Goal: Transaction & Acquisition: Purchase product/service

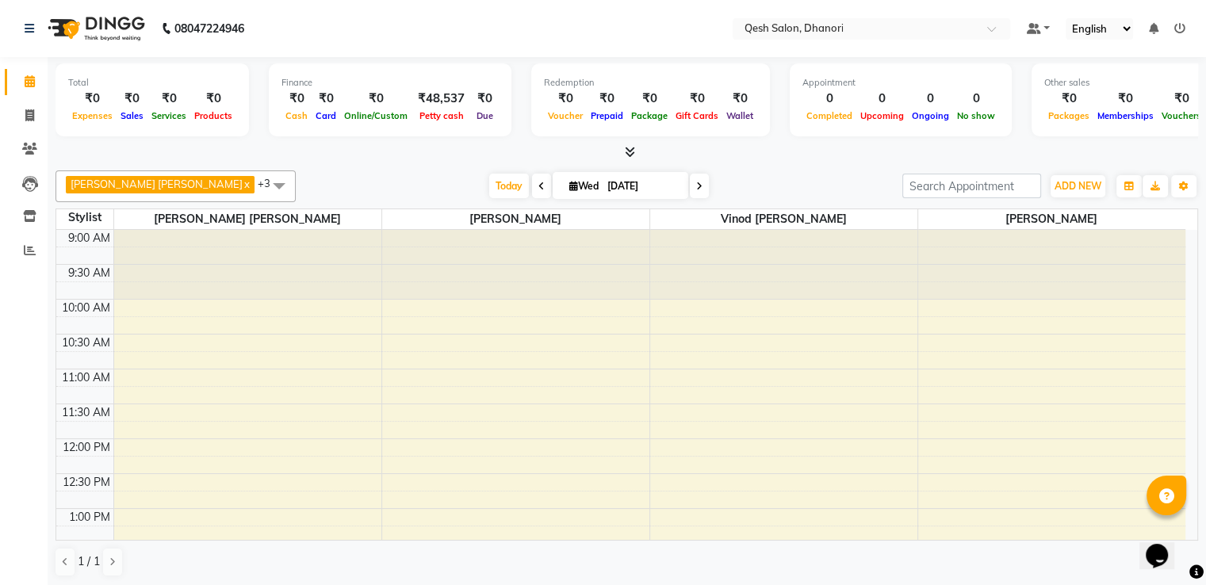
scroll to position [554, 0]
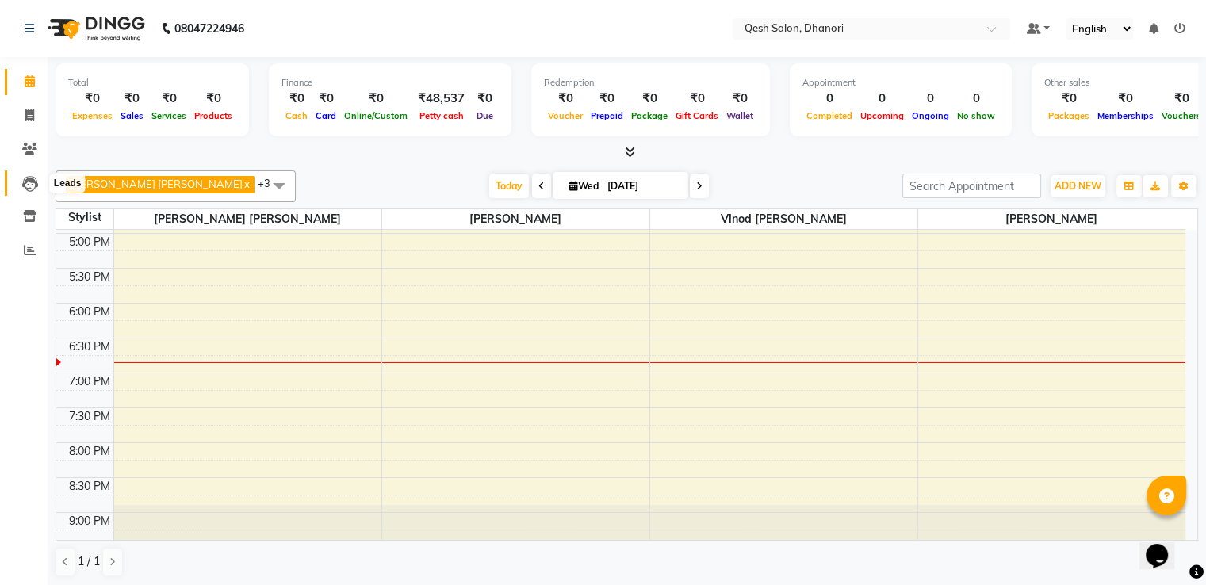
click at [30, 188] on icon at bounding box center [30, 184] width 16 height 16
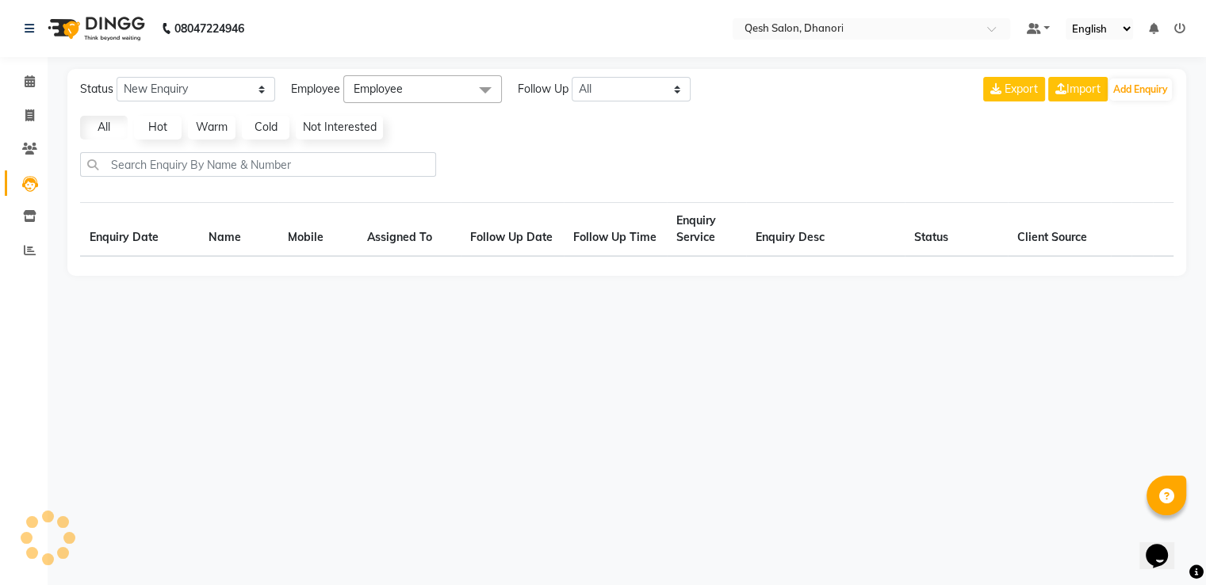
select select "10"
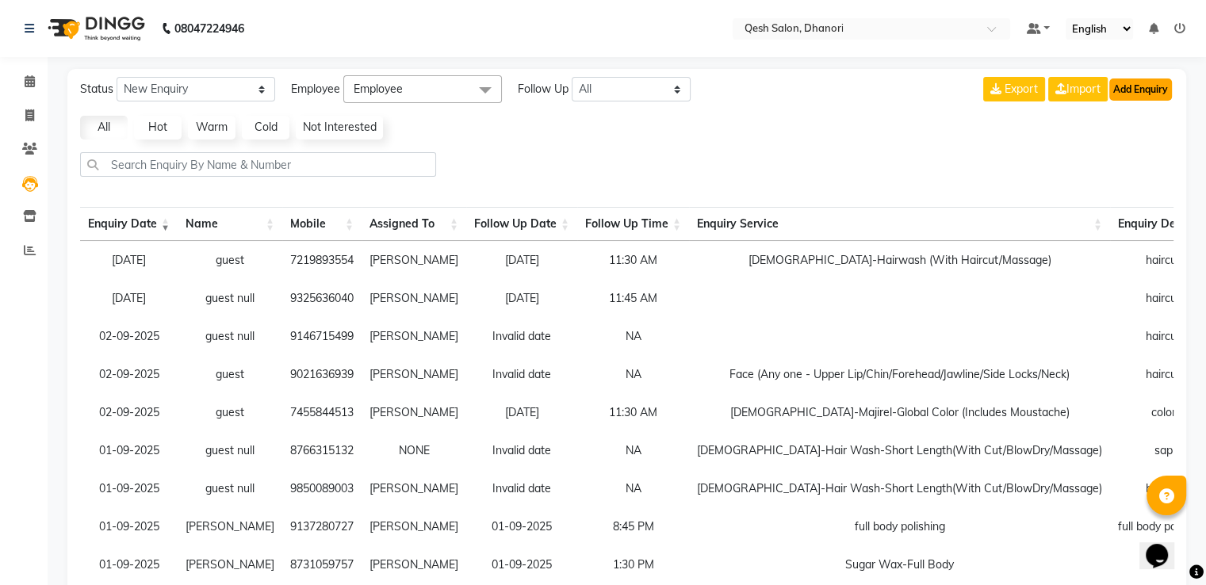
click at [1140, 84] on button "Add Enquiry" at bounding box center [1140, 90] width 63 height 22
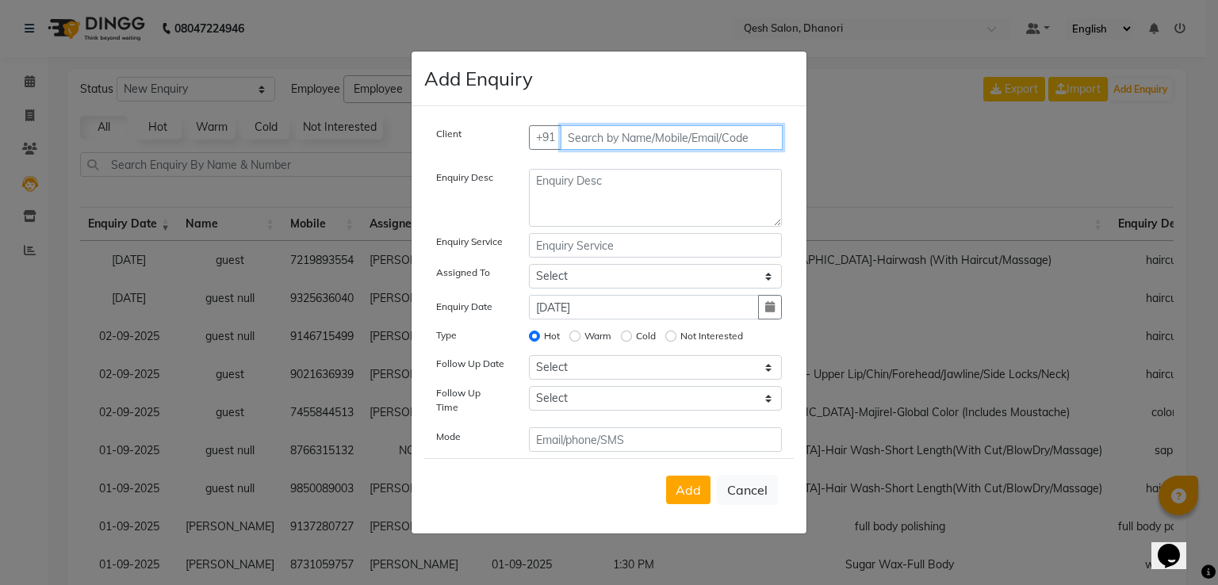
click at [707, 146] on input "text" at bounding box center [672, 137] width 223 height 25
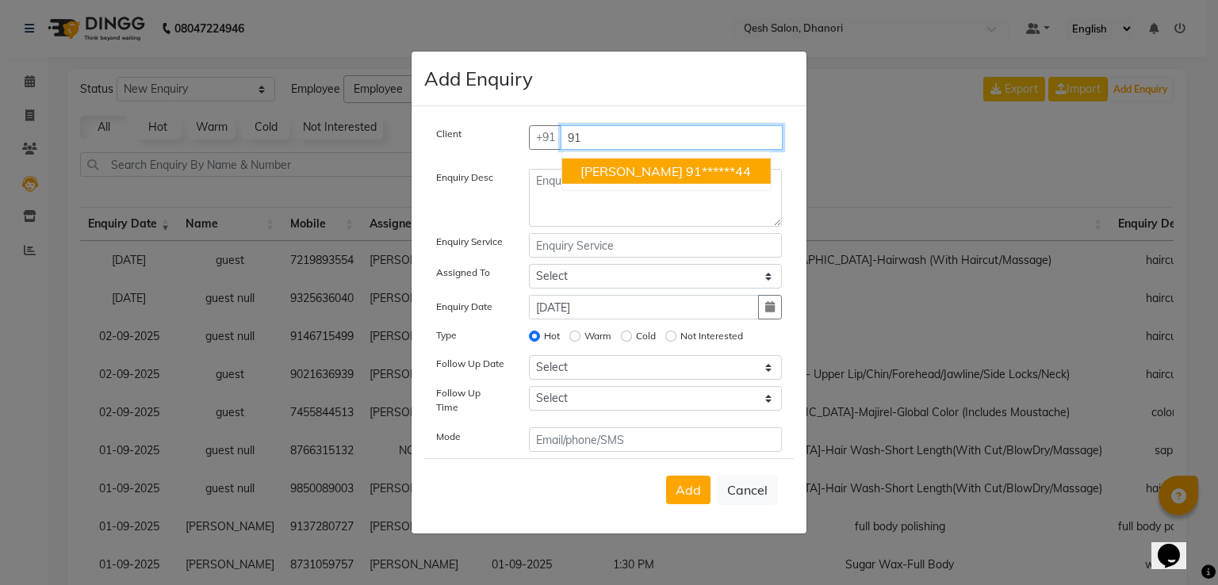
type input "9"
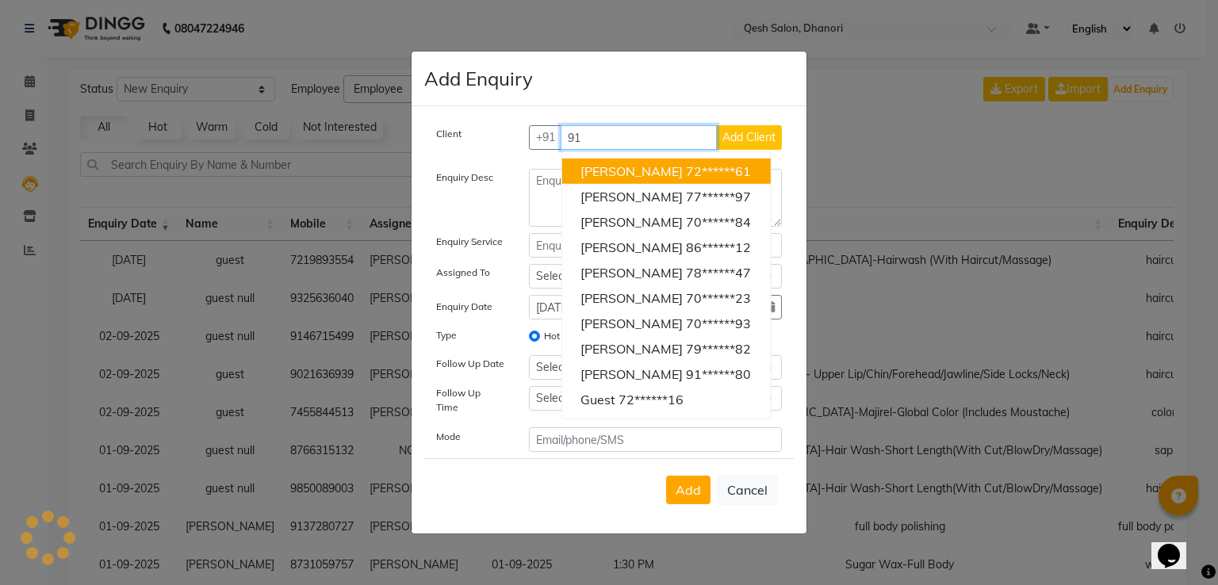
type input "9"
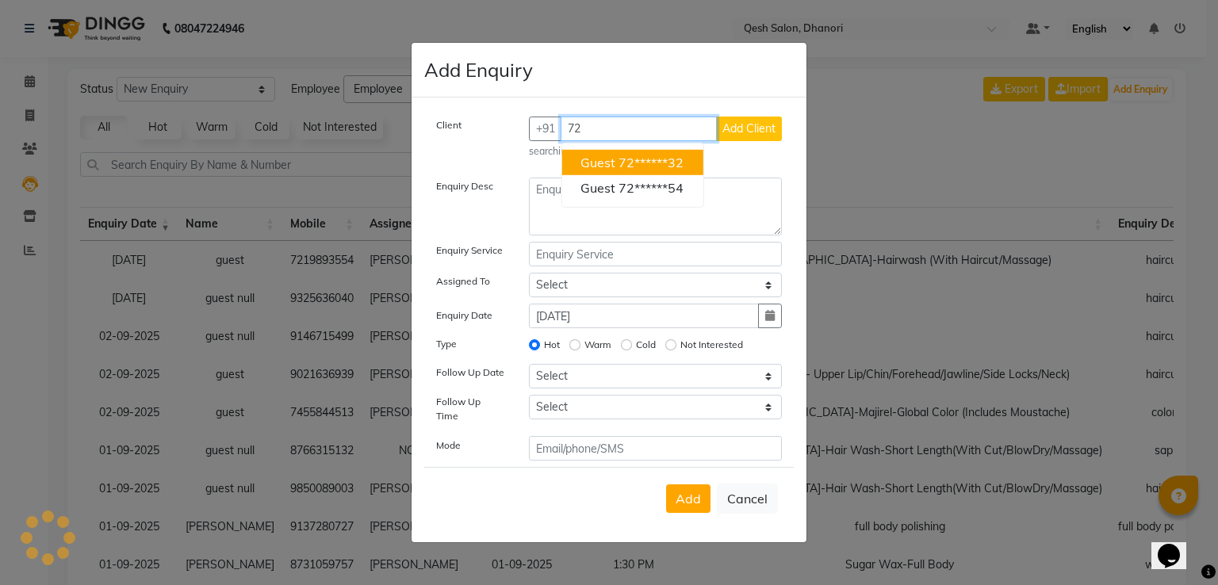
type input "7"
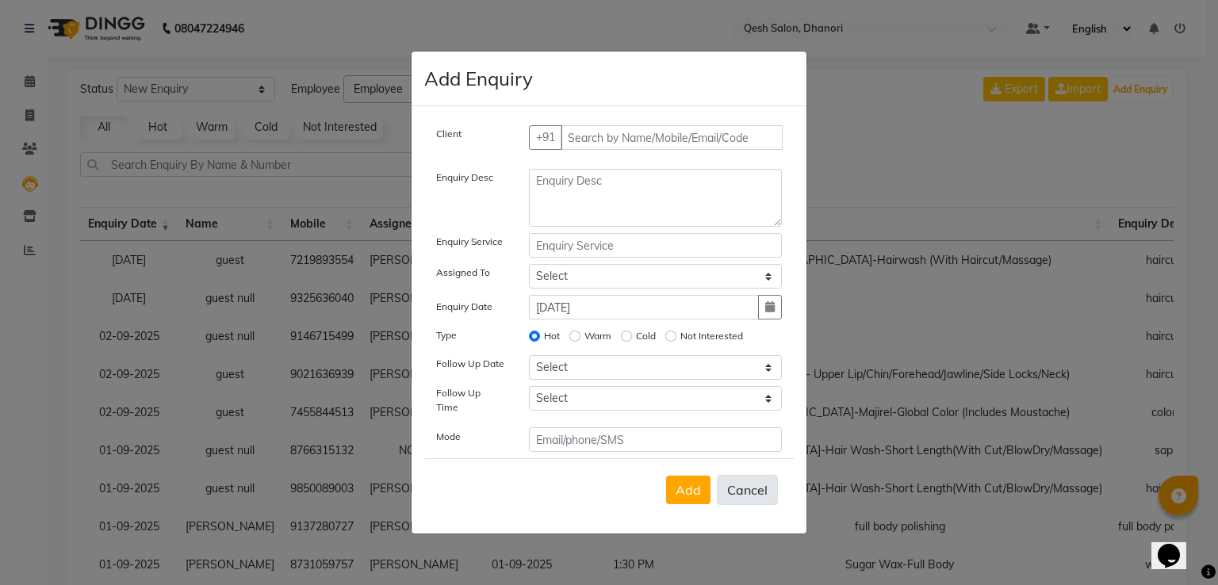
click at [748, 481] on button "Cancel" at bounding box center [747, 490] width 61 height 30
select select
radio input "false"
select select
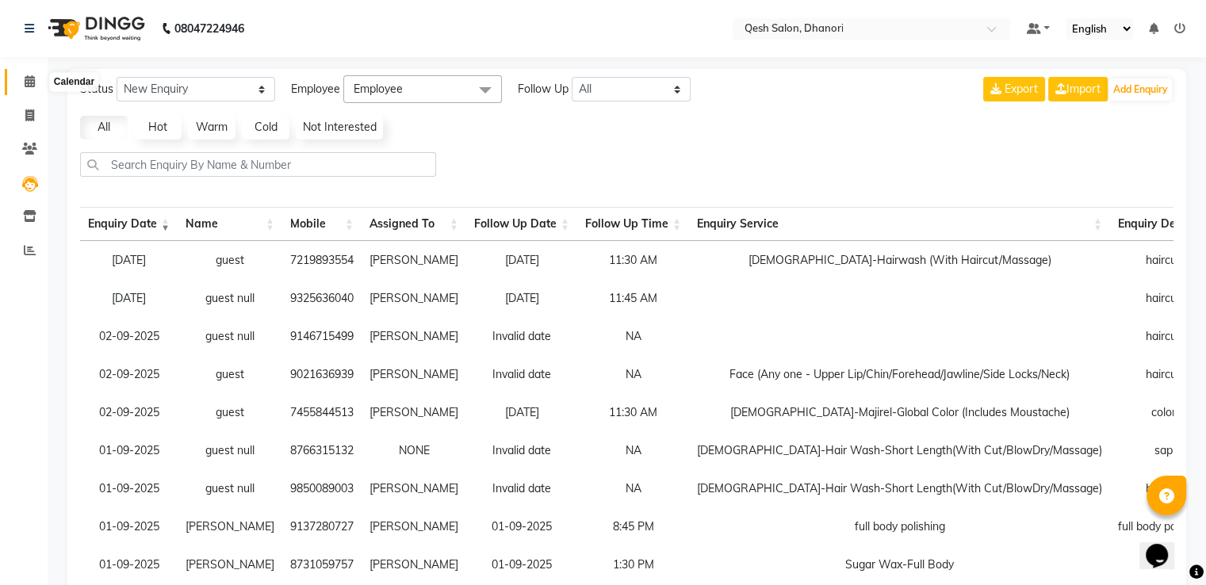
click at [29, 79] on icon at bounding box center [30, 81] width 10 height 12
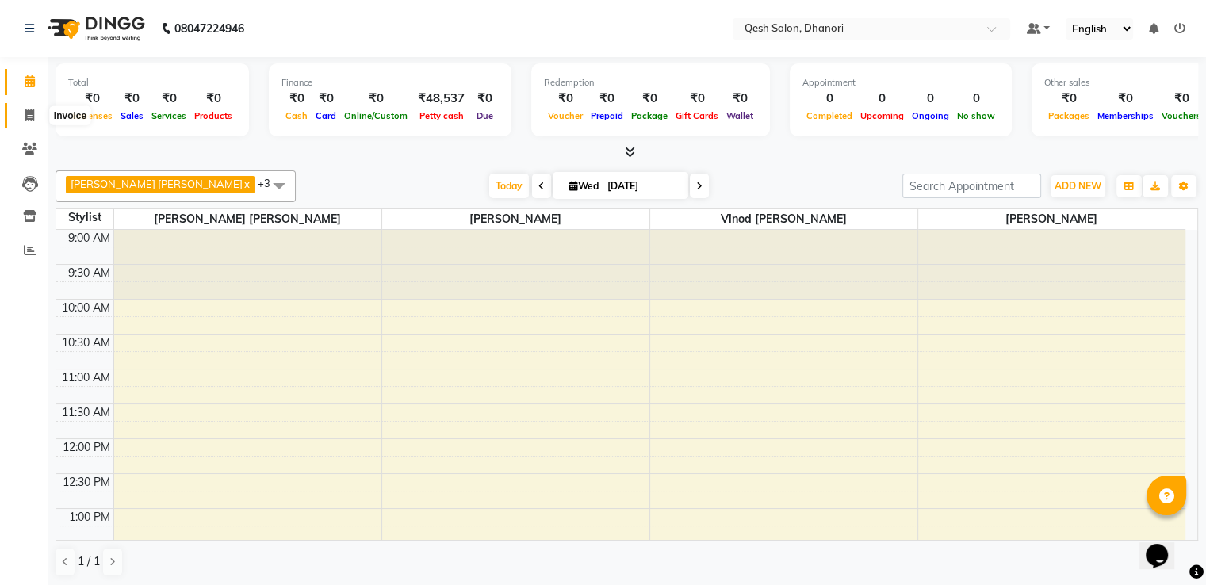
click at [21, 120] on span at bounding box center [30, 116] width 28 height 18
select select "service"
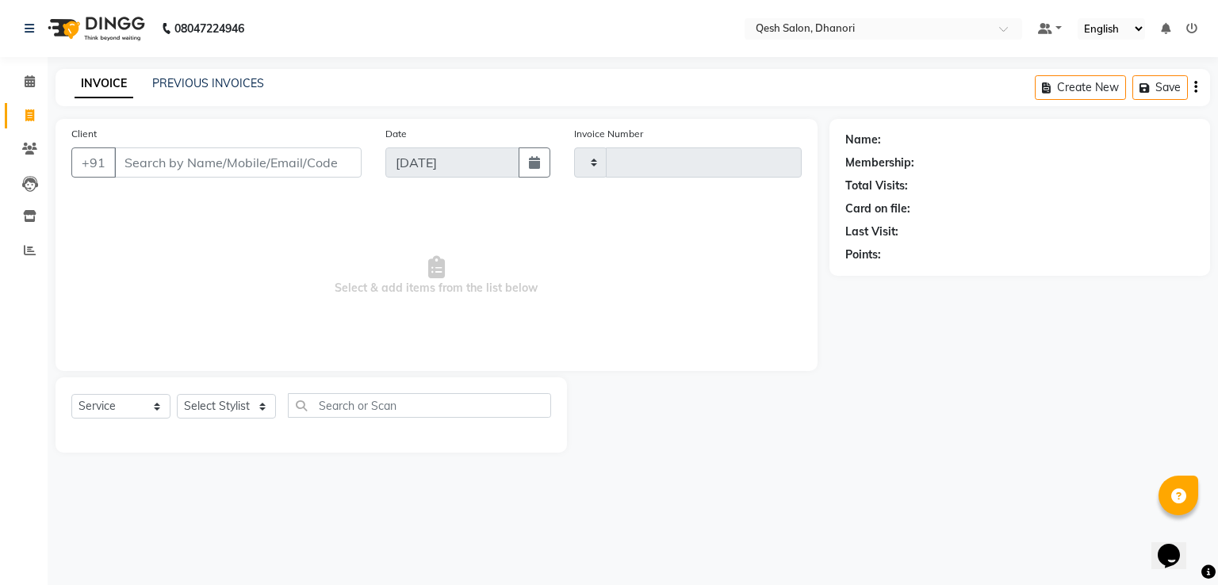
type input "0628"
select select "7641"
click at [29, 140] on link "Clients" at bounding box center [24, 149] width 38 height 26
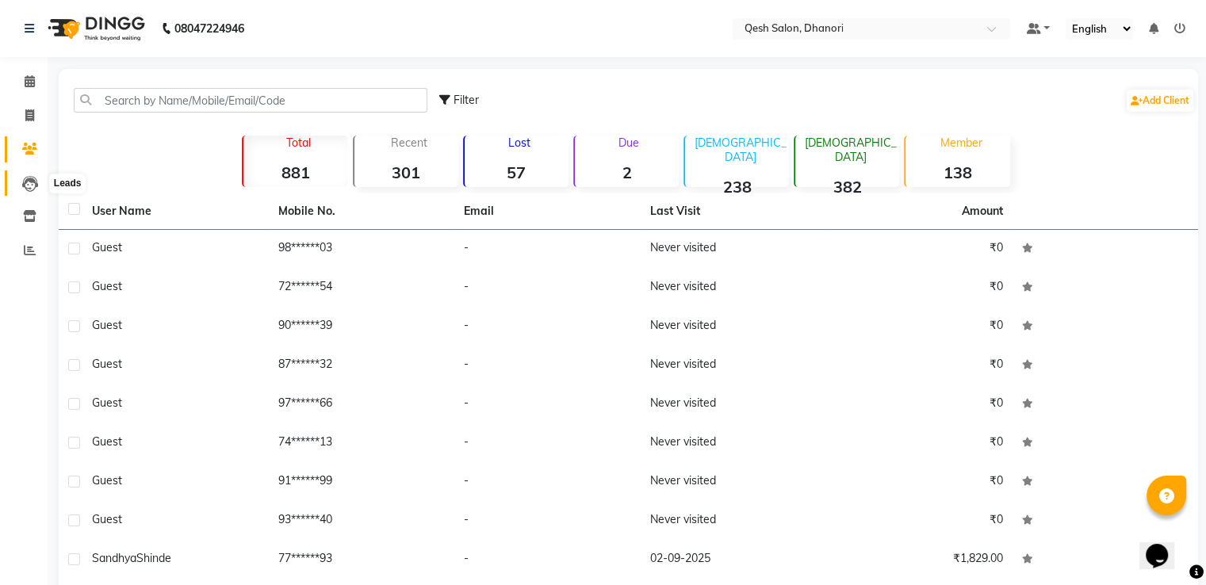
click at [30, 182] on icon at bounding box center [30, 184] width 16 height 16
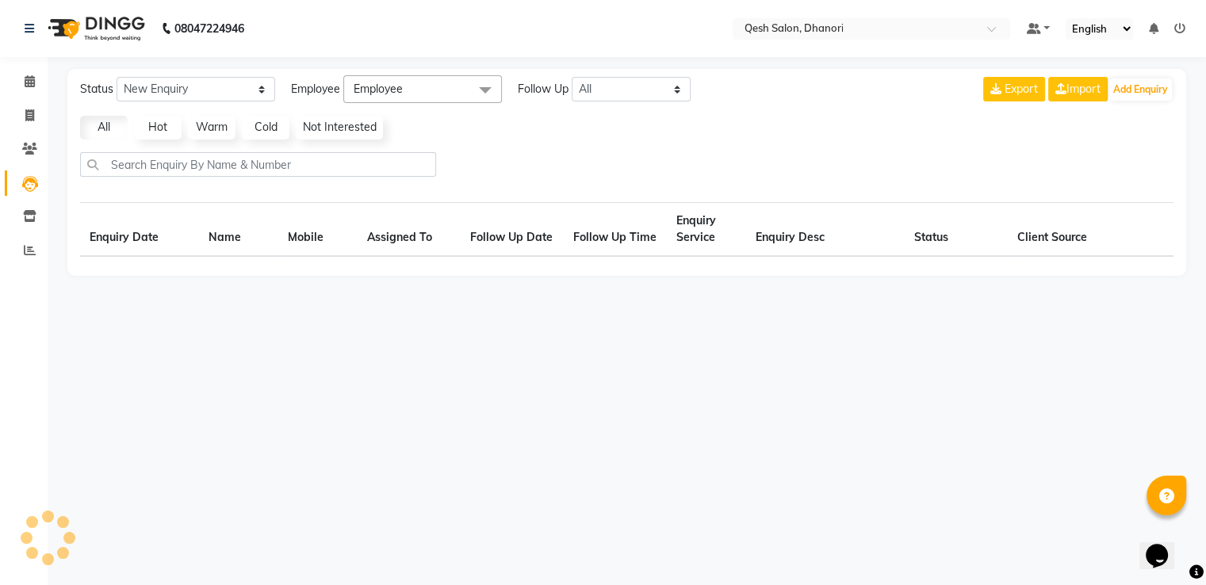
select select "10"
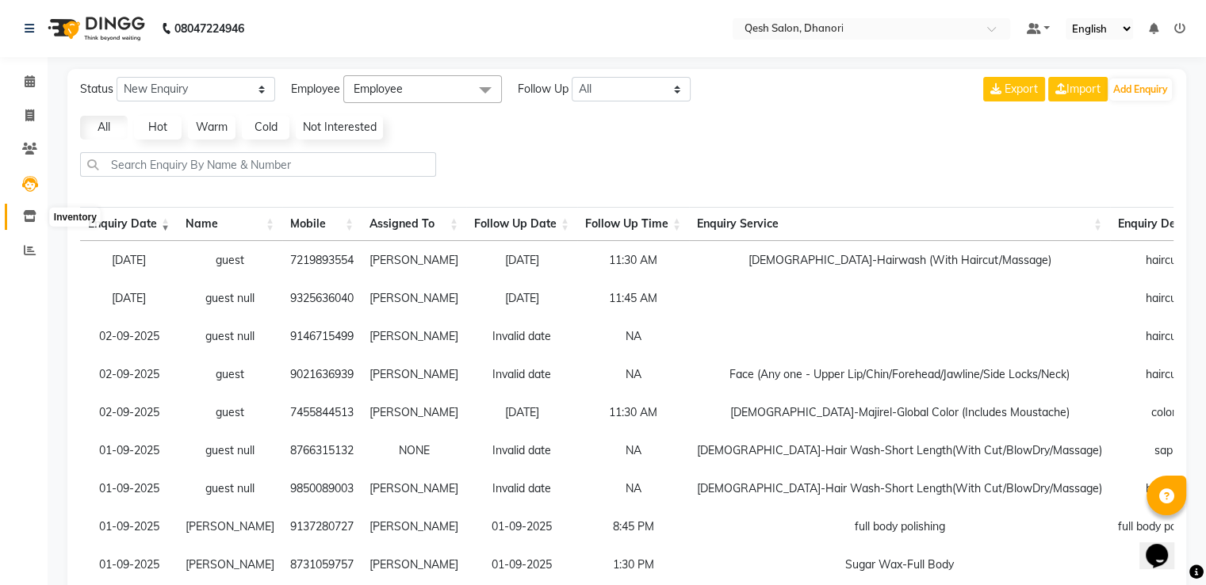
click at [28, 209] on span at bounding box center [30, 217] width 28 height 18
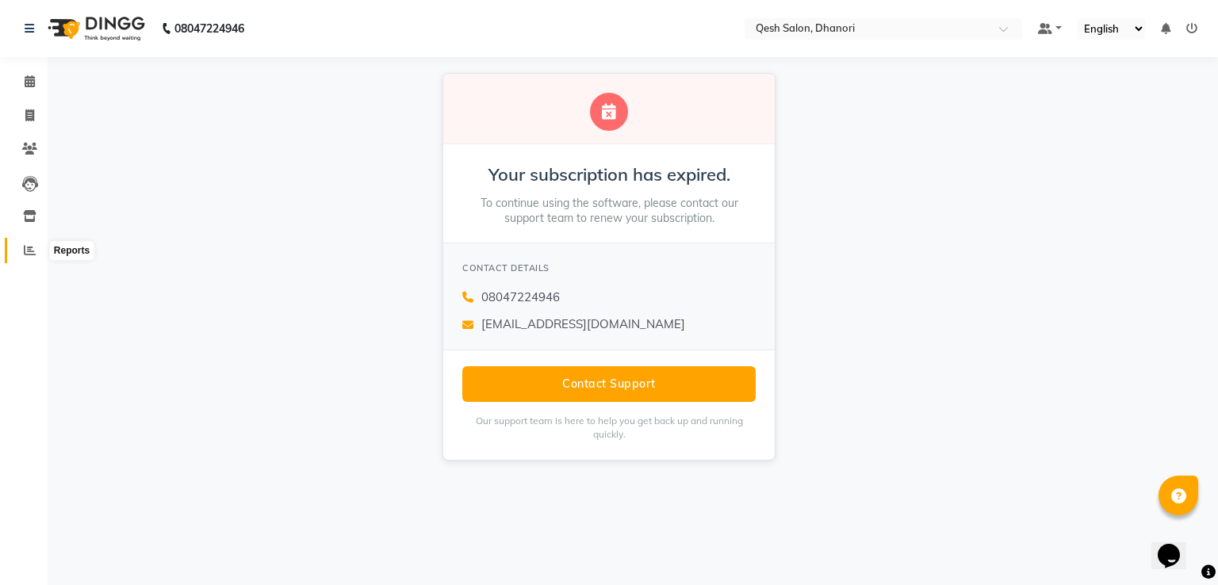
click at [29, 247] on icon at bounding box center [30, 250] width 12 height 12
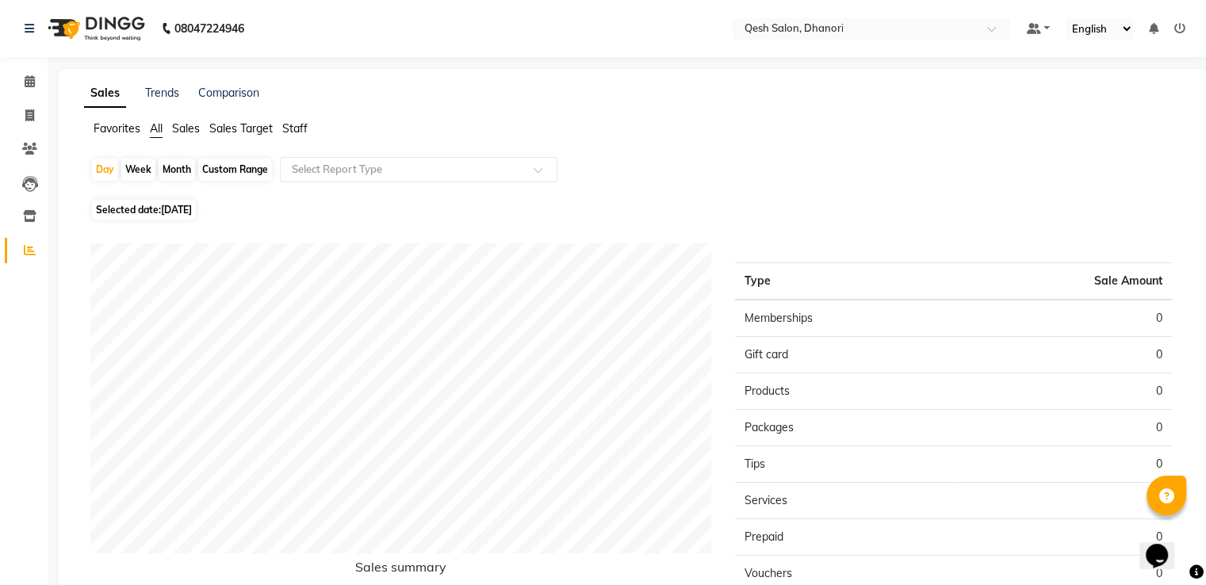
click at [281, 125] on ul "Favorites All Sales Sales Target Staff" at bounding box center [634, 129] width 1101 height 17
click at [298, 125] on span "Staff" at bounding box center [294, 128] width 25 height 14
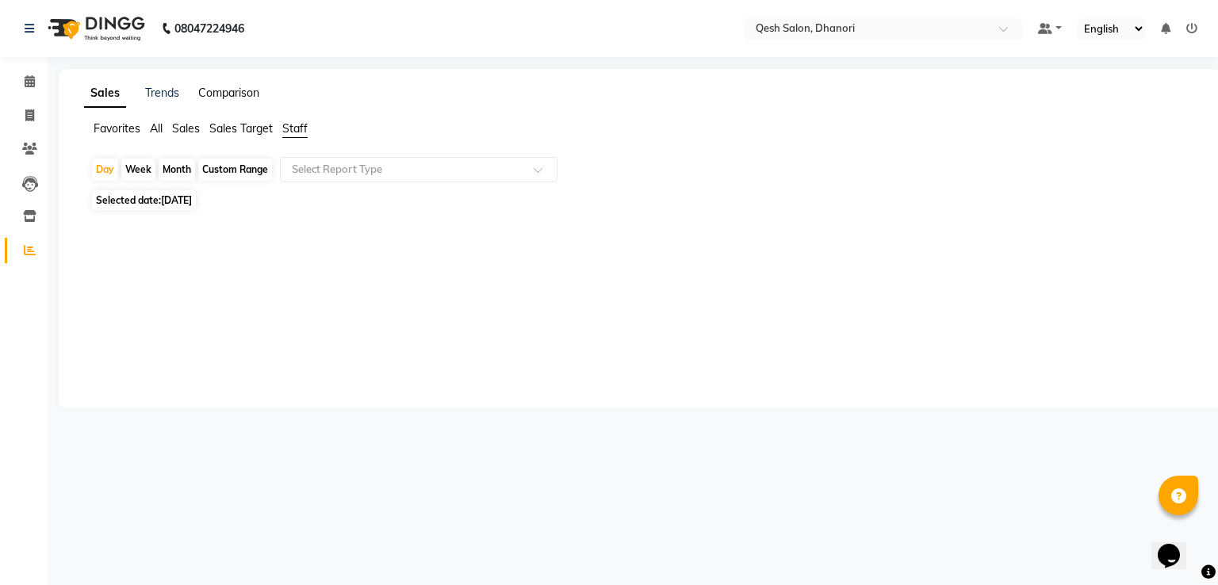
click at [233, 90] on link "Comparison" at bounding box center [228, 93] width 61 height 14
select select "single_date"
select select "single_date_dash"
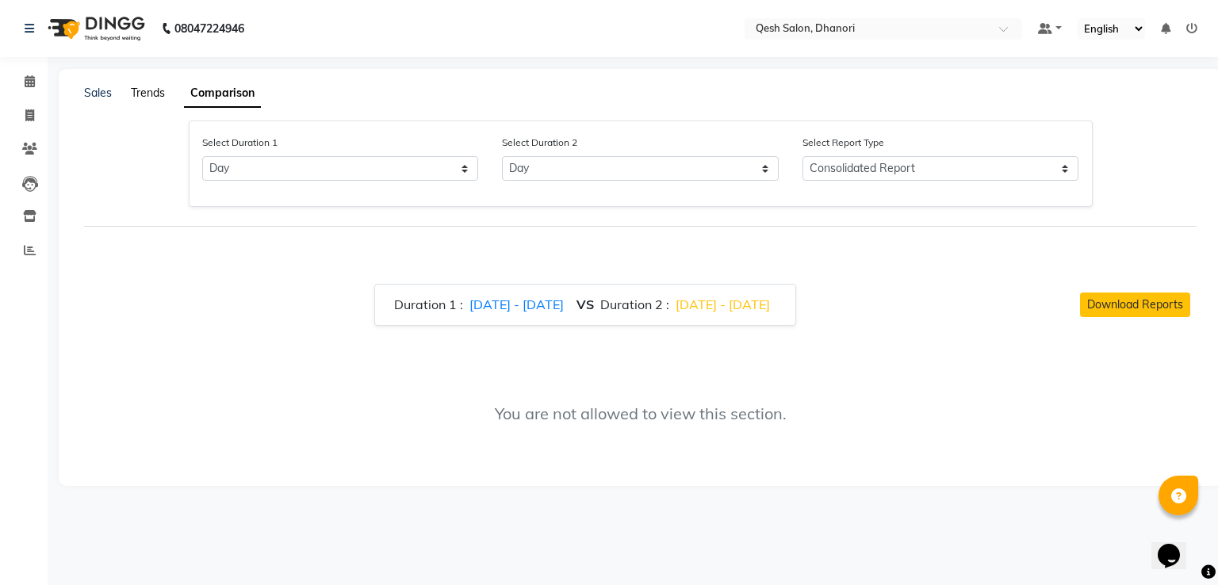
click at [151, 97] on link "Trends" at bounding box center [148, 93] width 34 height 14
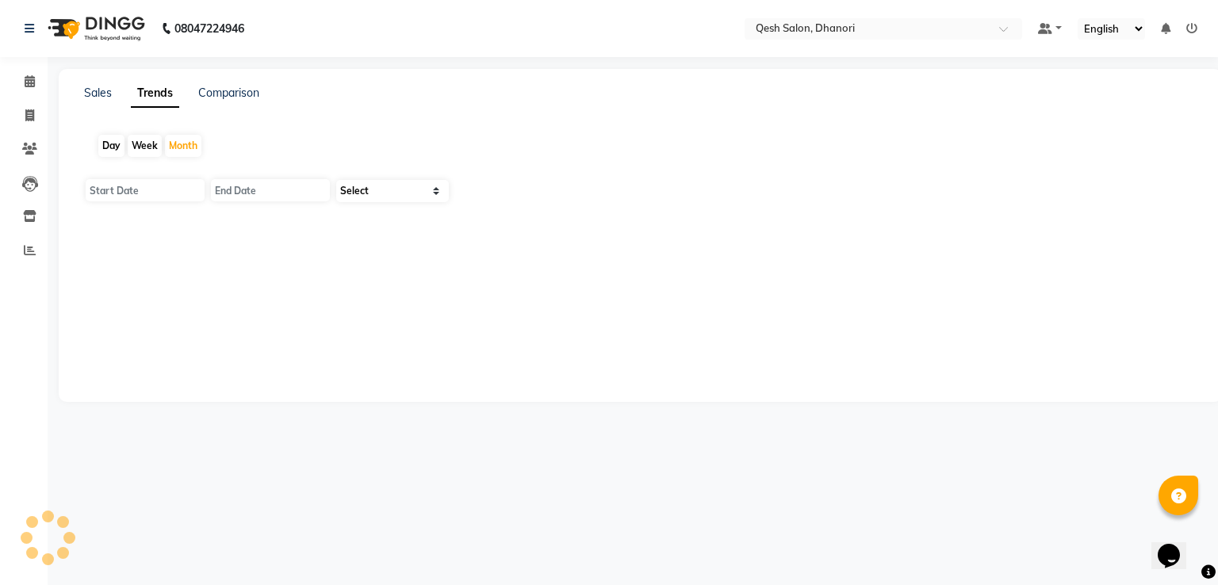
type input "01-09-2025"
type input "[DATE]"
click at [438, 192] on select "Select" at bounding box center [392, 191] width 113 height 22
click at [151, 140] on div "Week" at bounding box center [145, 146] width 34 height 22
type input "27-08-2025"
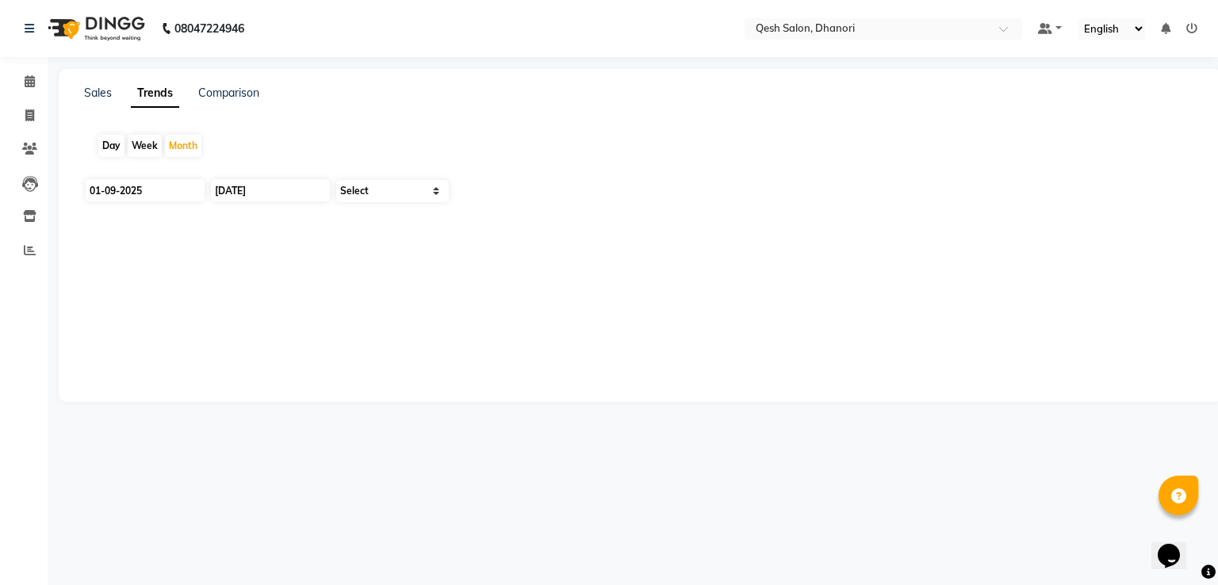
type input "[DATE]"
click at [135, 146] on div "Week" at bounding box center [145, 146] width 34 height 22
click at [135, 149] on div "Week" at bounding box center [145, 146] width 34 height 22
click at [89, 93] on link "Sales" at bounding box center [98, 93] width 28 height 14
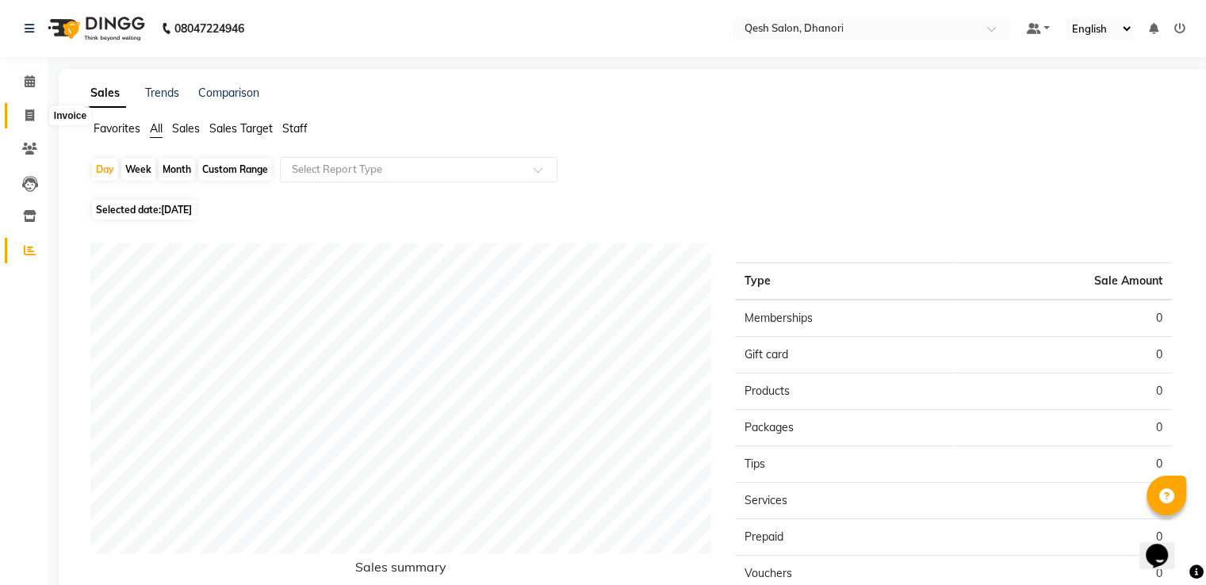
click at [23, 119] on span at bounding box center [30, 116] width 28 height 18
select select "service"
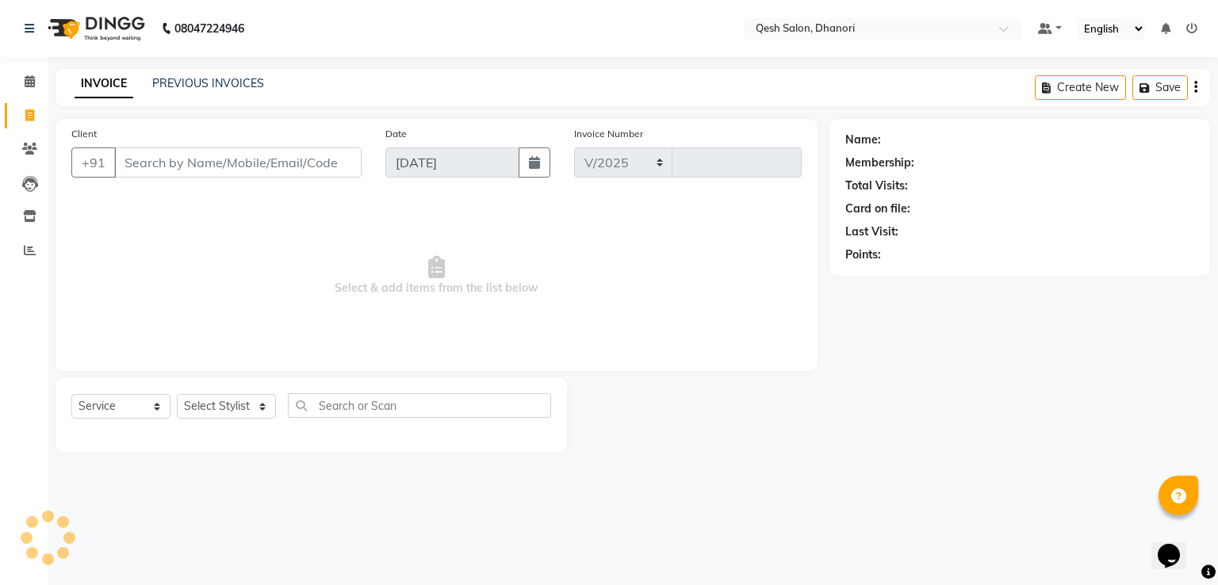
select select "7641"
type input "0628"
click at [185, 166] on input "Client" at bounding box center [237, 163] width 247 height 30
click at [21, 82] on span at bounding box center [30, 82] width 28 height 18
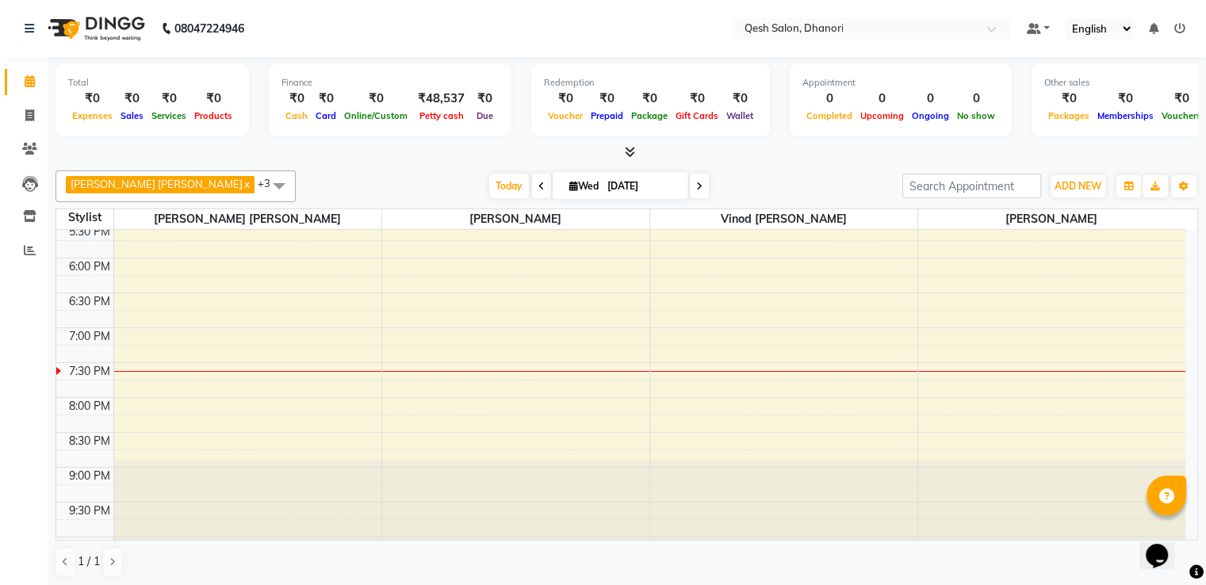
scroll to position [634, 0]
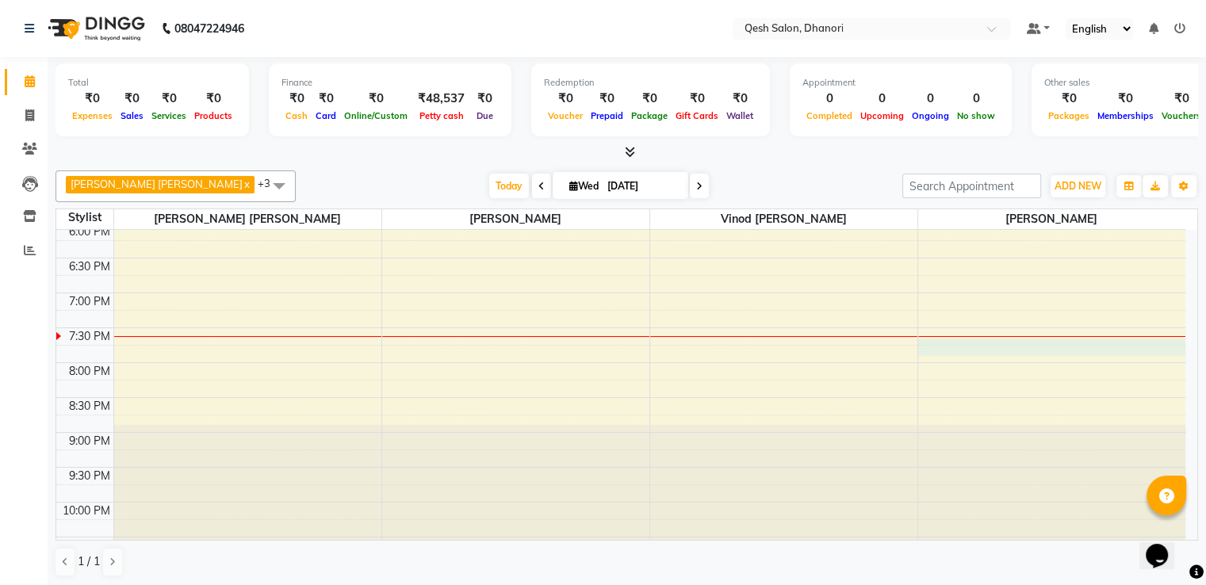
click at [958, 343] on div "9:00 AM 9:30 AM 10:00 AM 10:30 AM 11:00 AM 11:30 AM 12:00 PM 12:30 PM 1:00 PM 1…" at bounding box center [620, 84] width 1129 height 976
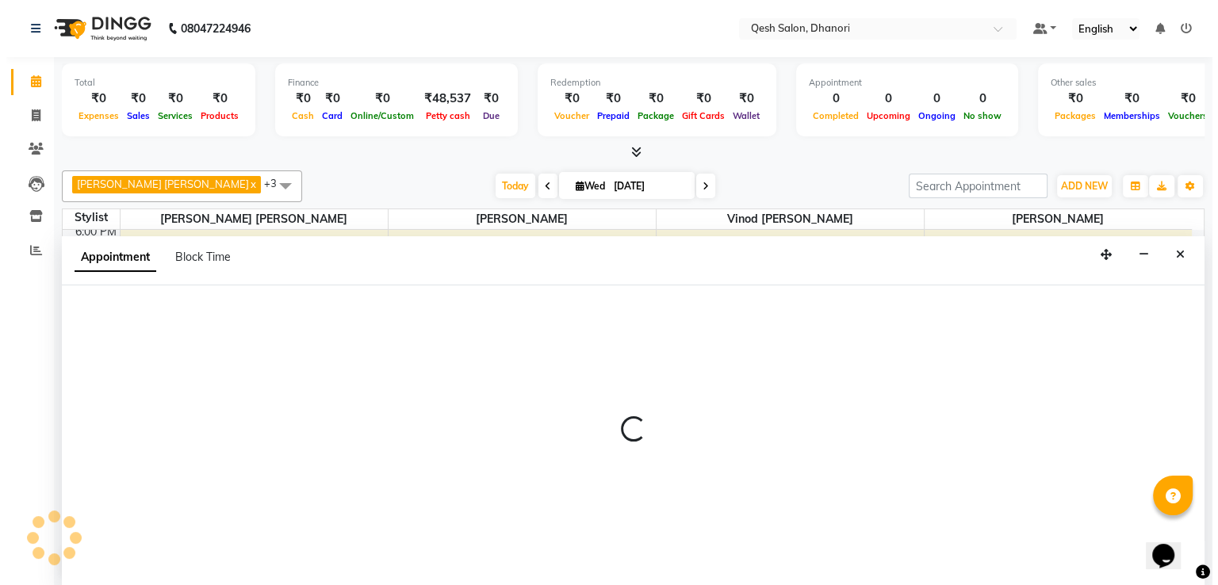
scroll to position [1, 0]
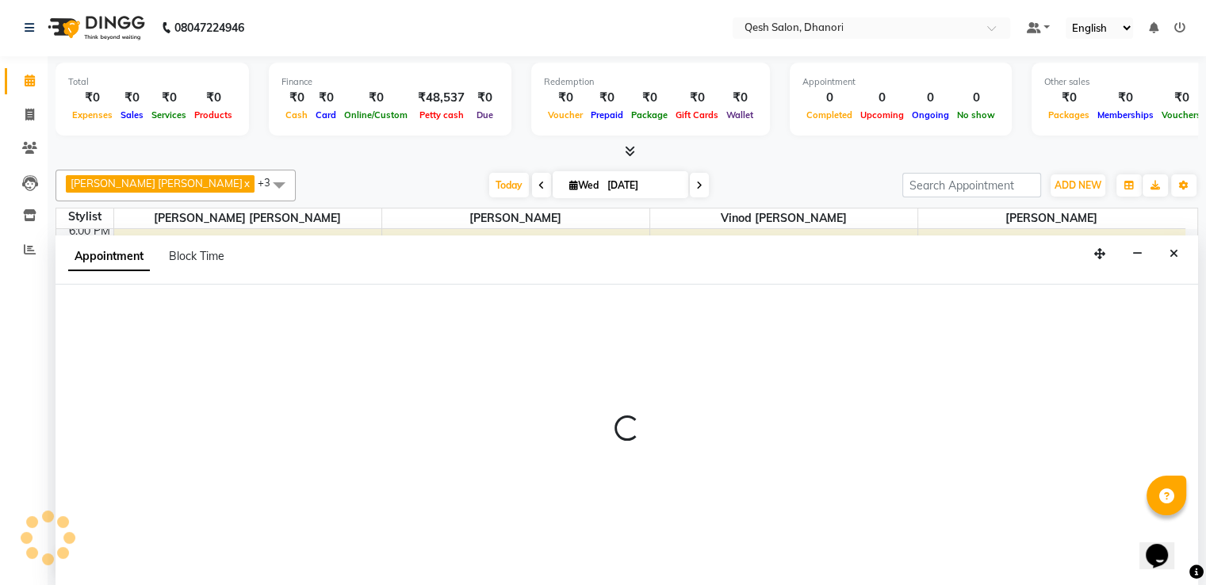
select select "85050"
select select "1185"
select select "tentative"
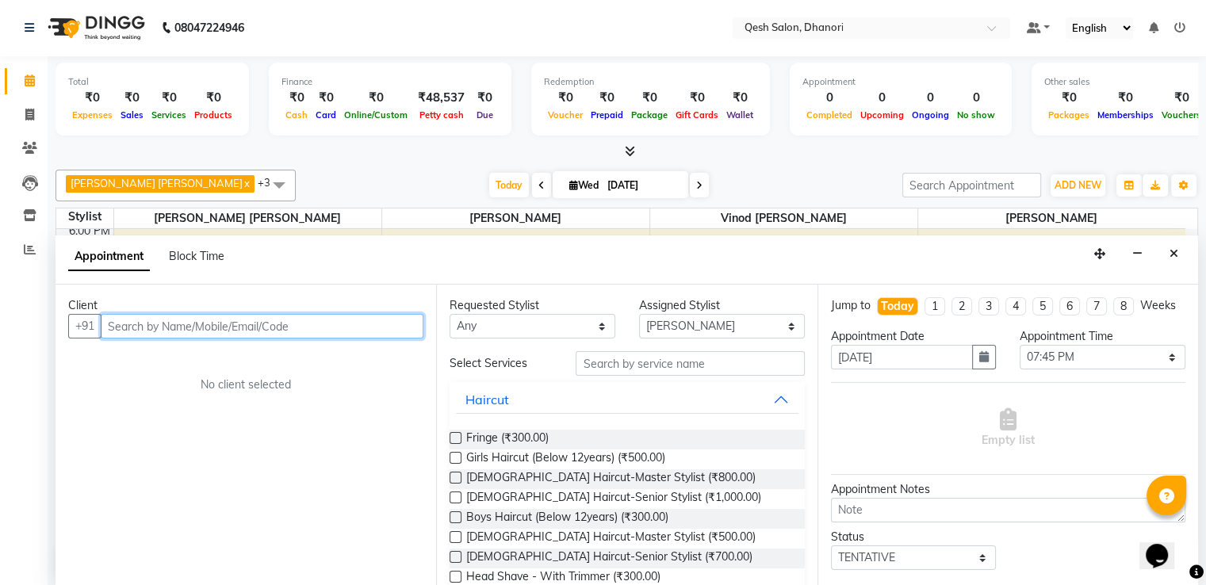
click at [169, 321] on input "text" at bounding box center [262, 326] width 323 height 25
click at [152, 328] on input "text" at bounding box center [262, 326] width 323 height 25
paste input "9555708872"
type input "9555708872"
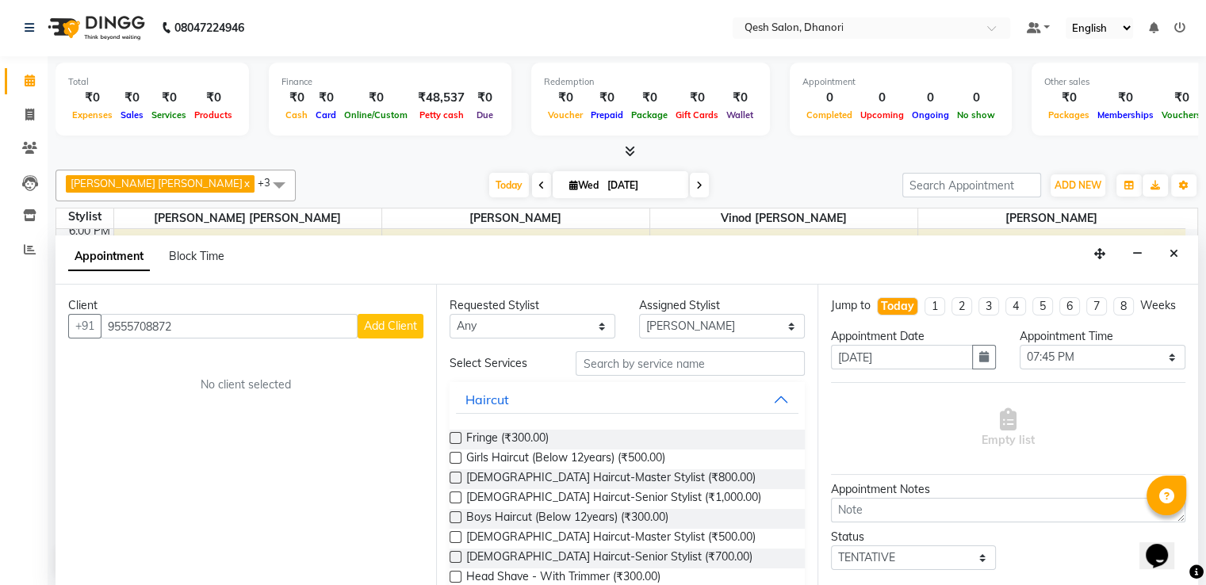
click at [400, 320] on span "Add Client" at bounding box center [390, 326] width 53 height 14
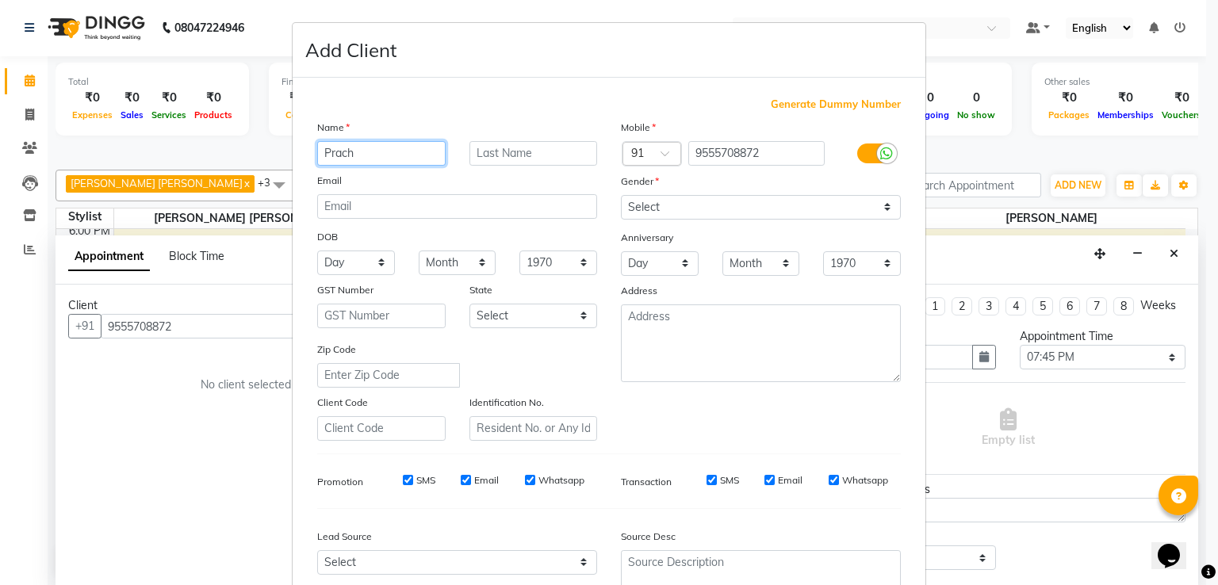
type input "Prach"
click at [487, 152] on input "text" at bounding box center [533, 153] width 128 height 25
type input "Goswami"
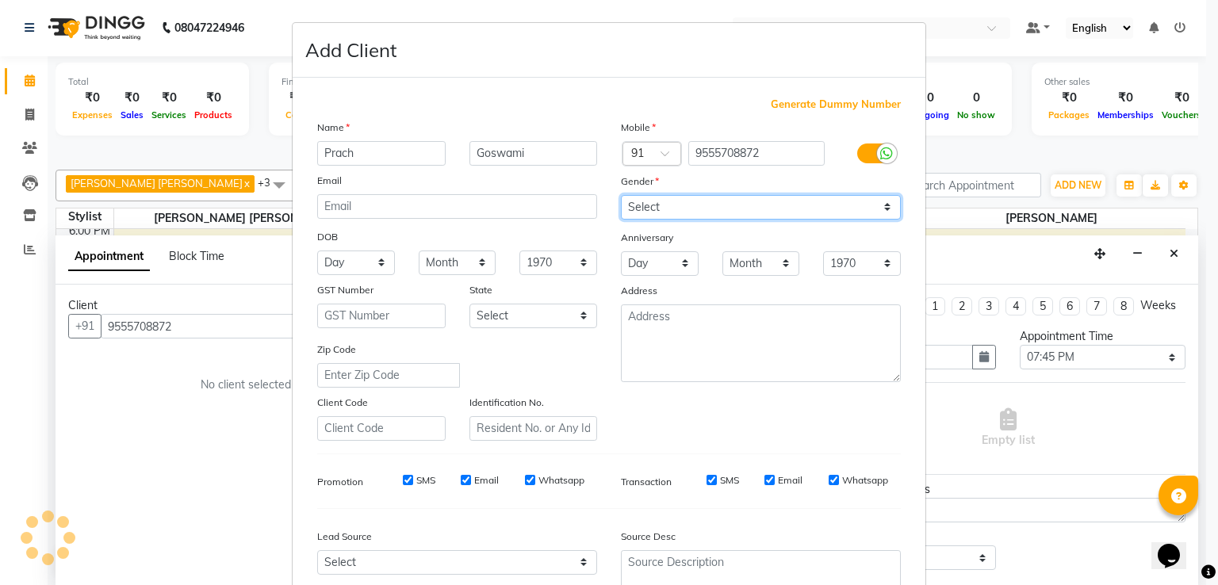
click at [740, 201] on select "Select [DEMOGRAPHIC_DATA] [DEMOGRAPHIC_DATA] Other Prefer Not To Say" at bounding box center [761, 207] width 280 height 25
select select "[DEMOGRAPHIC_DATA]"
click at [621, 196] on select "Select [DEMOGRAPHIC_DATA] [DEMOGRAPHIC_DATA] Other Prefer Not To Say" at bounding box center [761, 207] width 280 height 25
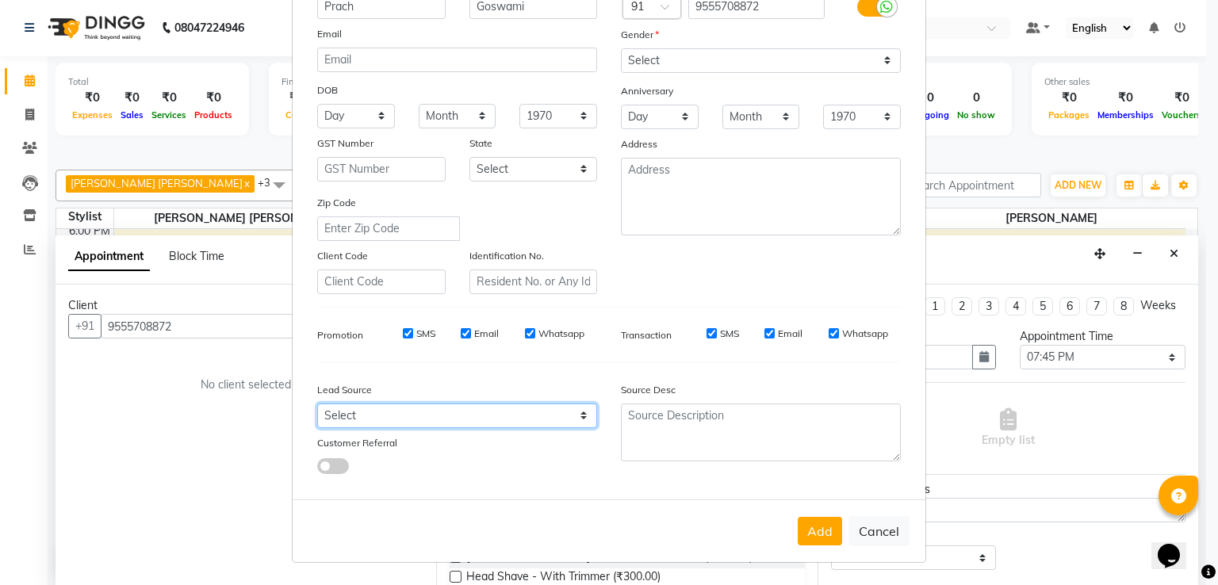
click at [425, 416] on select "Select Walk-in Referral Internet Friend Word of Mouth Advertisement Facebook Ju…" at bounding box center [457, 416] width 280 height 25
select select "51694"
click at [317, 404] on select "Select Walk-in Referral Internet Friend Word of Mouth Advertisement Facebook Ju…" at bounding box center [457, 416] width 280 height 25
click at [806, 533] on button "Add" at bounding box center [820, 531] width 44 height 29
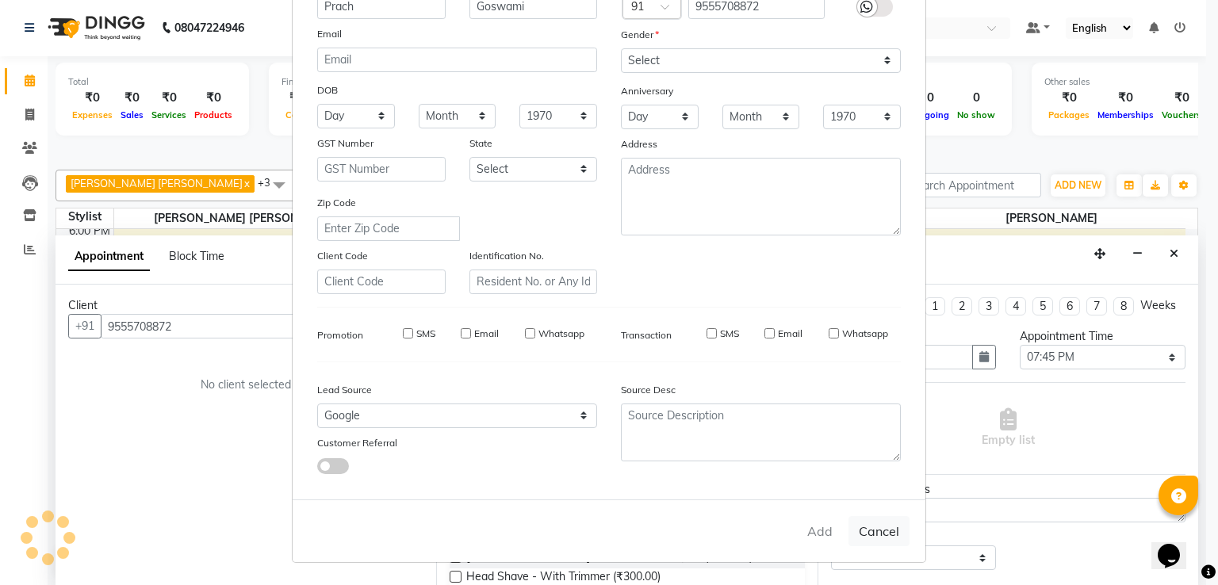
type input "95******72"
select select
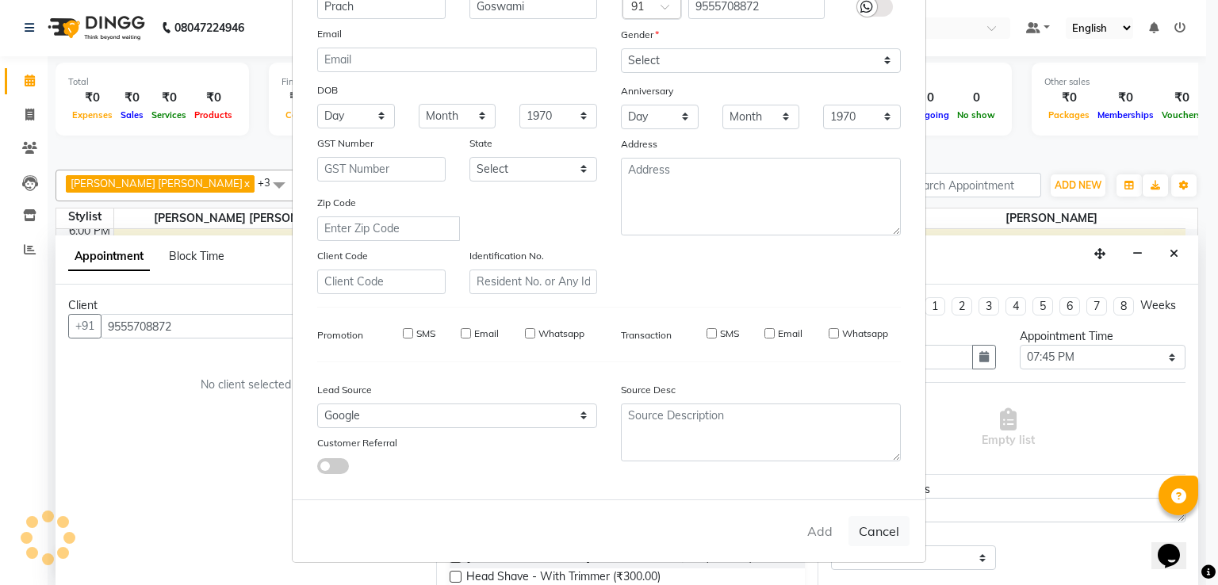
select select
checkbox input "false"
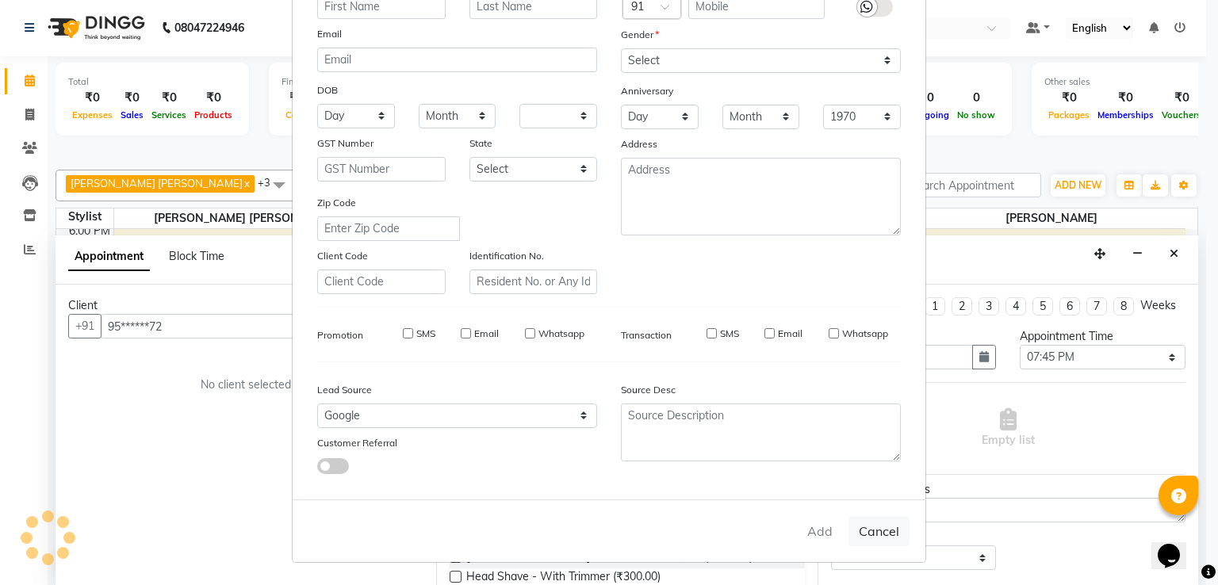
checkbox input "false"
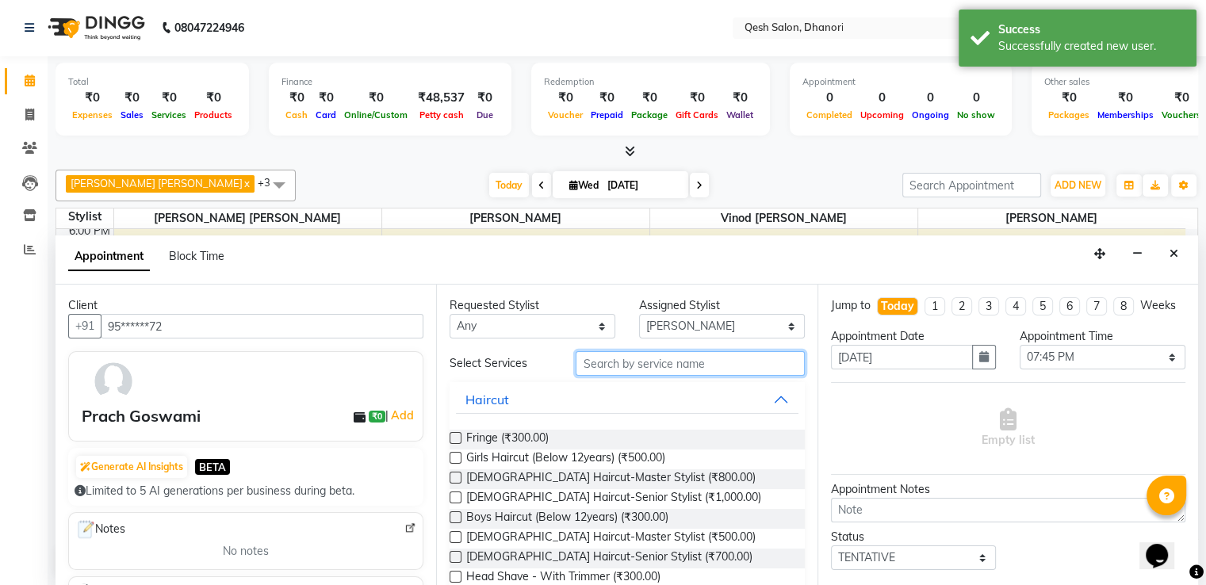
click at [586, 365] on input "text" at bounding box center [690, 363] width 228 height 25
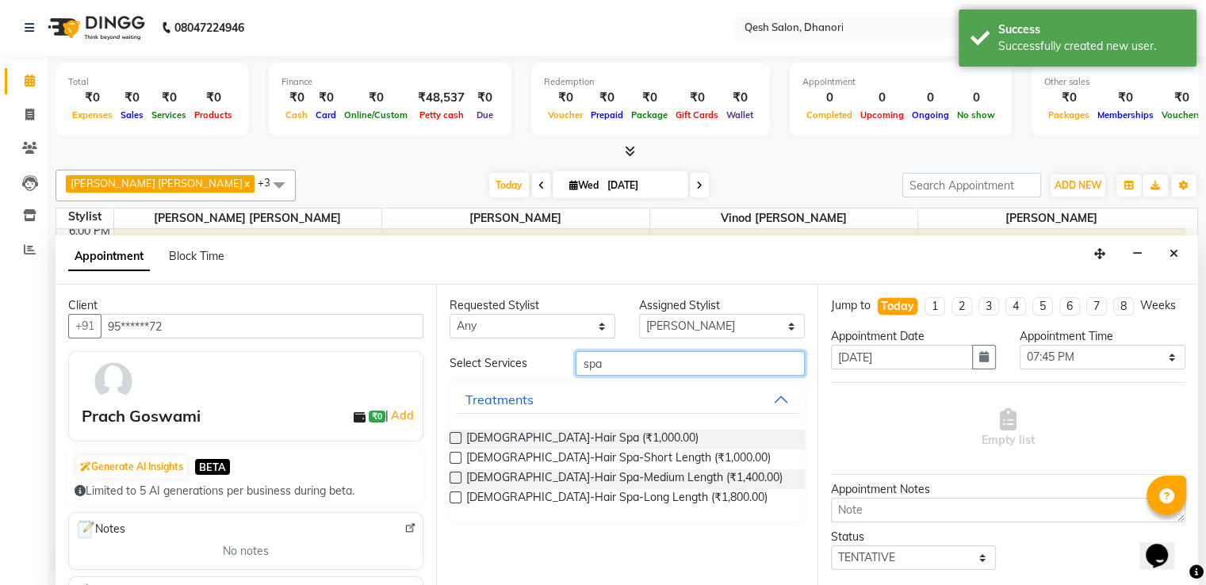
type input "spa"
click at [456, 477] on label at bounding box center [456, 478] width 12 height 12
click at [456, 477] on input "checkbox" at bounding box center [455, 479] width 10 height 10
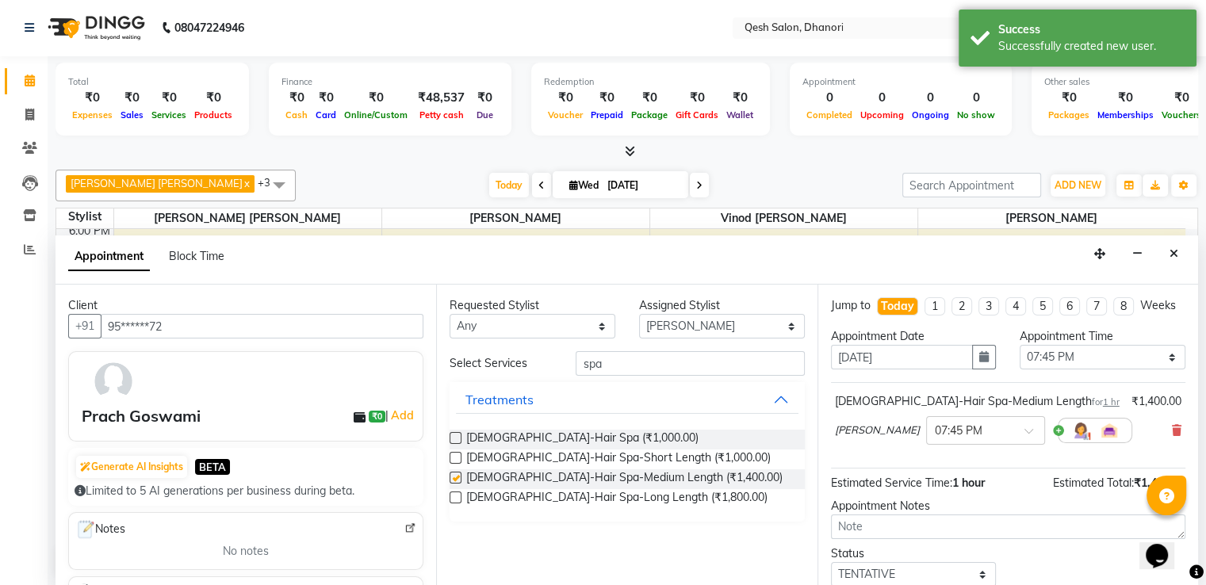
checkbox input "false"
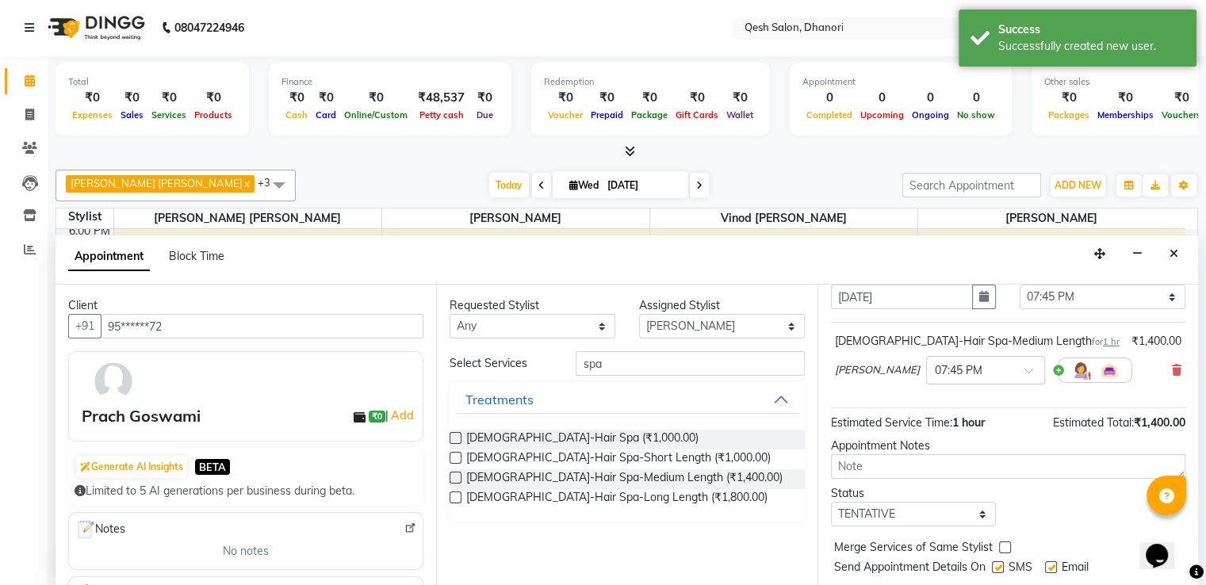
scroll to position [114, 0]
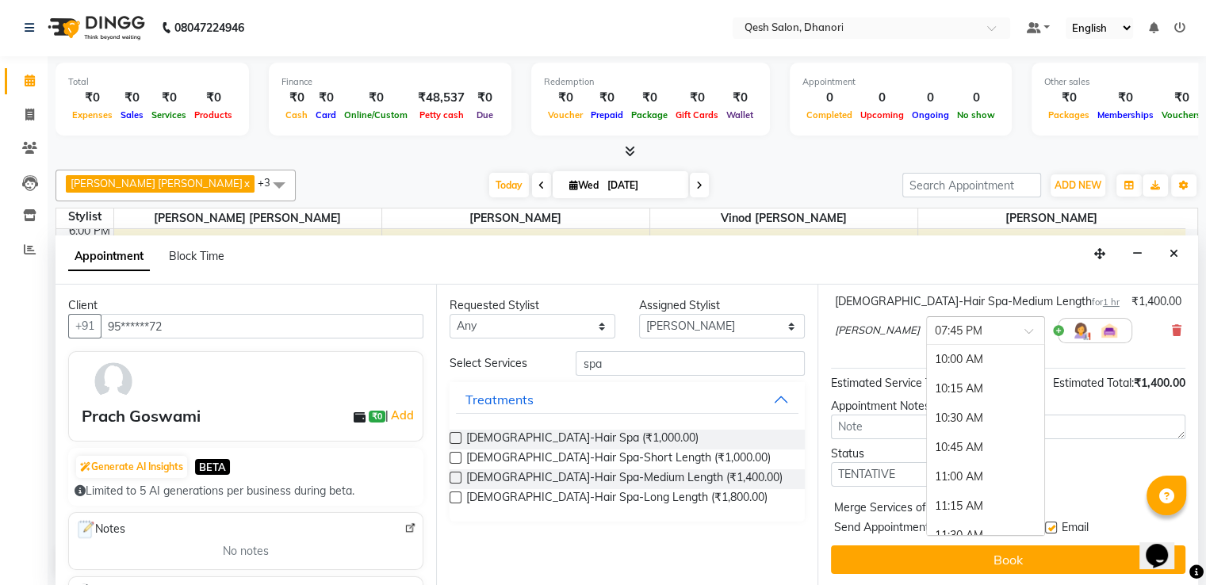
click at [1025, 328] on span at bounding box center [1035, 336] width 20 height 17
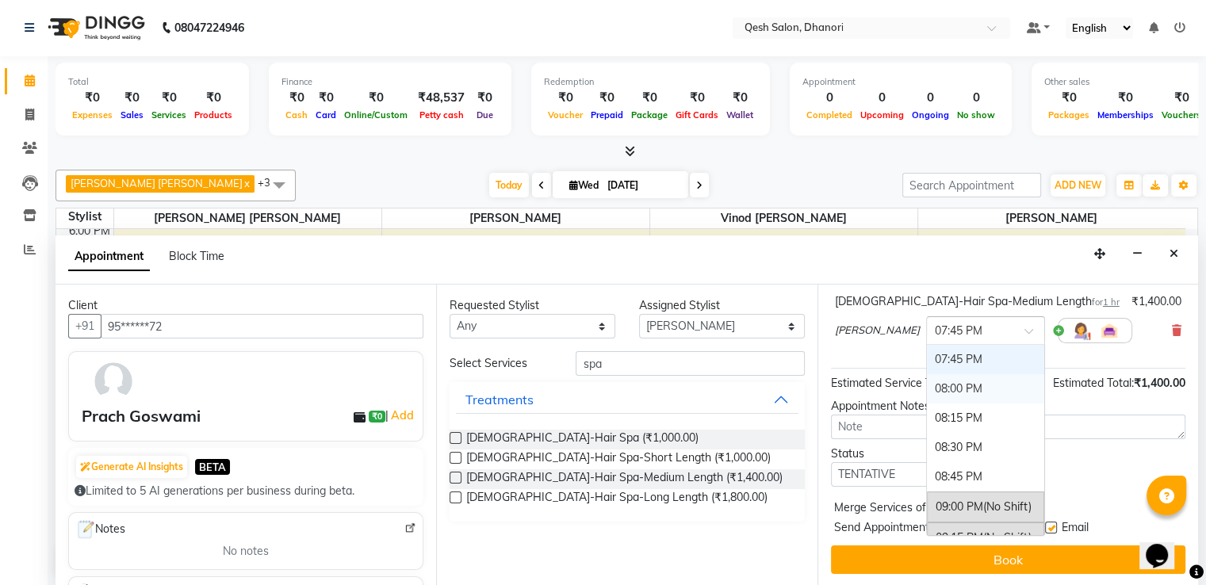
click at [949, 394] on div "08:00 PM" at bounding box center [985, 388] width 117 height 29
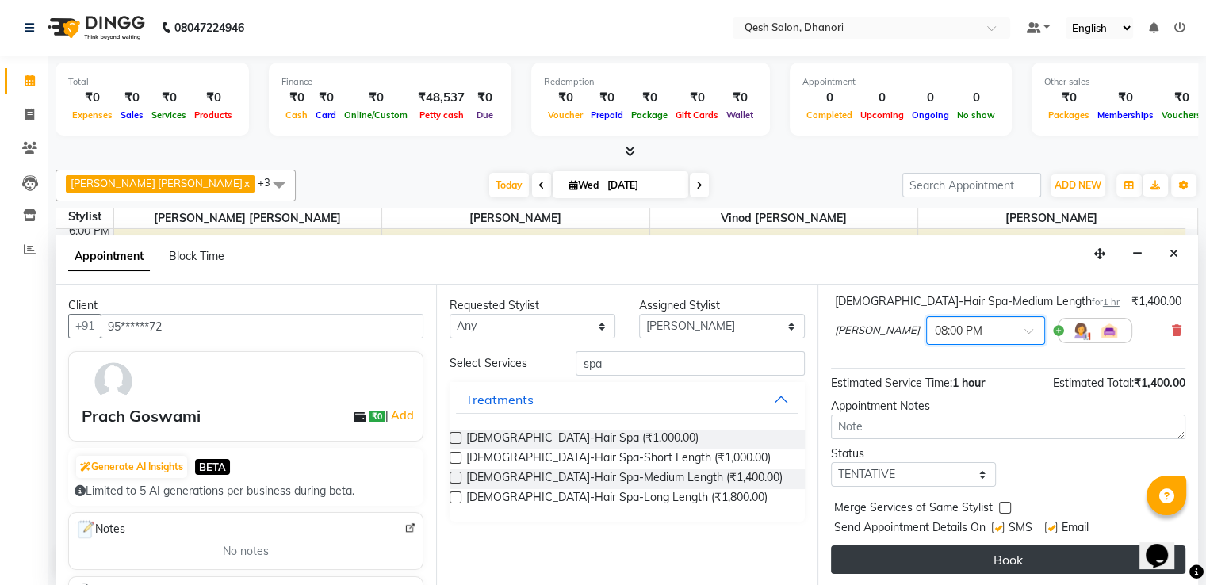
click at [978, 563] on button "Book" at bounding box center [1008, 560] width 354 height 29
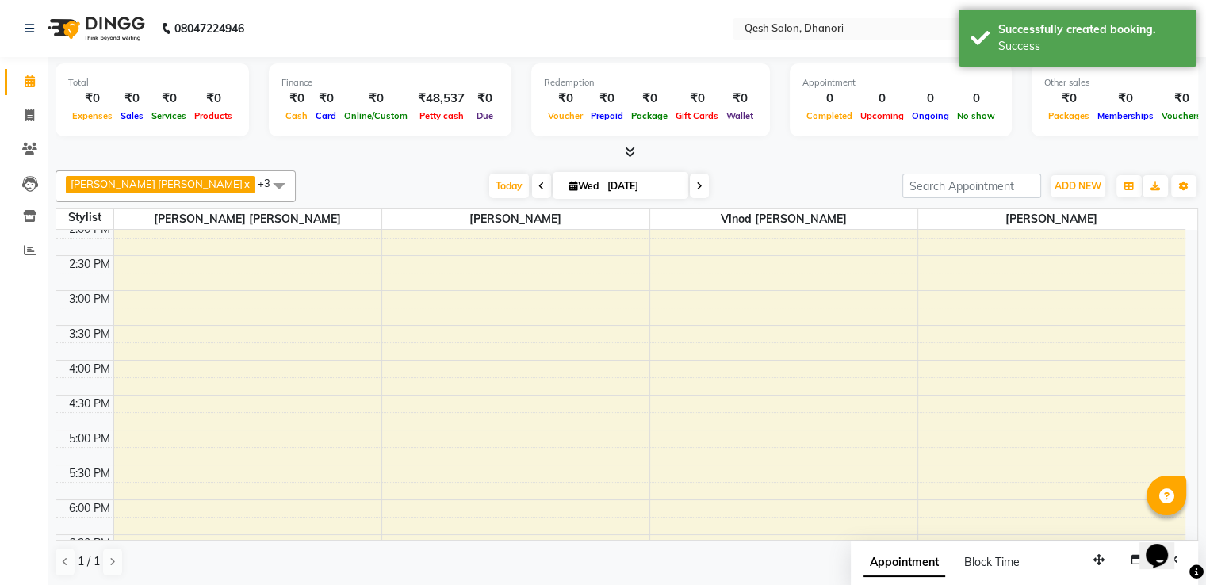
scroll to position [260, 0]
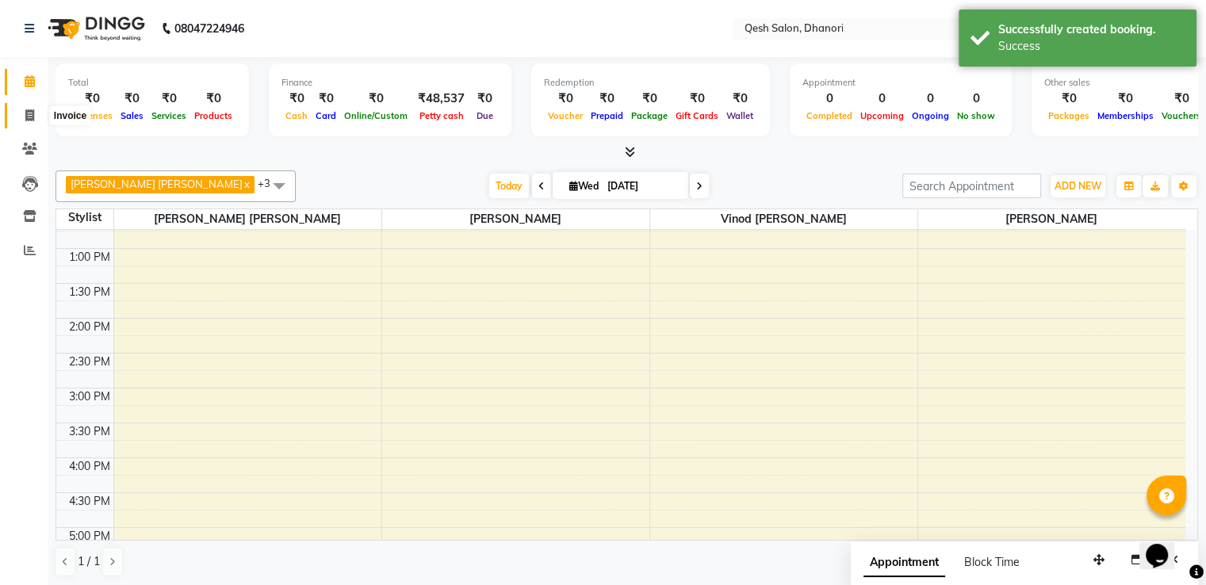
click at [29, 118] on icon at bounding box center [29, 115] width 9 height 12
select select "service"
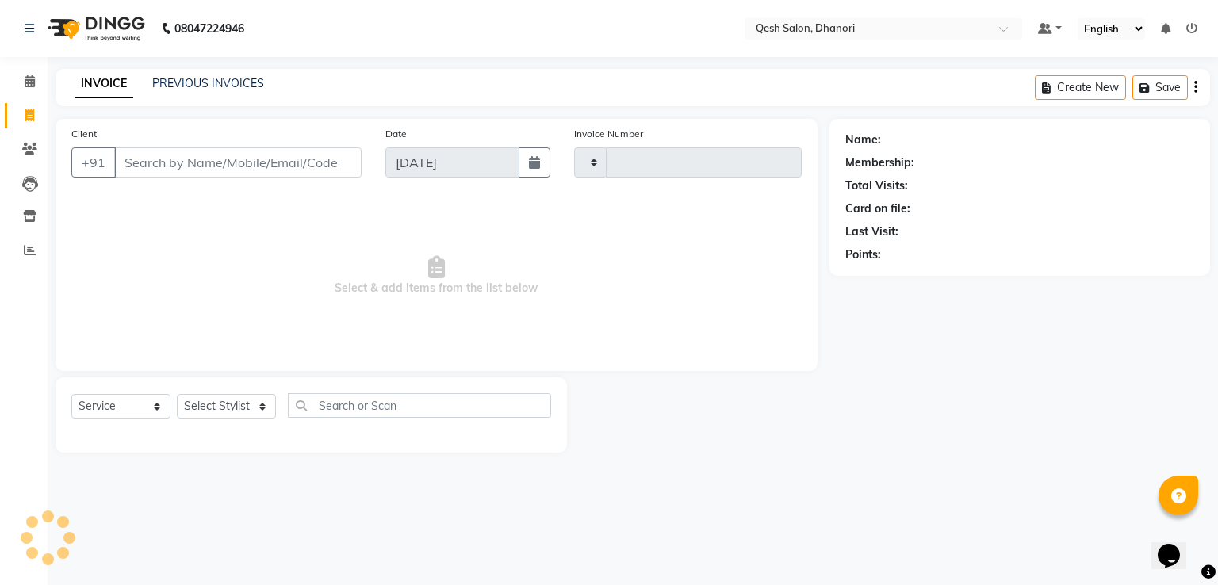
type input "0628"
select select "7641"
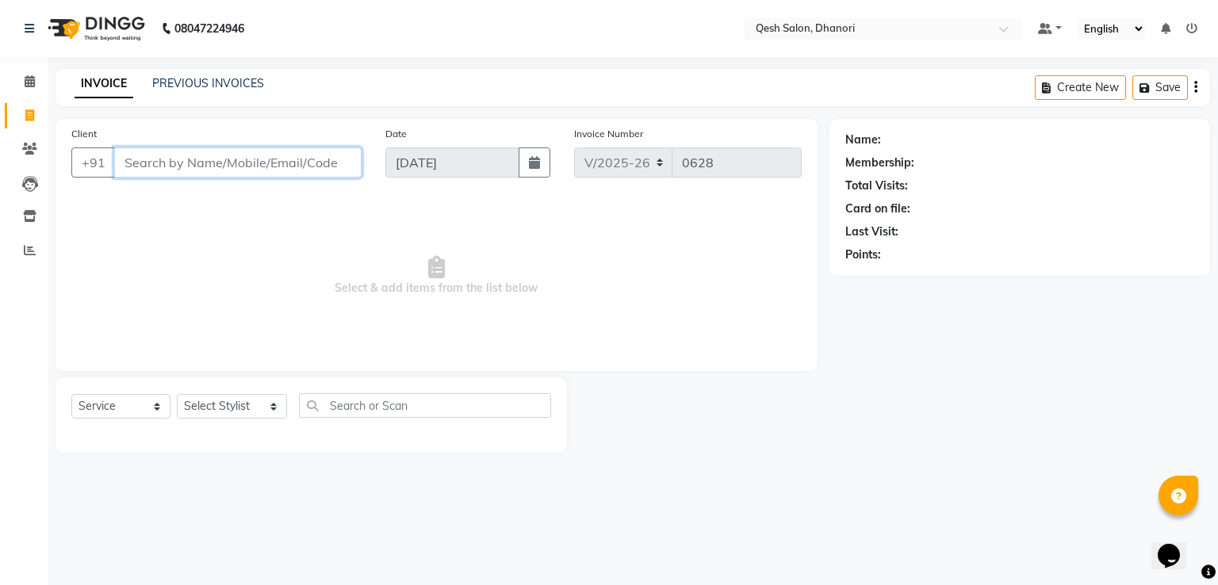
click at [144, 155] on input "Client" at bounding box center [237, 163] width 247 height 30
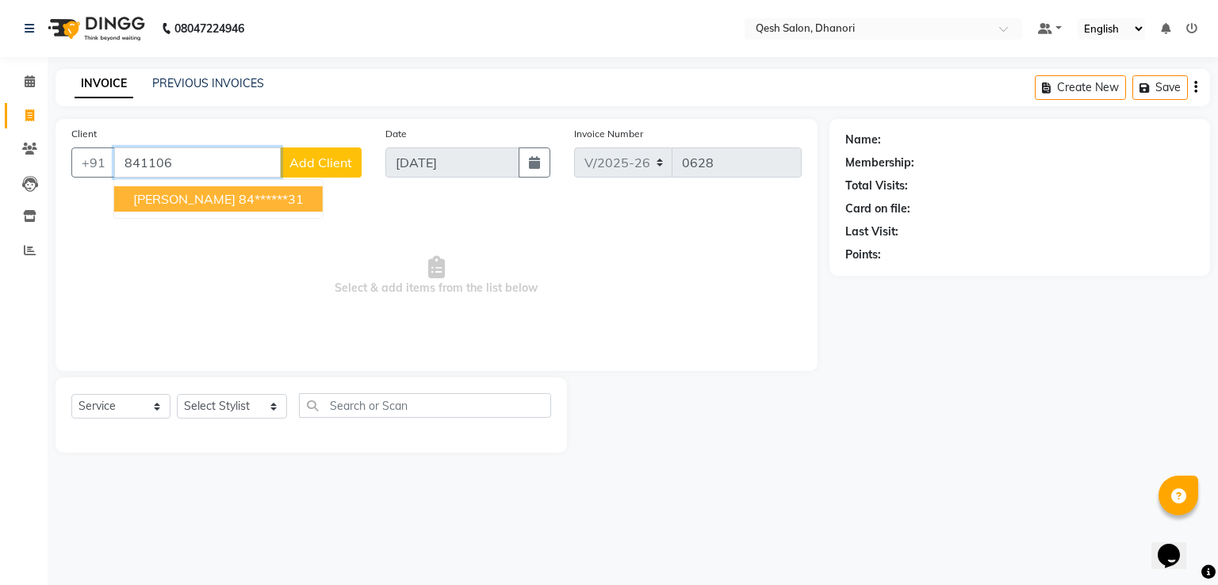
click at [181, 200] on span "[PERSON_NAME]" at bounding box center [184, 199] width 102 height 16
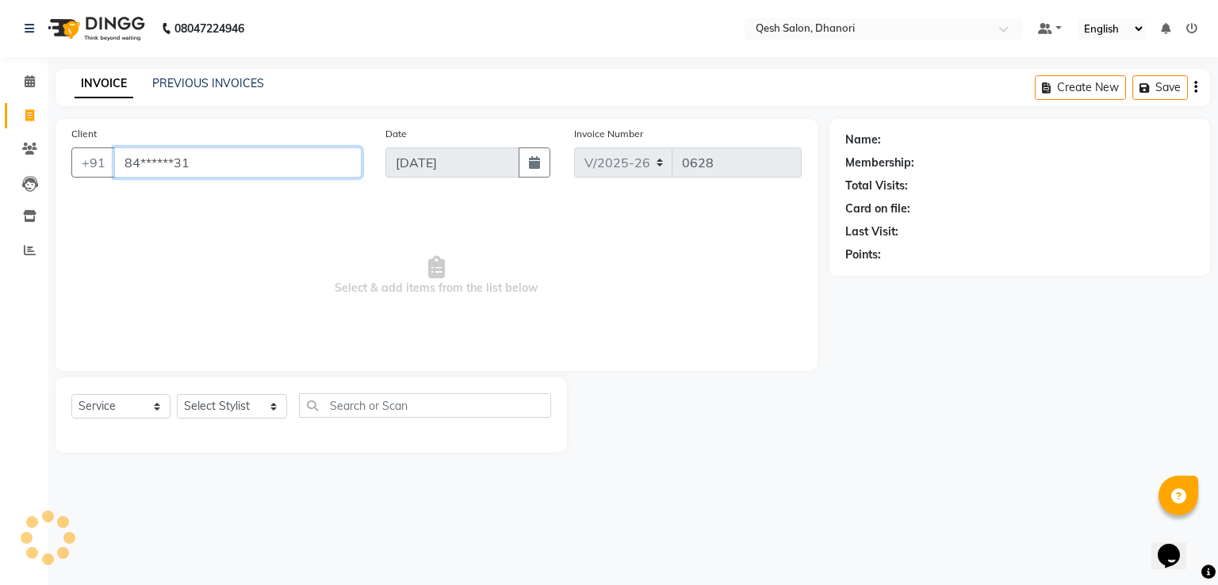
type input "84******31"
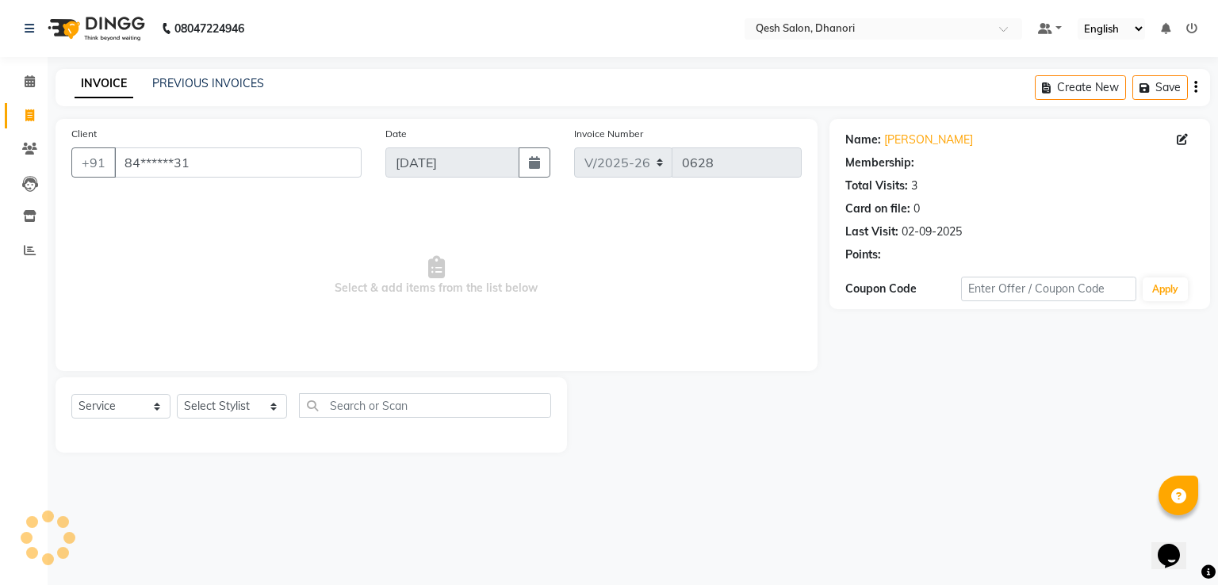
select select "1: Object"
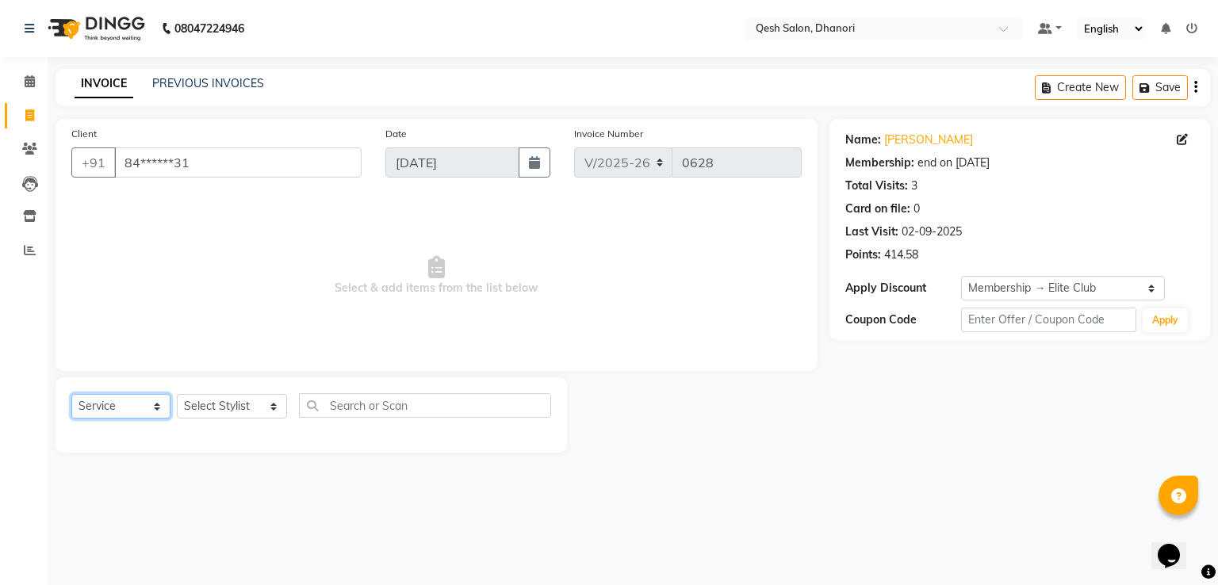
click at [136, 412] on select "Select Service Product Membership Package Voucher Prepaid Gift Card" at bounding box center [120, 406] width 99 height 25
click at [238, 407] on select "Select Stylist [PERSON_NAME] [PERSON_NAME] [PERSON_NAME] [PERSON_NAME] [PERSON_…" at bounding box center [232, 406] width 110 height 25
select select "85050"
click at [177, 395] on select "Select Stylist [PERSON_NAME] [PERSON_NAME] [PERSON_NAME] [PERSON_NAME] [PERSON_…" at bounding box center [232, 406] width 110 height 25
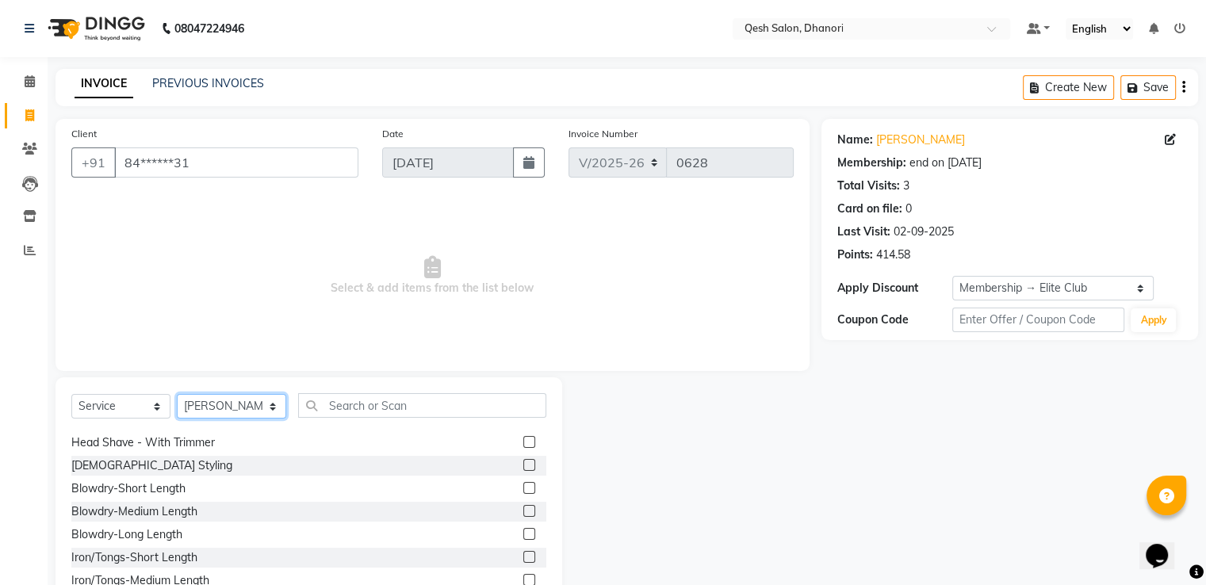
scroll to position [79, 0]
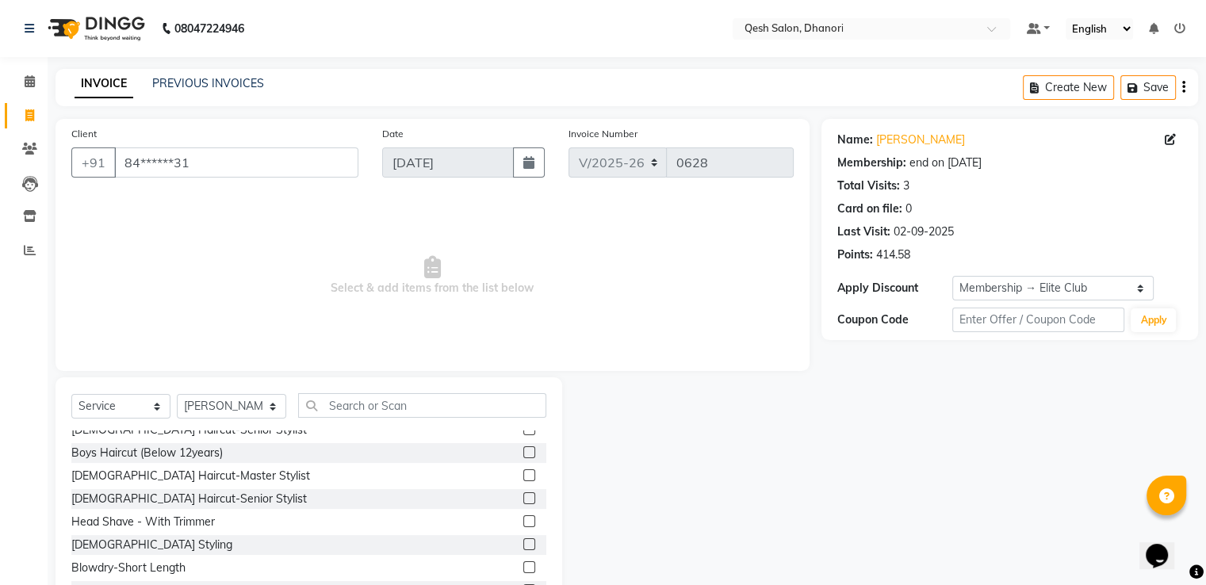
click at [523, 499] on label at bounding box center [529, 498] width 12 height 12
click at [523, 499] on input "checkbox" at bounding box center [528, 499] width 10 height 10
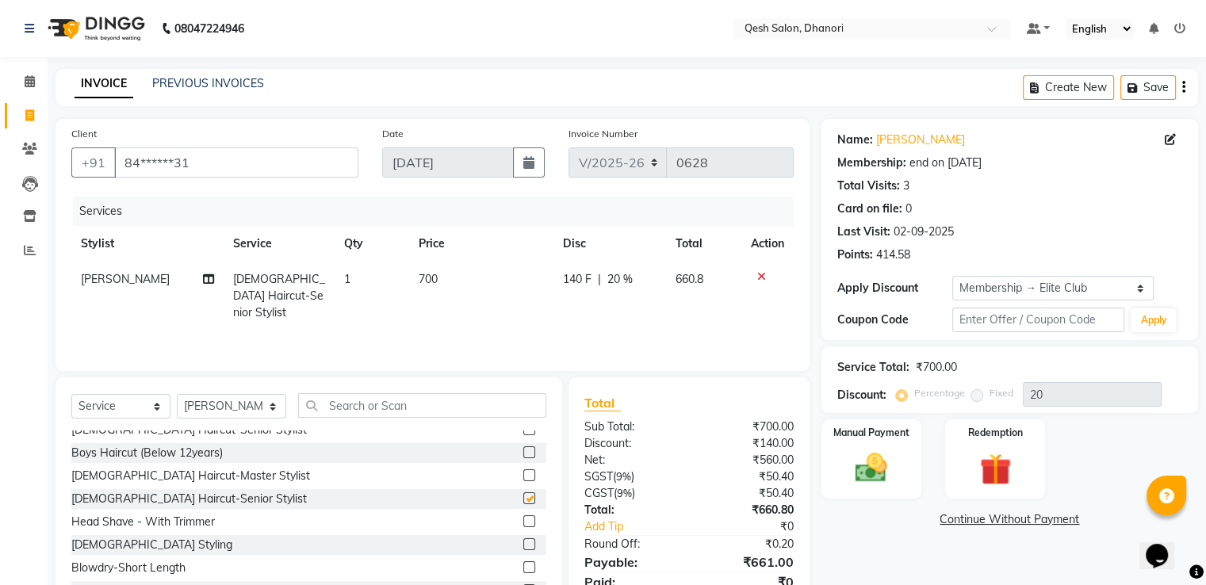
checkbox input "false"
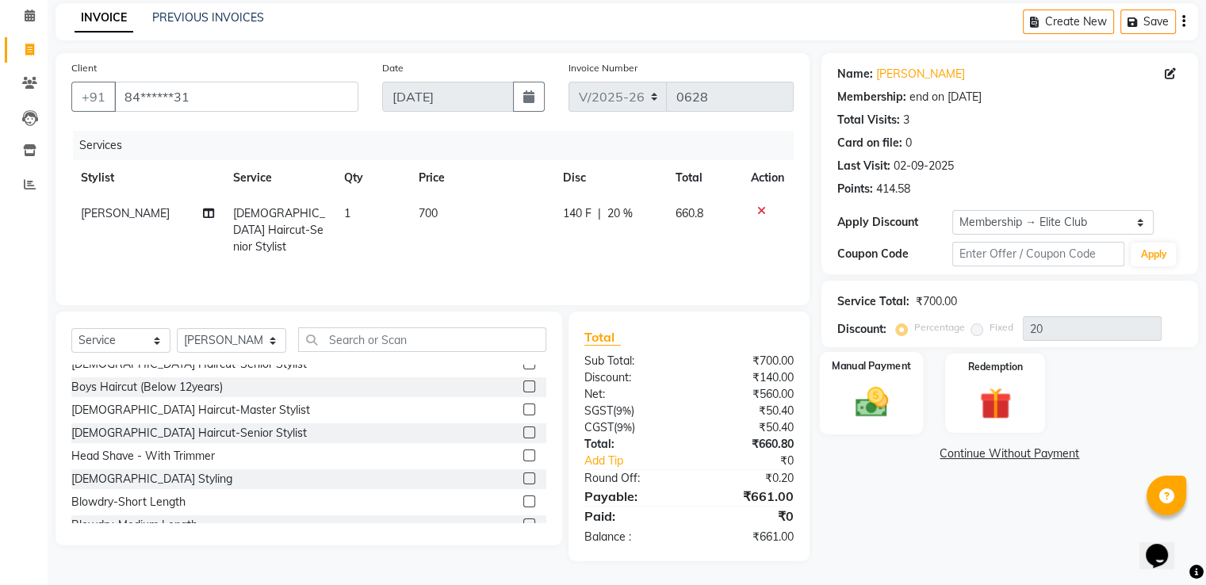
click at [883, 394] on img at bounding box center [871, 403] width 53 height 38
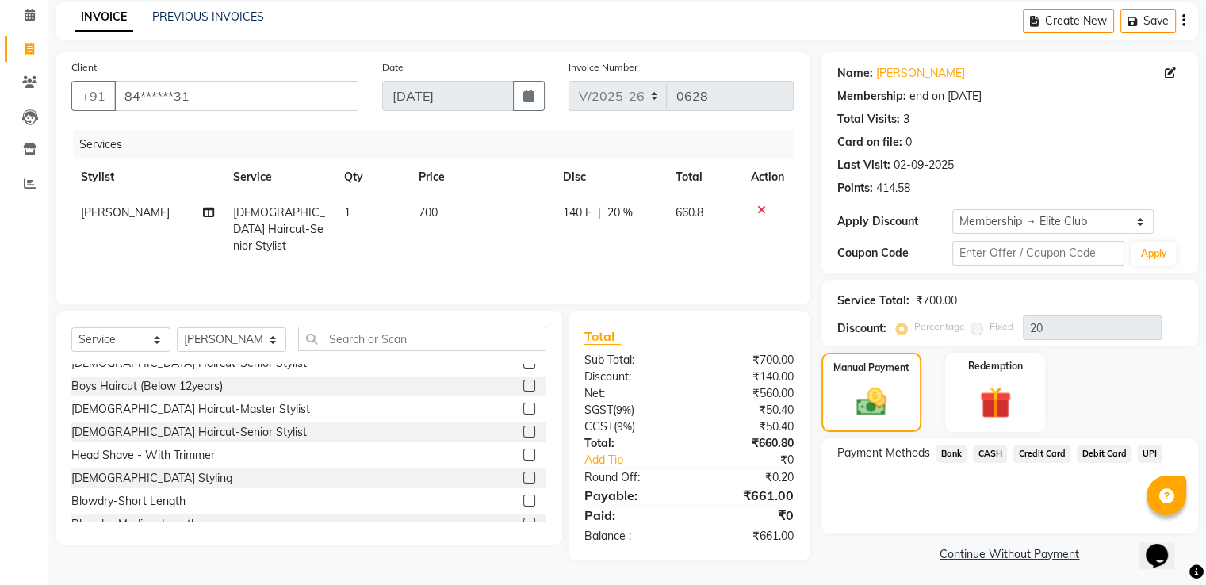
click at [1142, 450] on span "UPI" at bounding box center [1150, 454] width 25 height 18
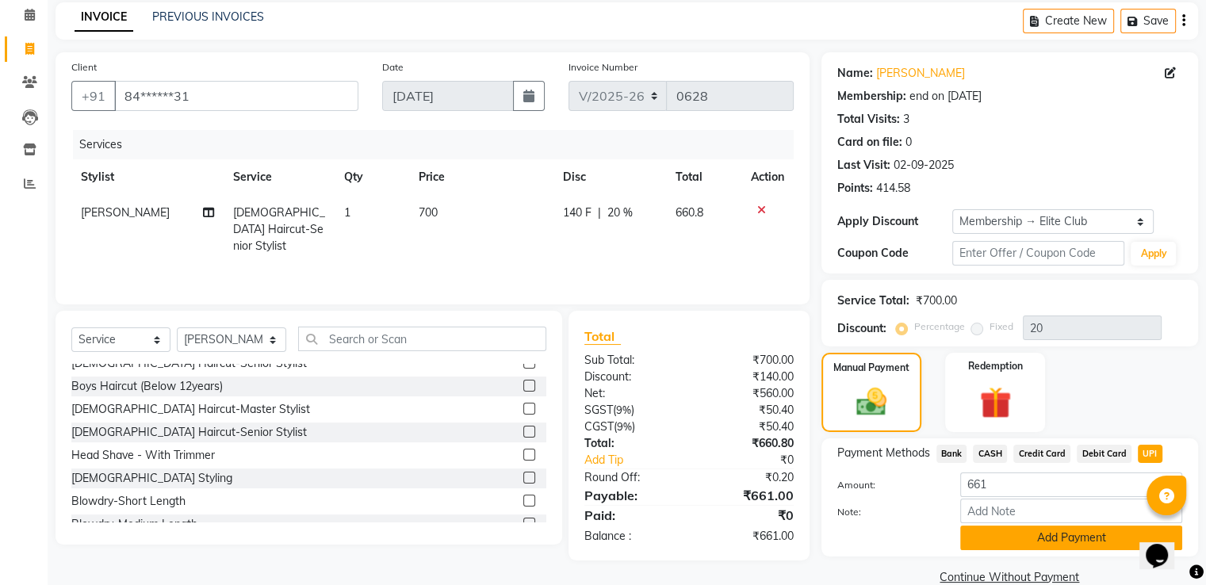
scroll to position [95, 0]
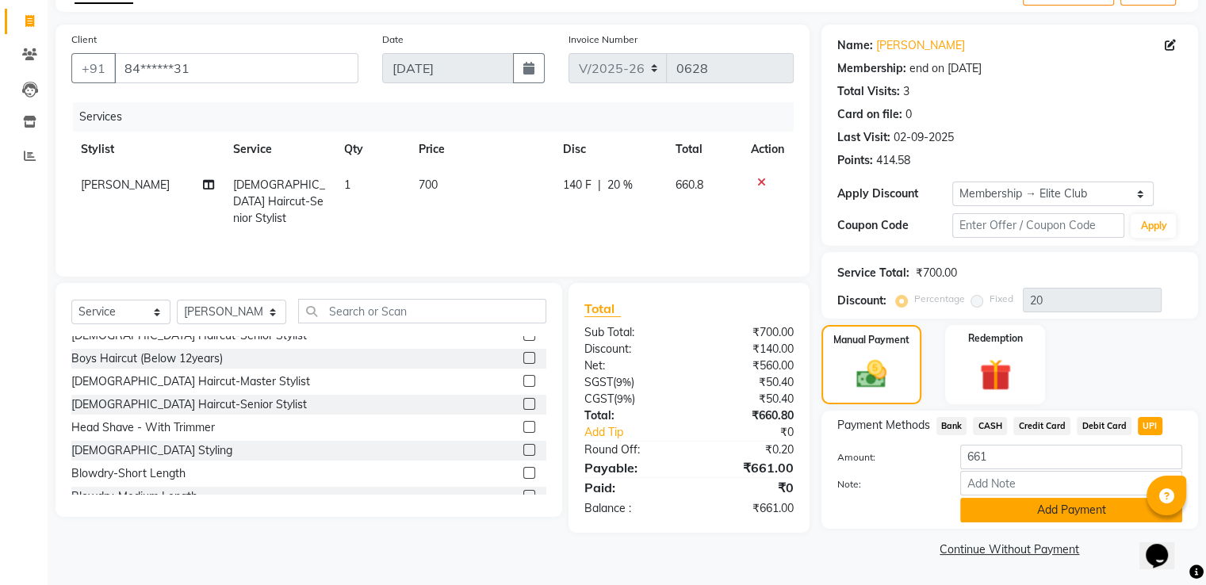
click at [1052, 512] on button "Add Payment" at bounding box center [1071, 510] width 222 height 25
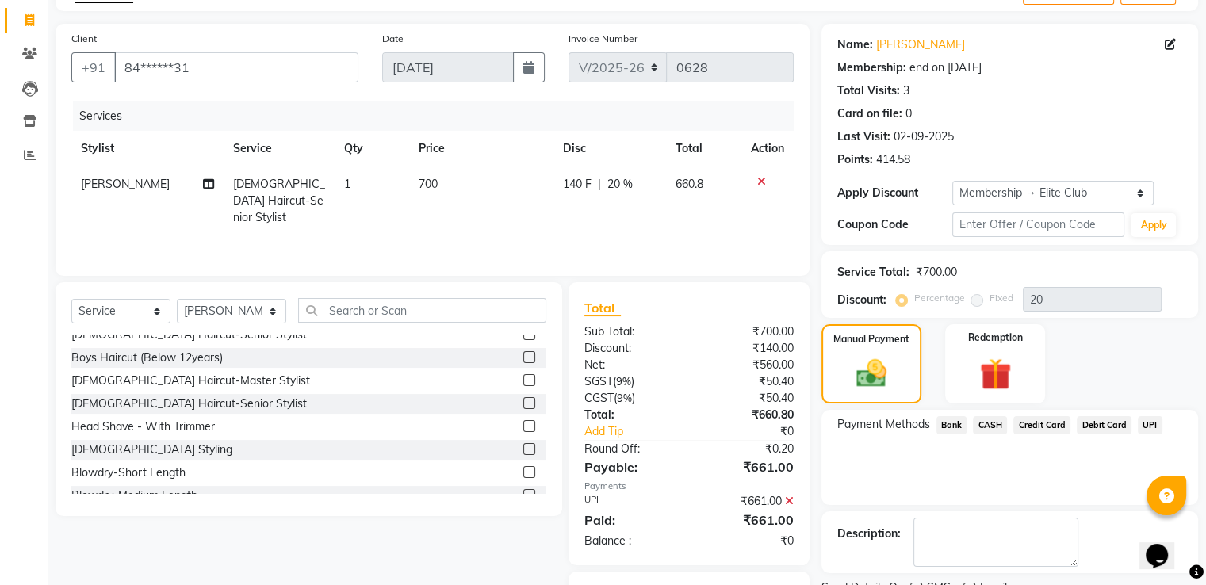
scroll to position [179, 0]
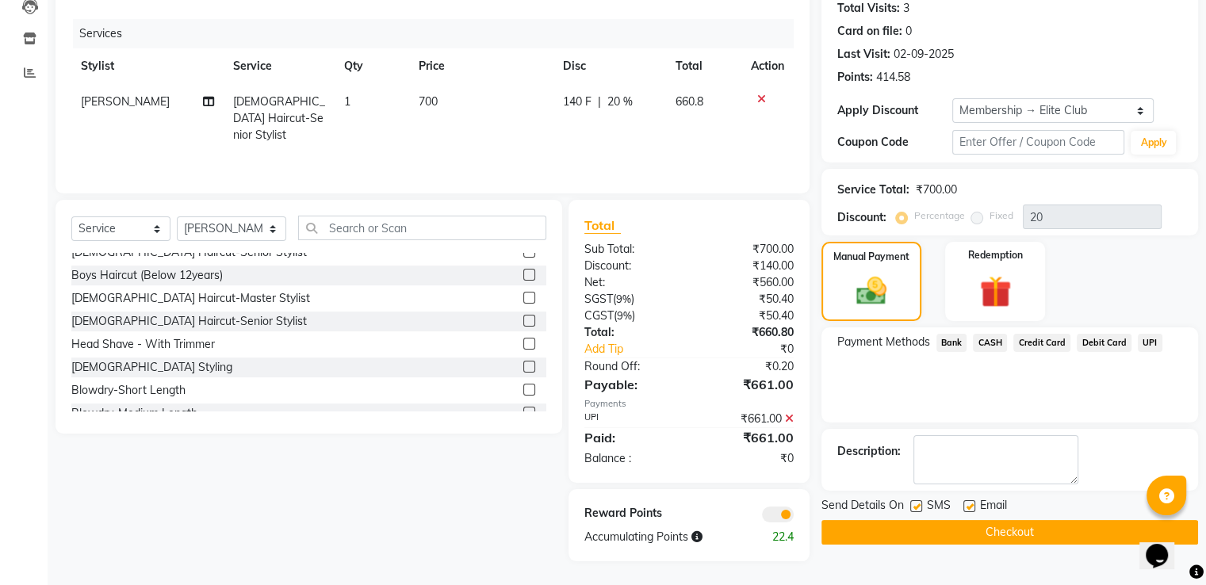
click at [1029, 528] on button "Checkout" at bounding box center [1010, 532] width 377 height 25
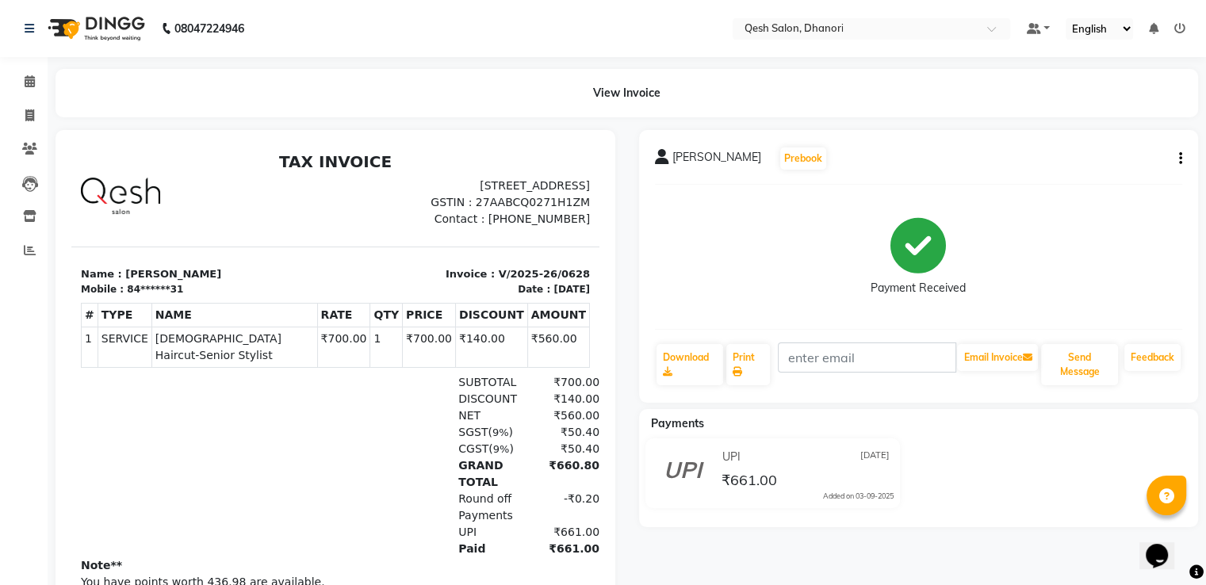
select select "service"
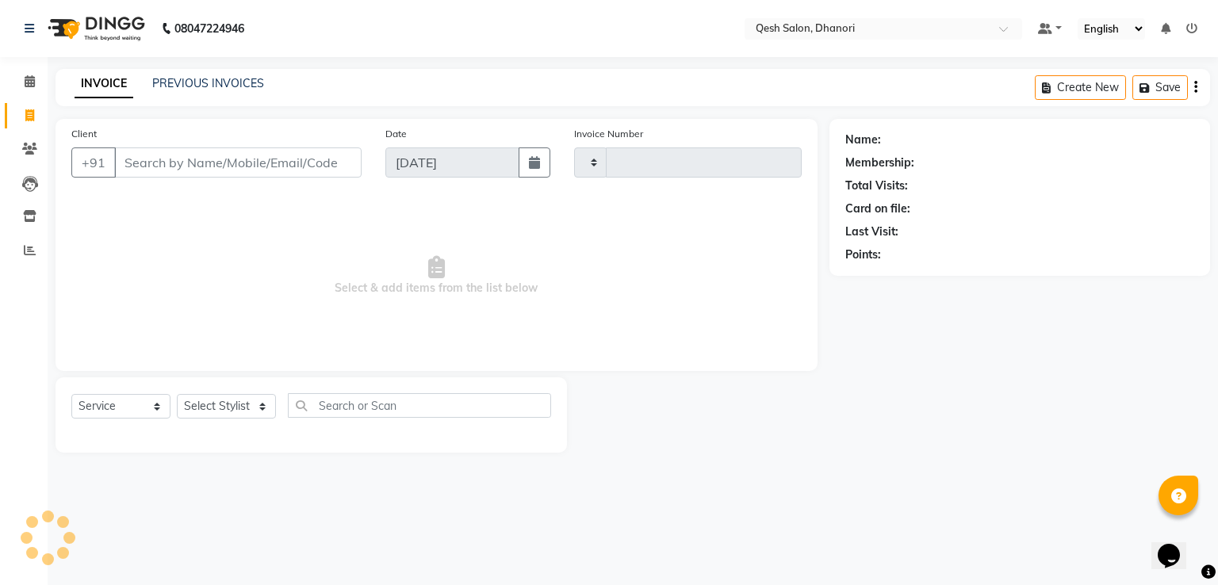
type input "0629"
select select "7641"
click at [29, 182] on icon at bounding box center [30, 184] width 16 height 16
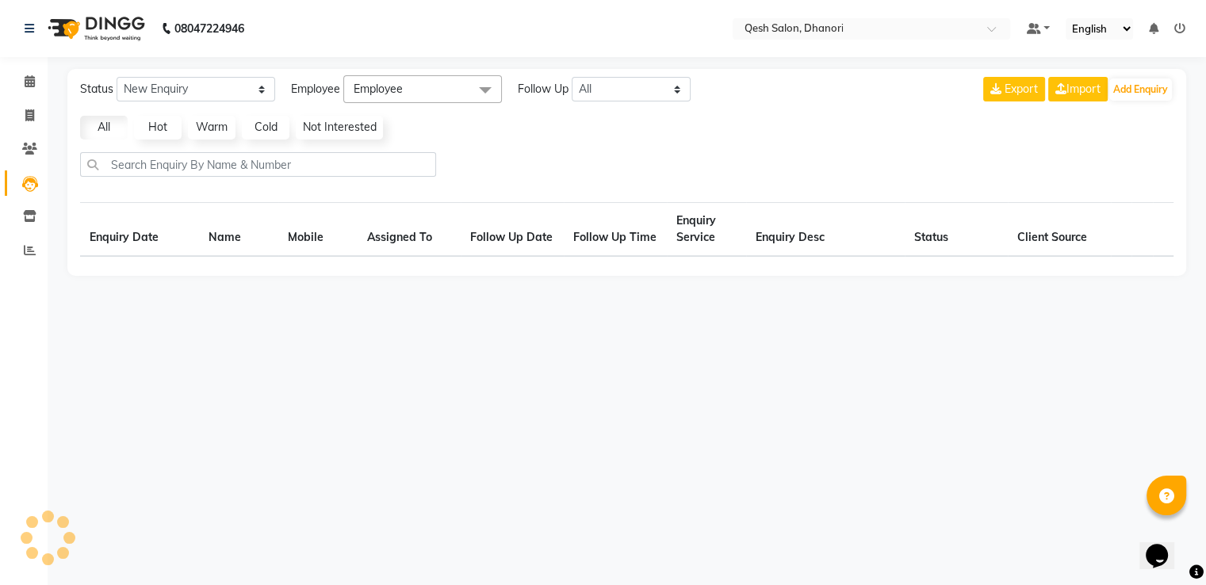
select select "10"
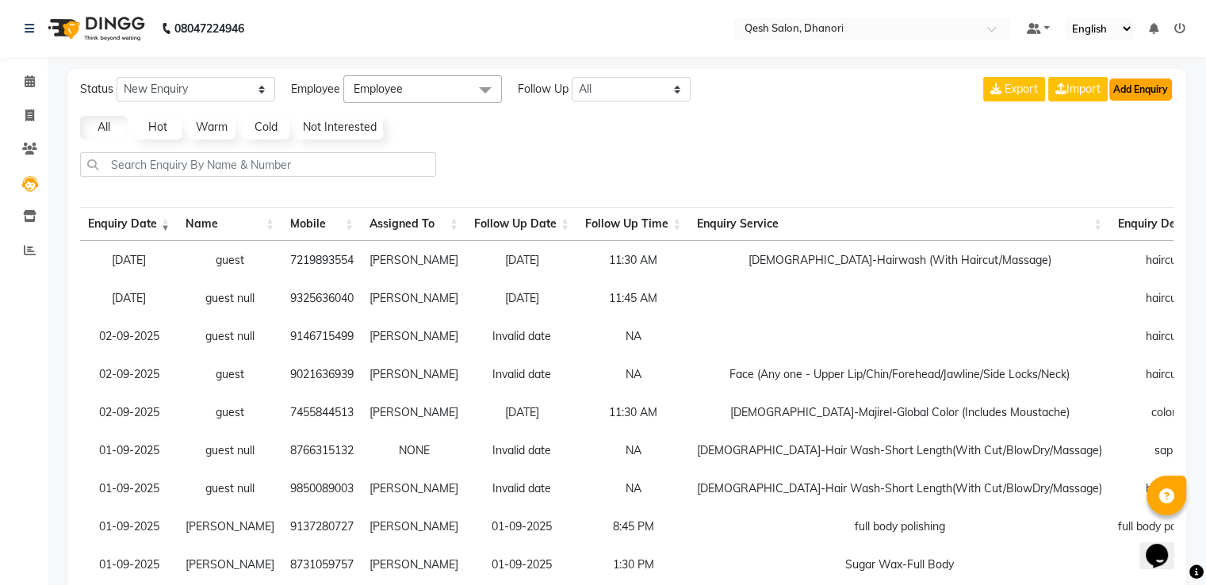
click at [1143, 88] on button "Add Enquiry" at bounding box center [1140, 90] width 63 height 22
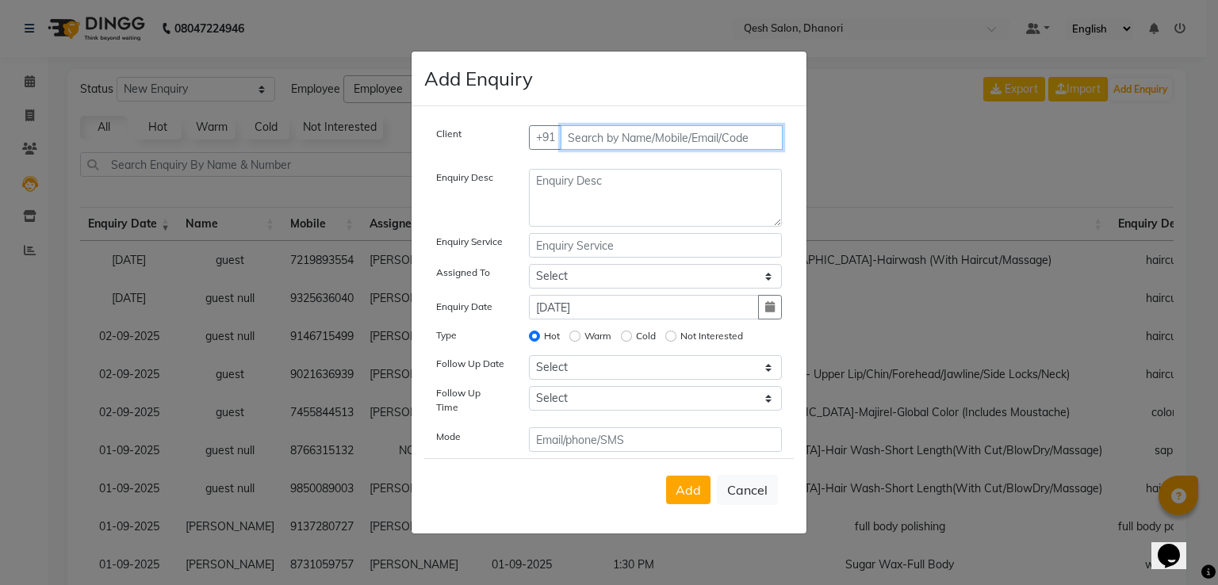
click at [581, 142] on input "text" at bounding box center [672, 137] width 223 height 25
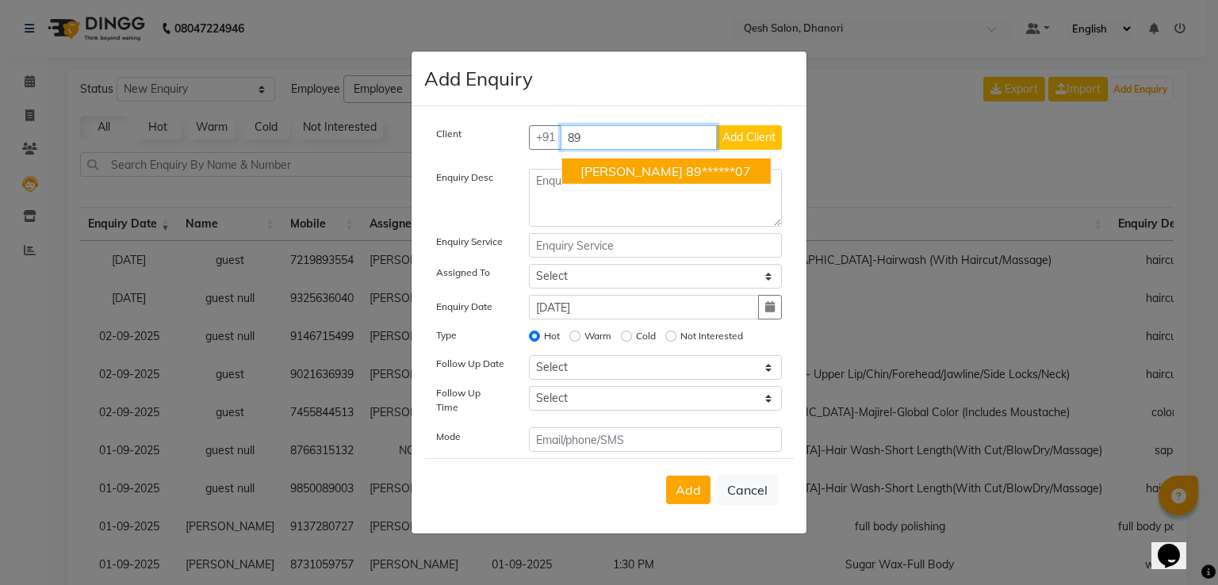
type input "8"
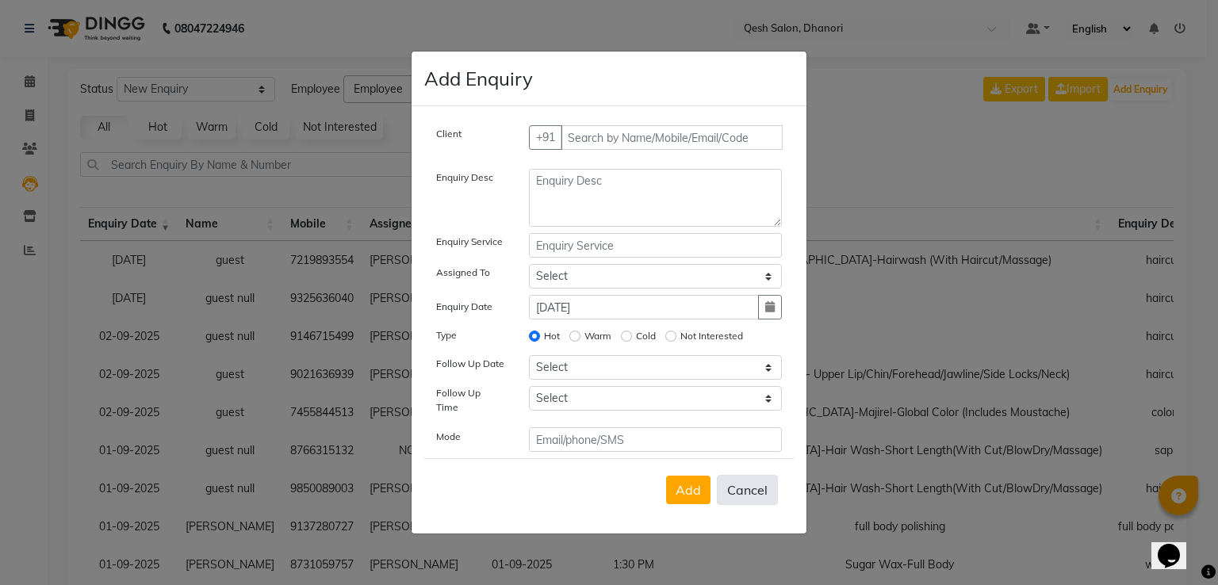
click at [758, 482] on button "Cancel" at bounding box center [747, 490] width 61 height 30
select select
radio input "false"
select select
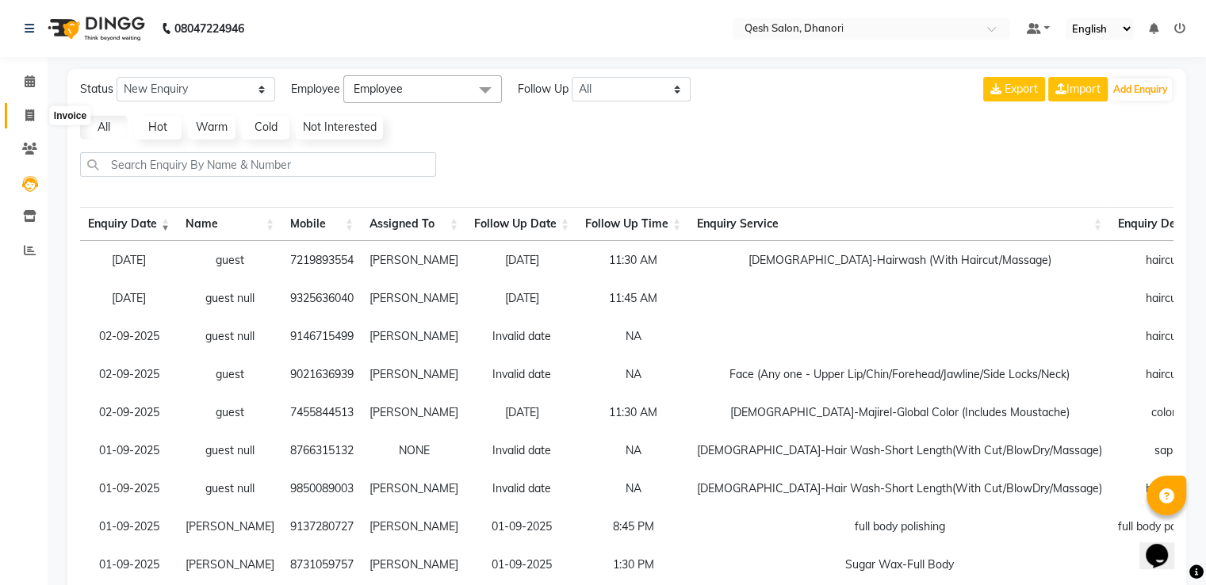
click at [25, 113] on icon at bounding box center [29, 115] width 9 height 12
select select "service"
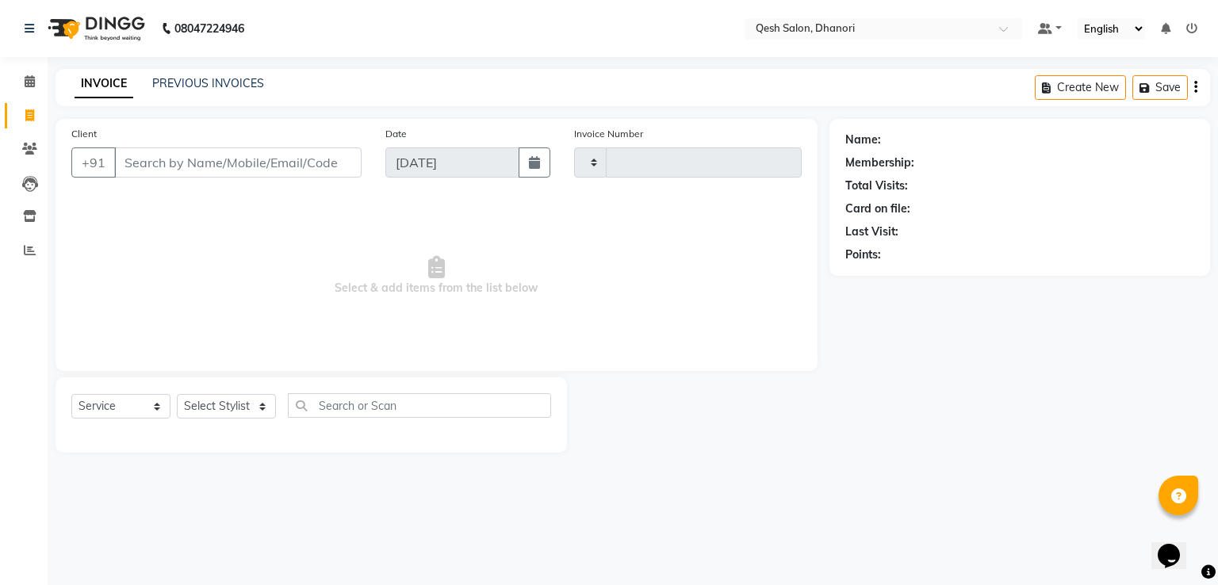
type input "0629"
select select "7641"
click at [190, 163] on input "Client" at bounding box center [237, 163] width 247 height 30
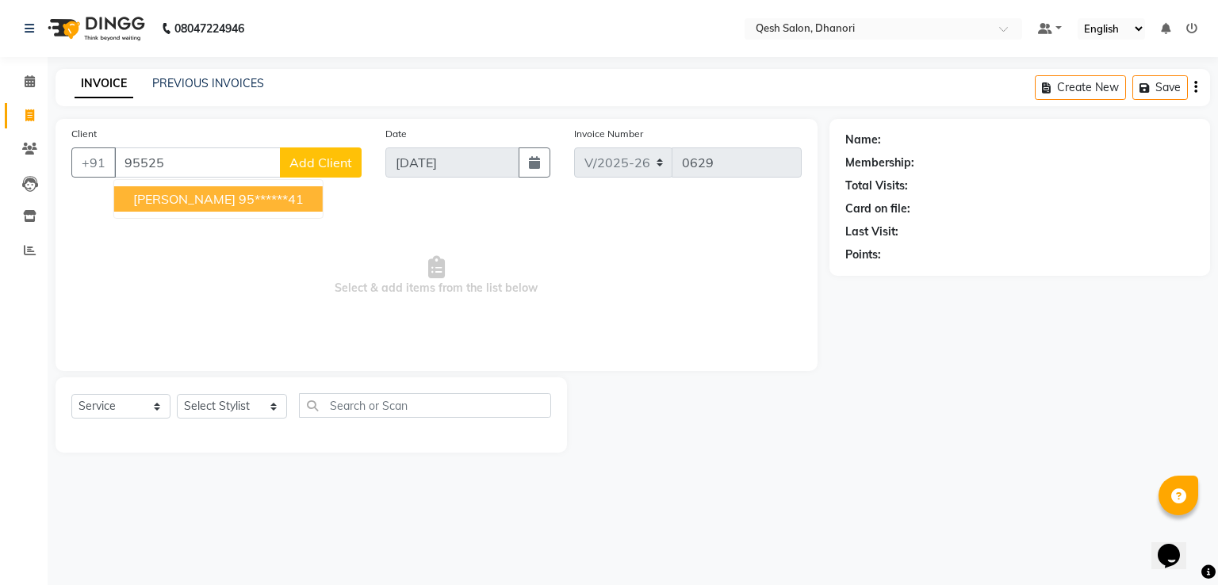
click at [205, 205] on span "[PERSON_NAME]" at bounding box center [184, 199] width 102 height 16
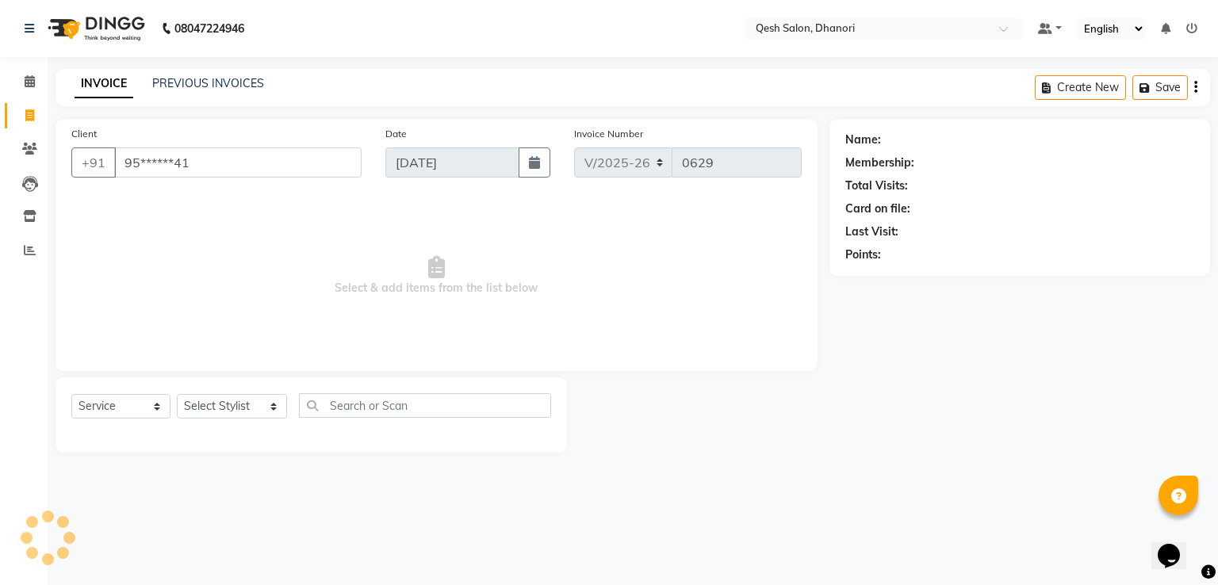
type input "95******41"
select select "1: Object"
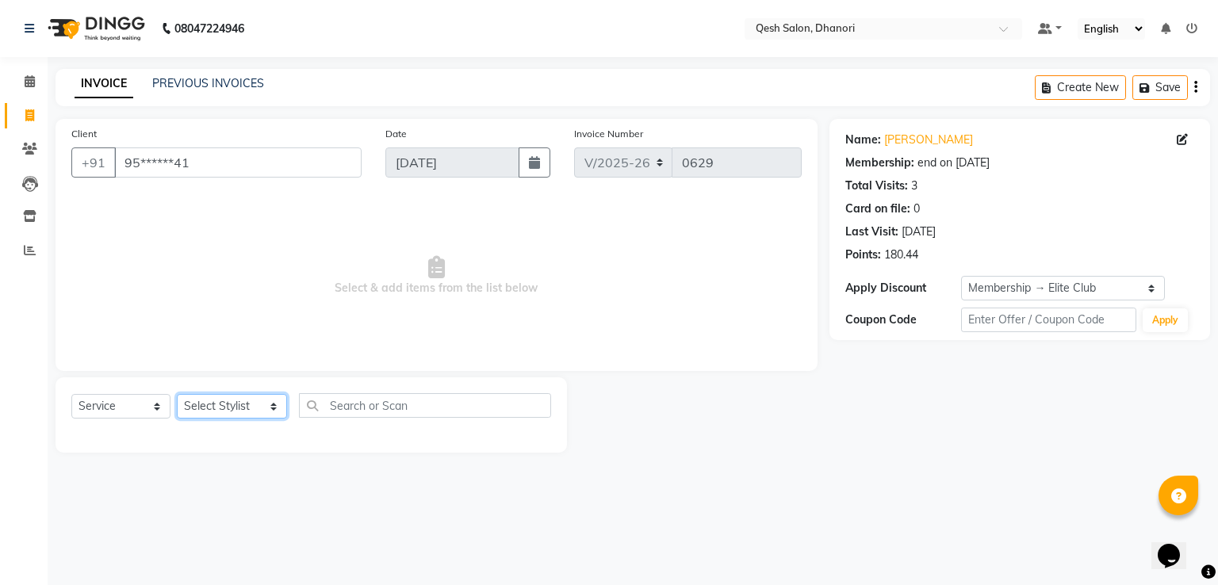
click at [244, 416] on select "Select Stylist [PERSON_NAME] [PERSON_NAME] [PERSON_NAME] [PERSON_NAME] [PERSON_…" at bounding box center [232, 406] width 110 height 25
select select "83742"
click at [177, 395] on select "Select Stylist [PERSON_NAME] [PERSON_NAME] [PERSON_NAME] [PERSON_NAME] [PERSON_…" at bounding box center [232, 406] width 110 height 25
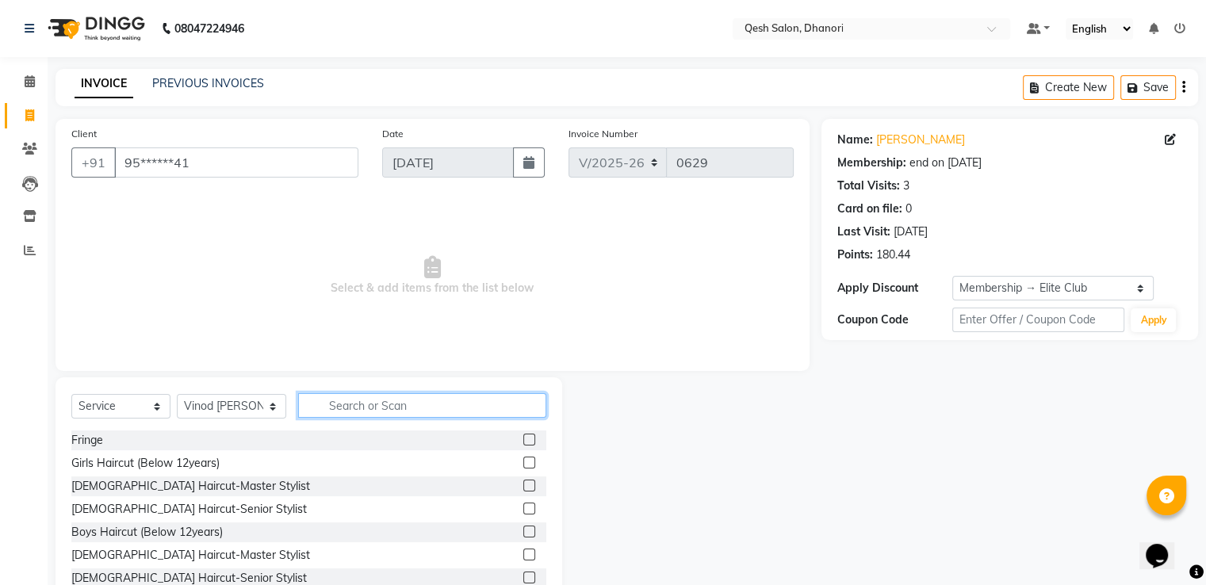
click at [351, 408] on input "text" at bounding box center [421, 405] width 247 height 25
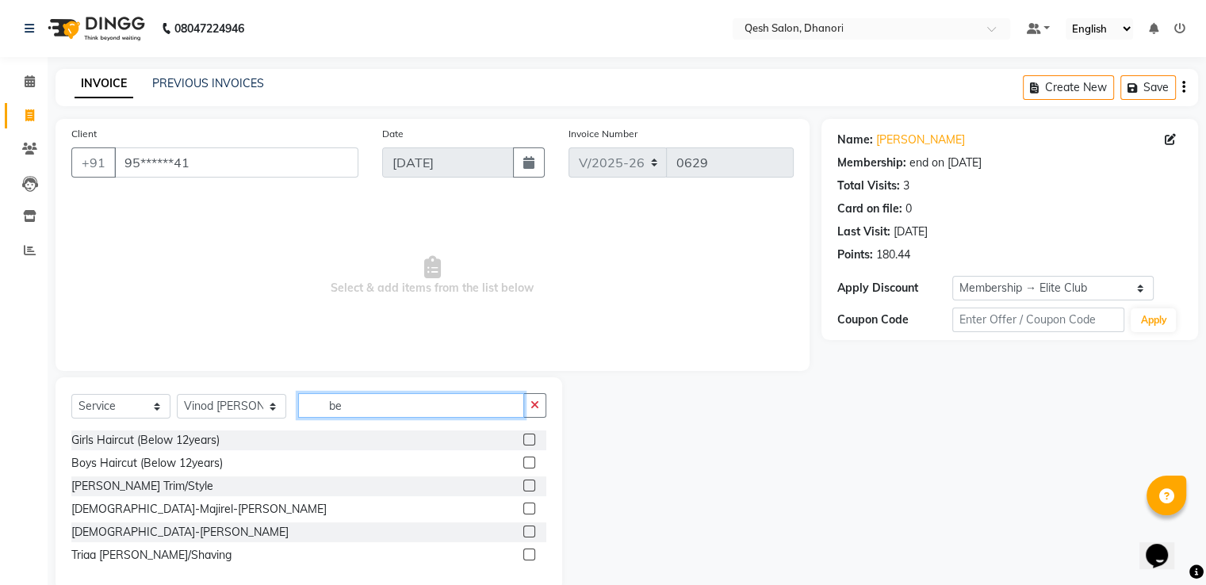
type input "be"
click at [528, 485] on label at bounding box center [529, 486] width 12 height 12
click at [528, 485] on input "checkbox" at bounding box center [528, 486] width 10 height 10
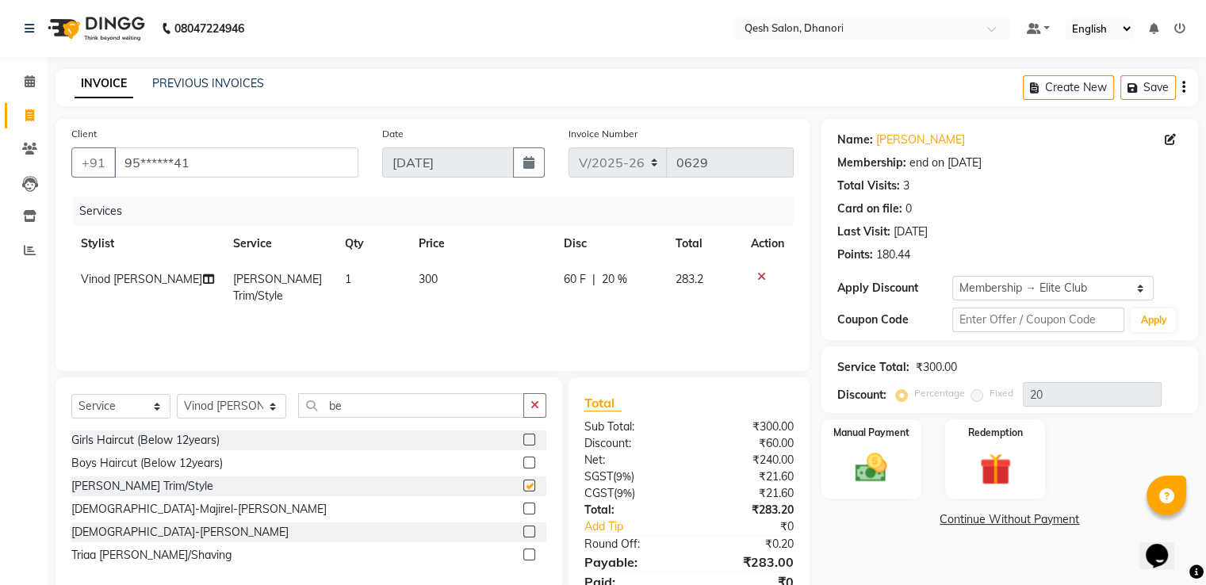
checkbox input "false"
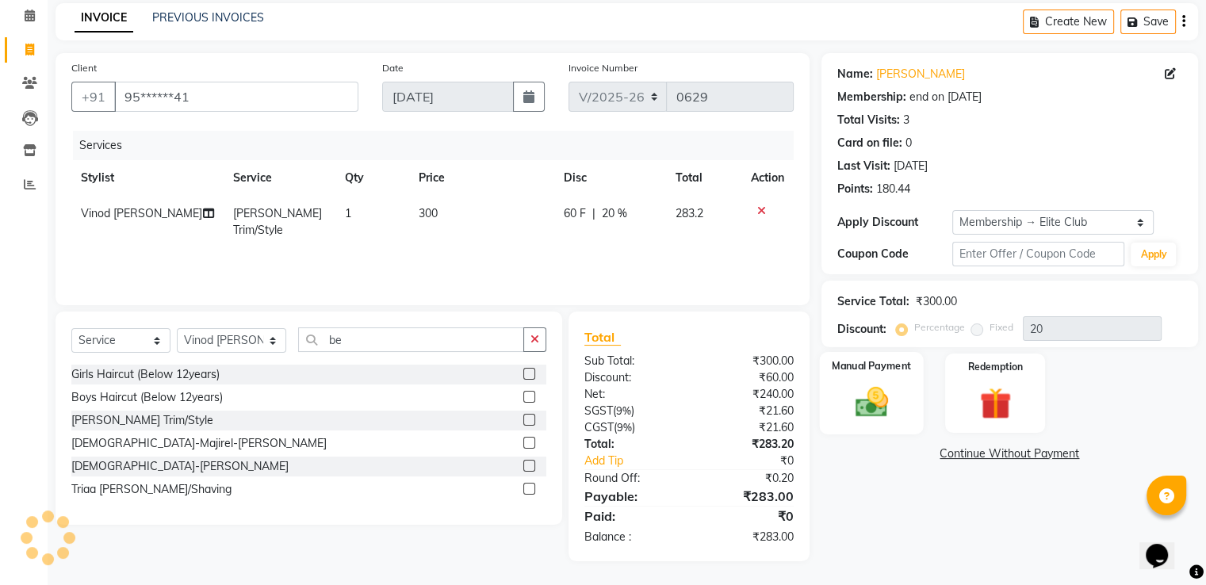
click at [846, 393] on img at bounding box center [871, 403] width 53 height 38
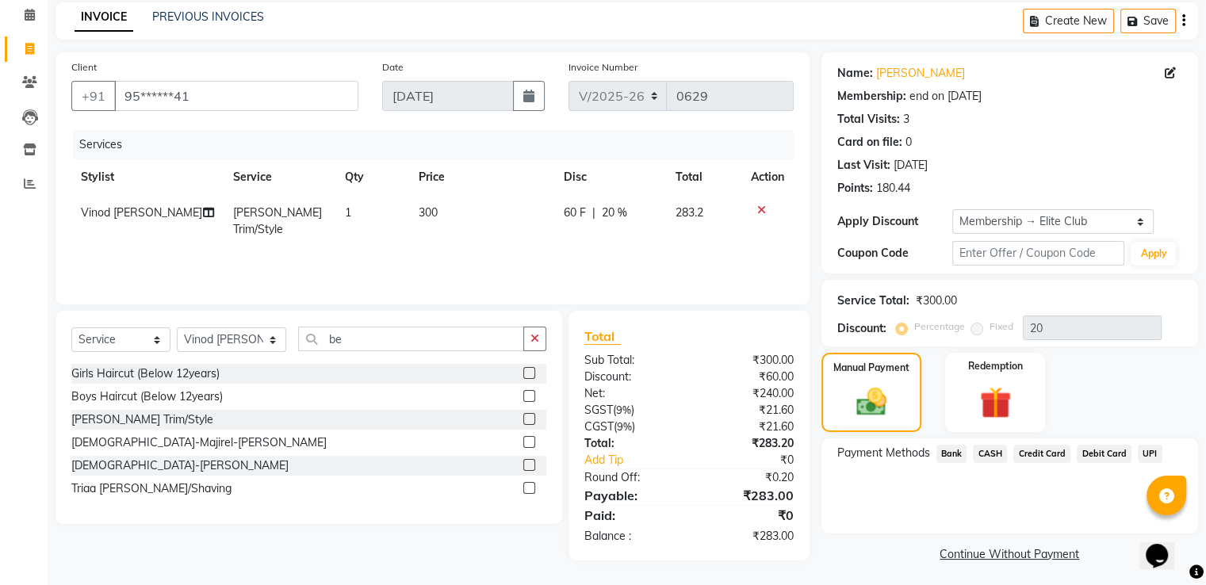
click at [1142, 448] on span "UPI" at bounding box center [1150, 454] width 25 height 18
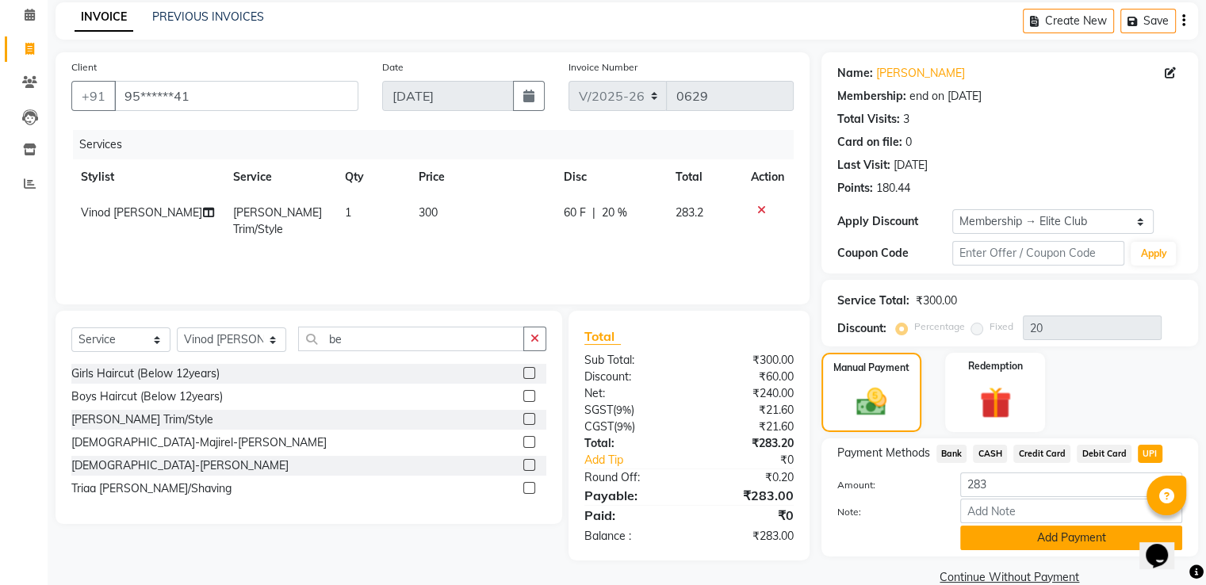
scroll to position [95, 0]
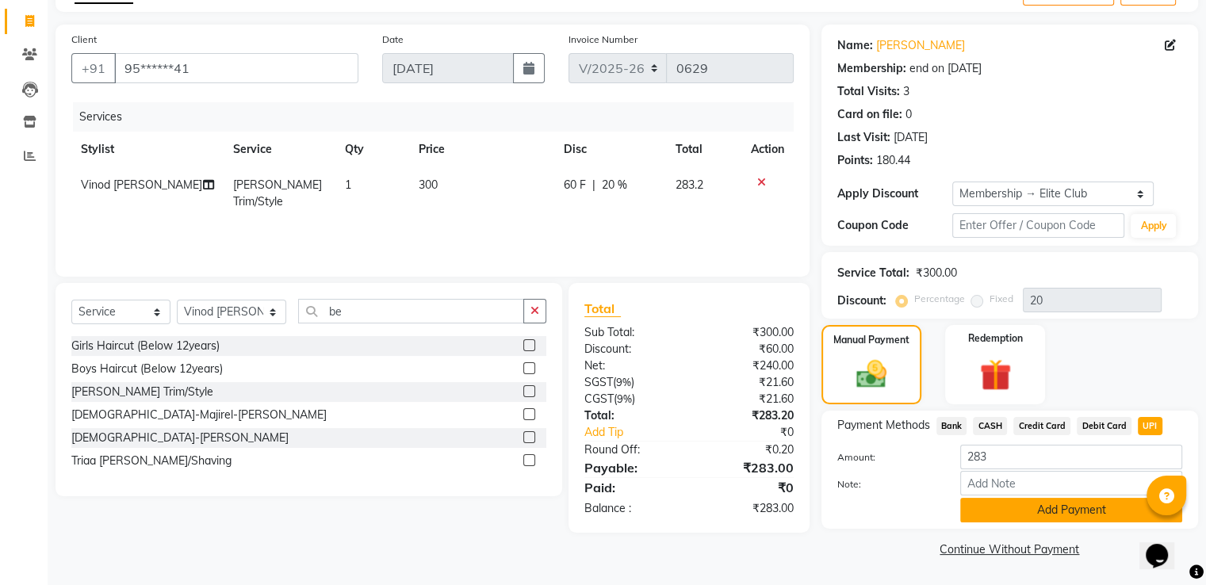
click at [1056, 506] on button "Add Payment" at bounding box center [1071, 510] width 222 height 25
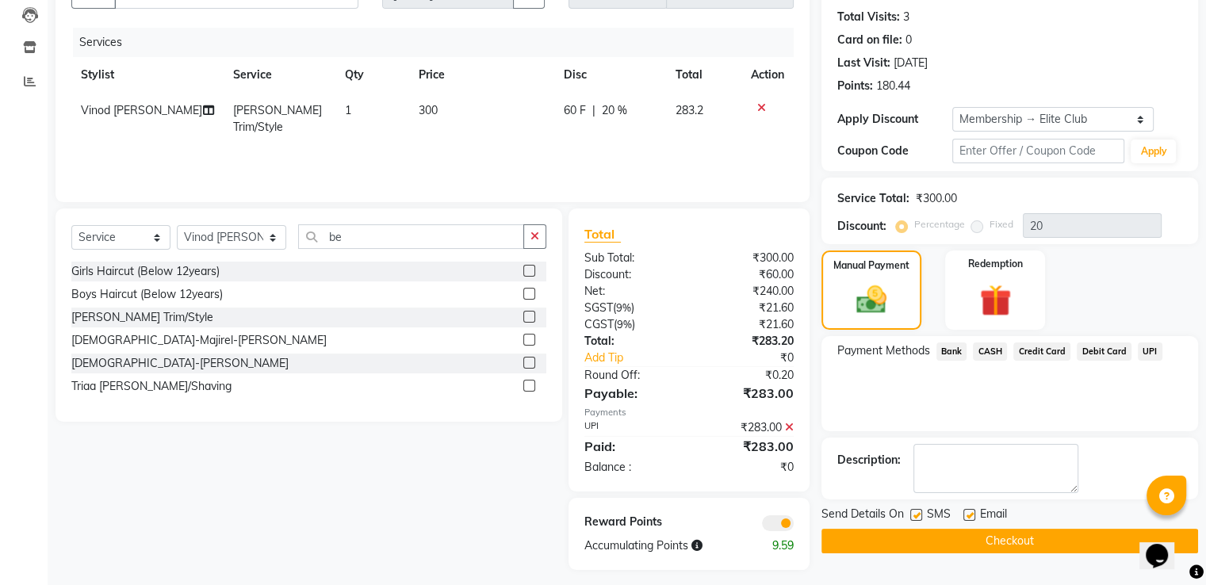
scroll to position [179, 0]
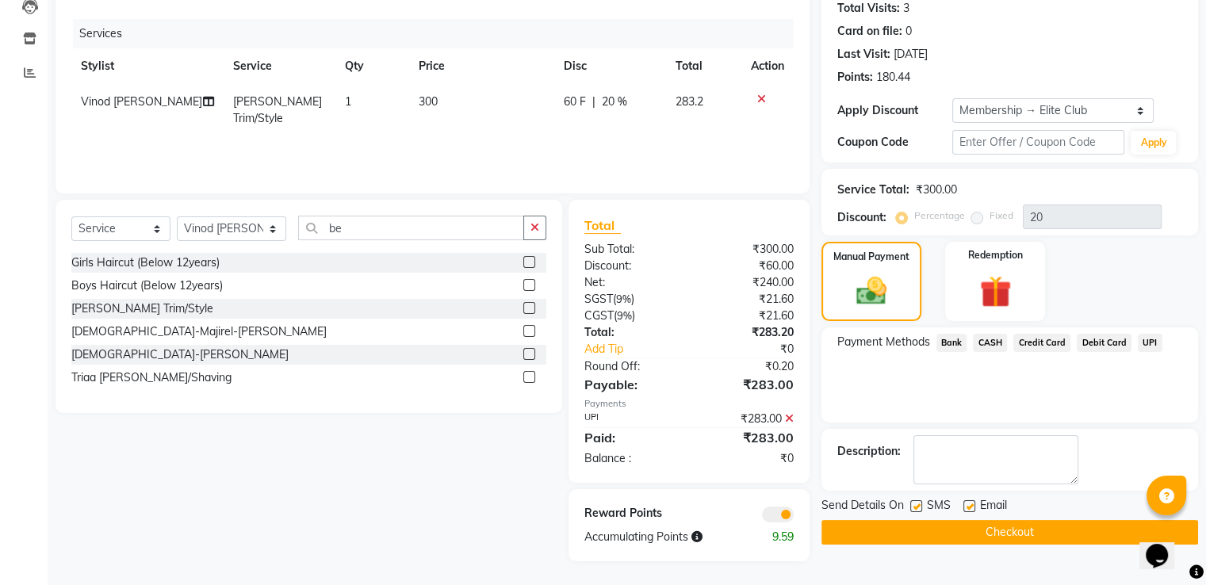
click at [1048, 534] on button "Checkout" at bounding box center [1010, 532] width 377 height 25
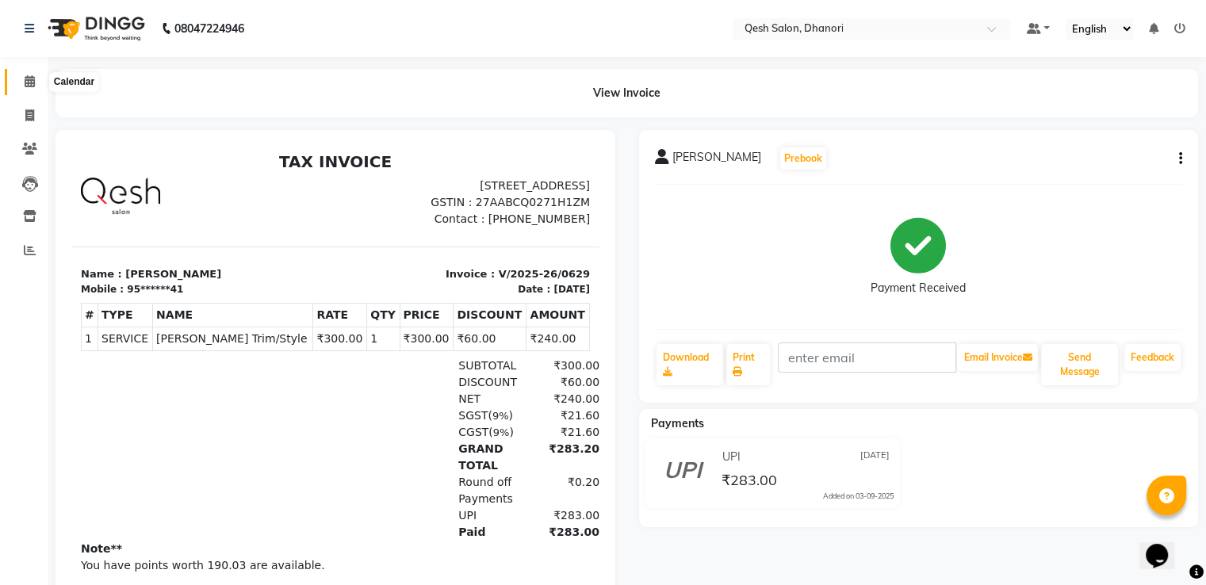
click at [29, 80] on icon at bounding box center [30, 81] width 10 height 12
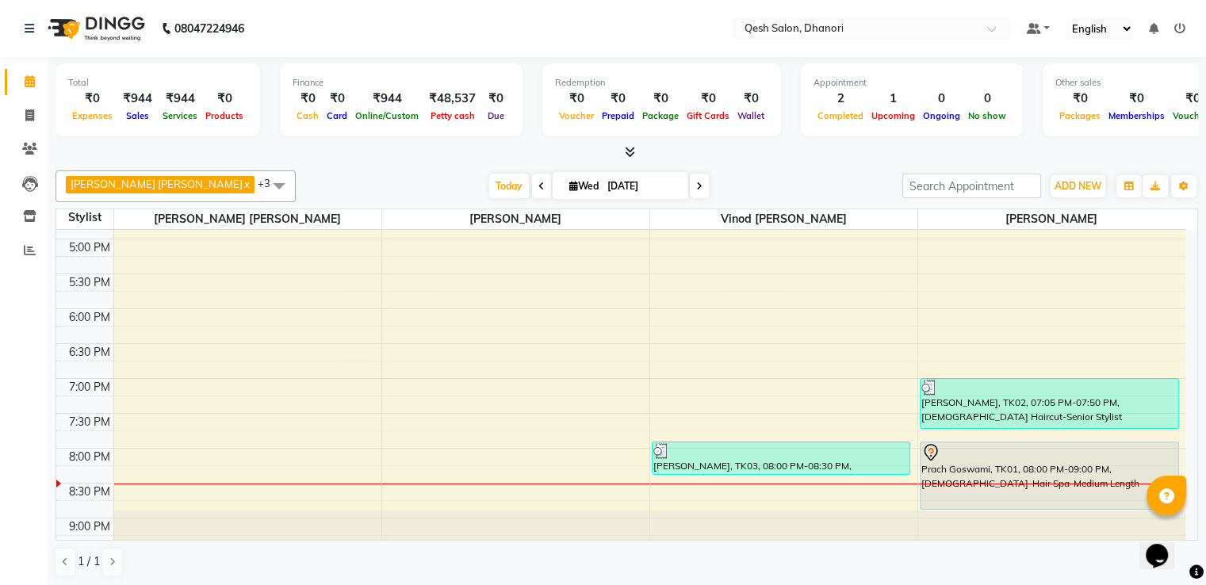
scroll to position [555, 0]
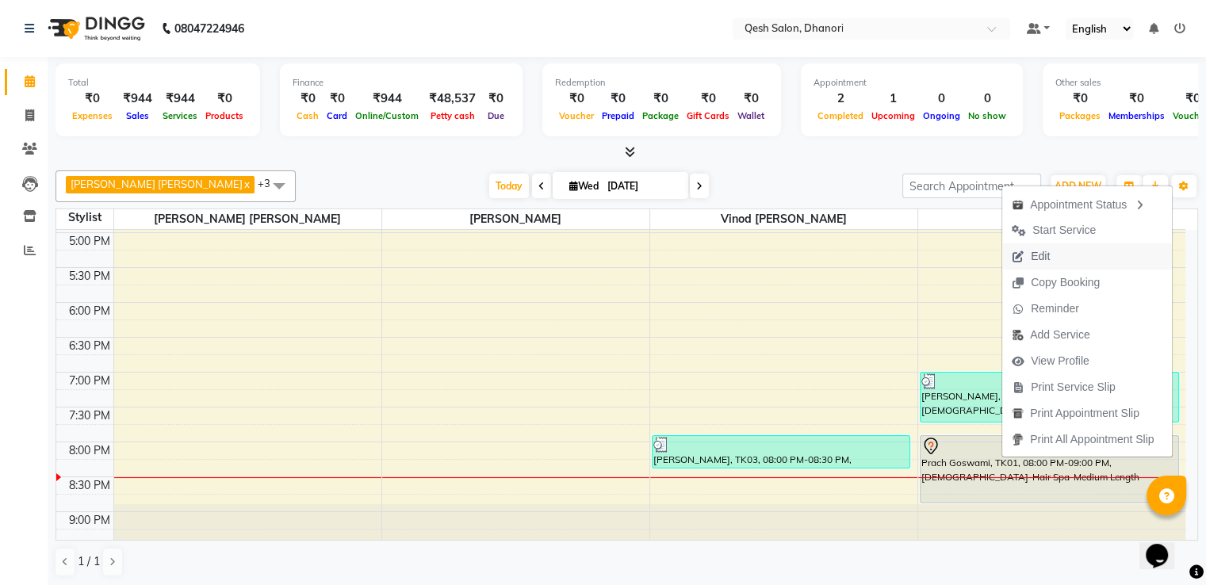
click at [1021, 256] on icon "button" at bounding box center [1018, 256] width 13 height 11
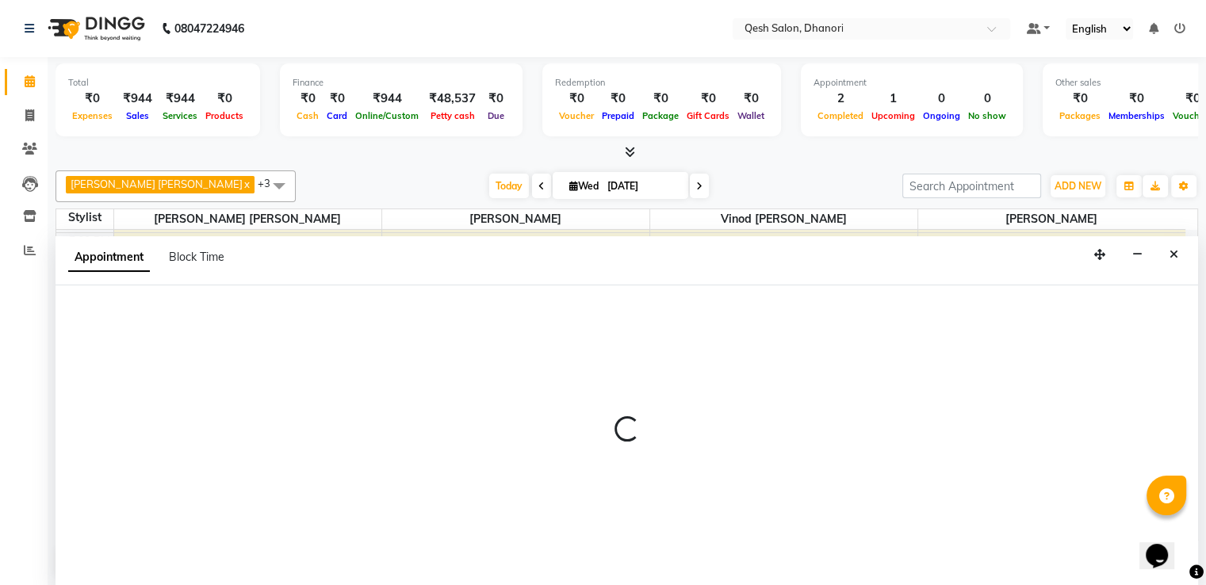
scroll to position [1, 0]
select select "tentative"
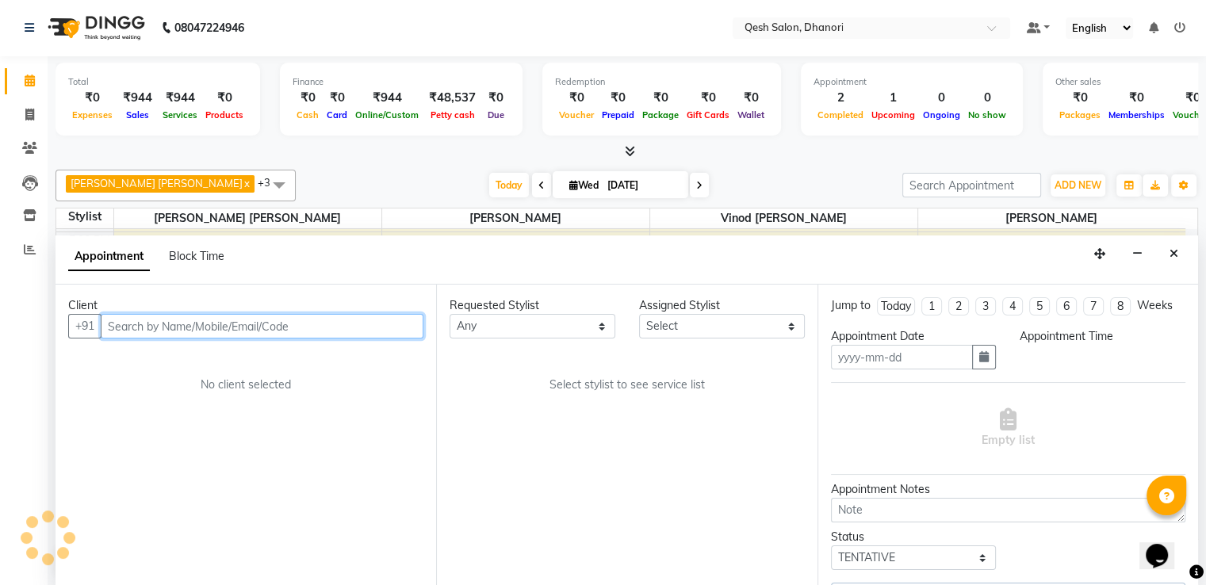
type input "[DATE]"
select select "1200"
select select "85050"
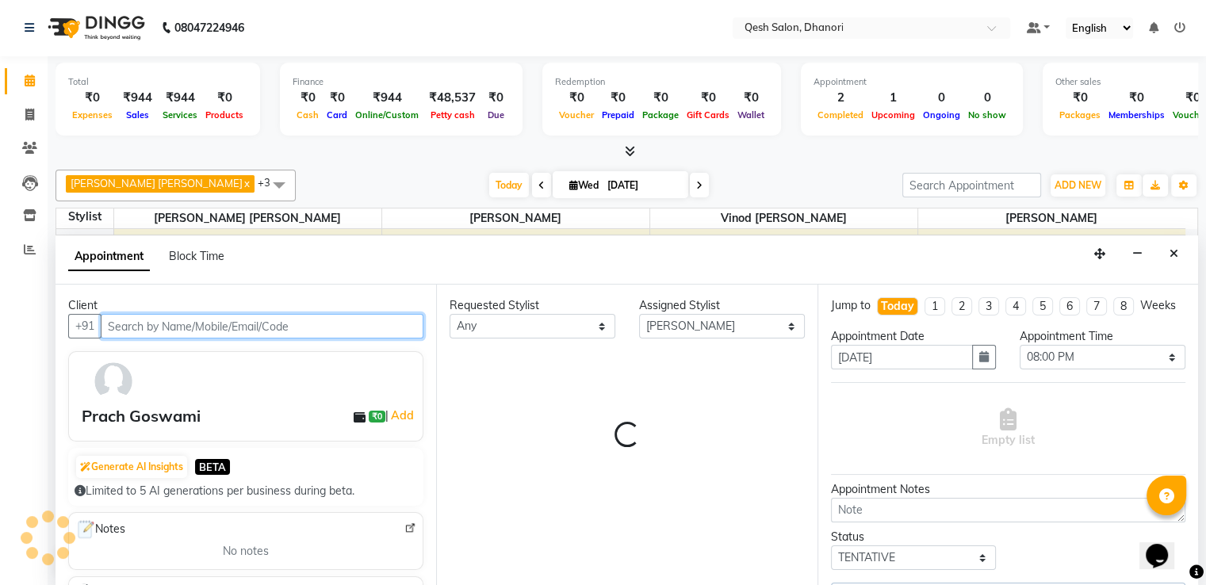
select select "3869"
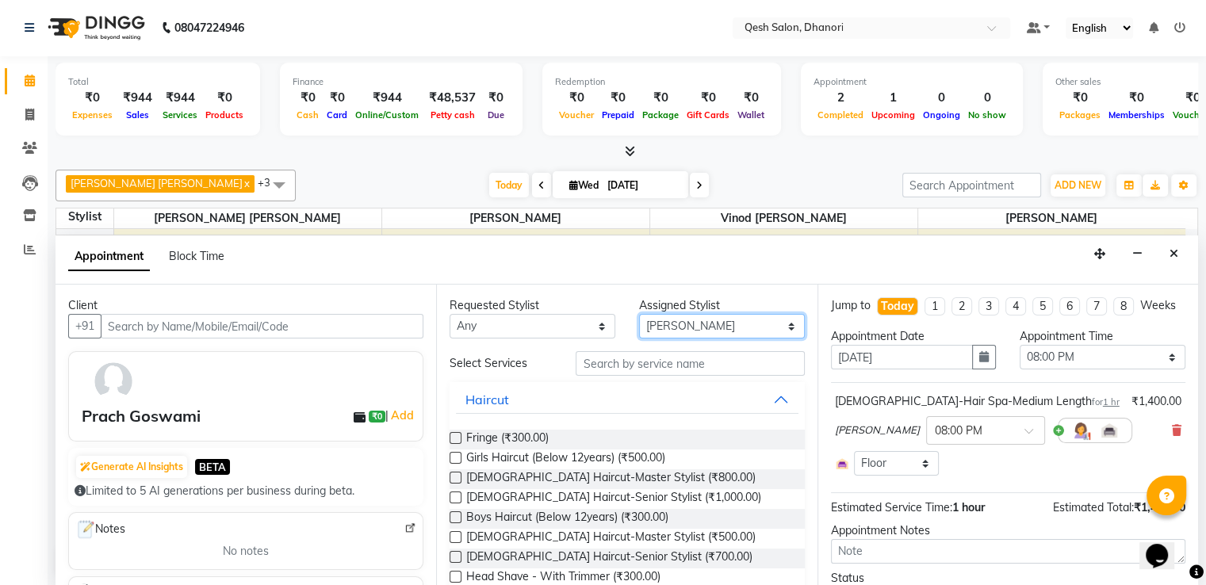
click at [737, 329] on select "Select [PERSON_NAME] [PERSON_NAME] [PERSON_NAME] [PERSON_NAME] Salon [PERSON_NA…" at bounding box center [722, 326] width 166 height 25
select select "83742"
click at [639, 314] on select "Select [PERSON_NAME] [PERSON_NAME] [PERSON_NAME] [PERSON_NAME] Salon [PERSON_NA…" at bounding box center [722, 326] width 166 height 25
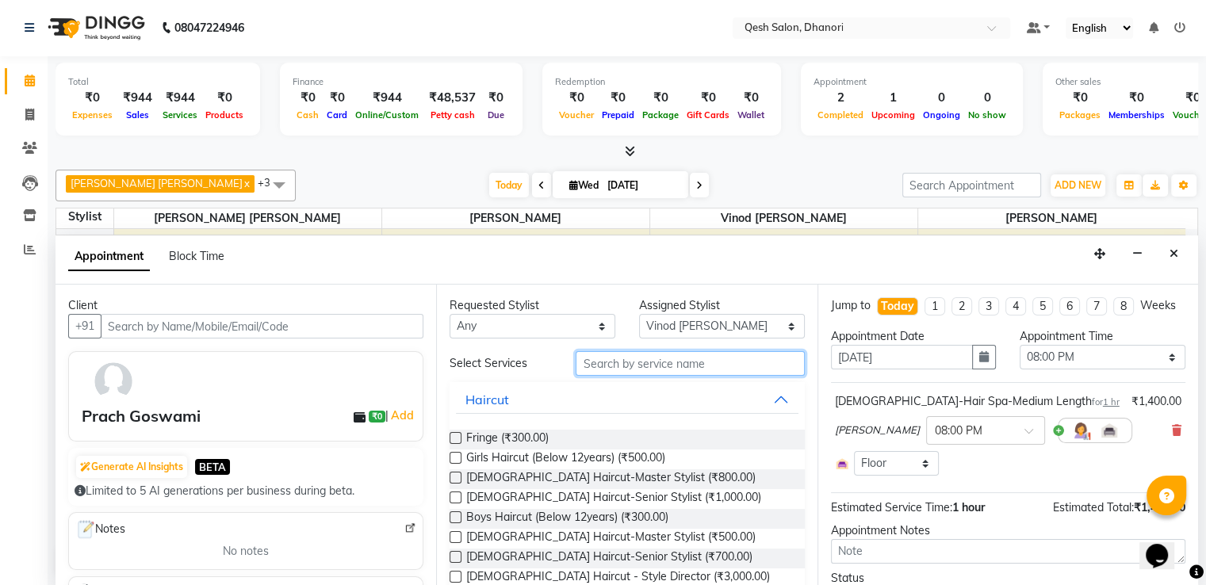
click at [626, 361] on input "text" at bounding box center [690, 363] width 228 height 25
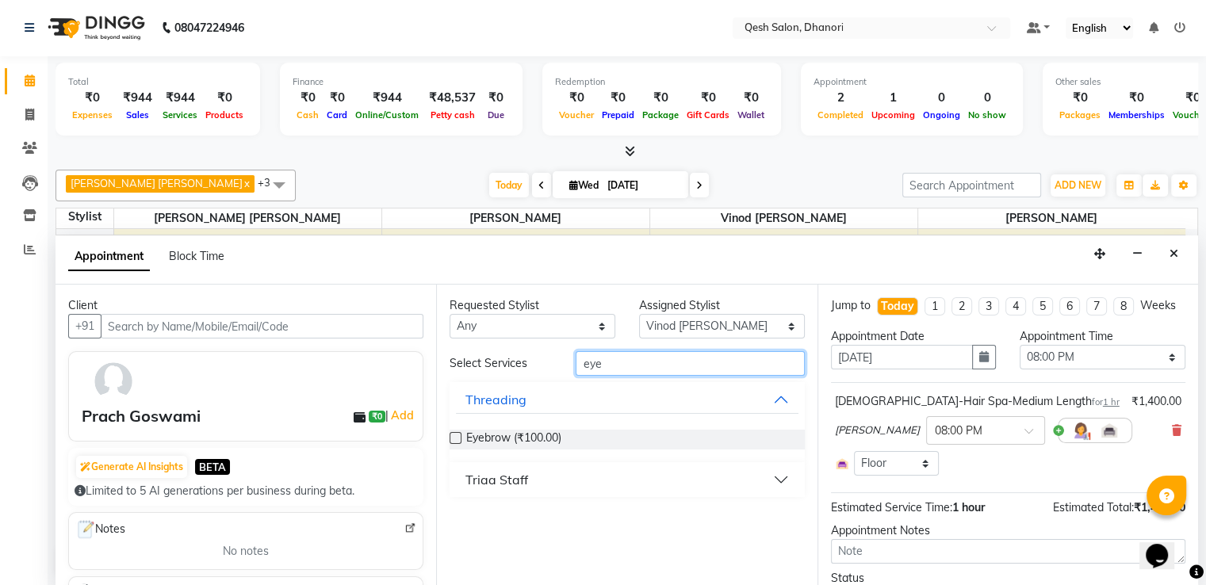
type input "eye"
click at [454, 439] on label at bounding box center [456, 438] width 12 height 12
click at [454, 439] on input "checkbox" at bounding box center [455, 440] width 10 height 10
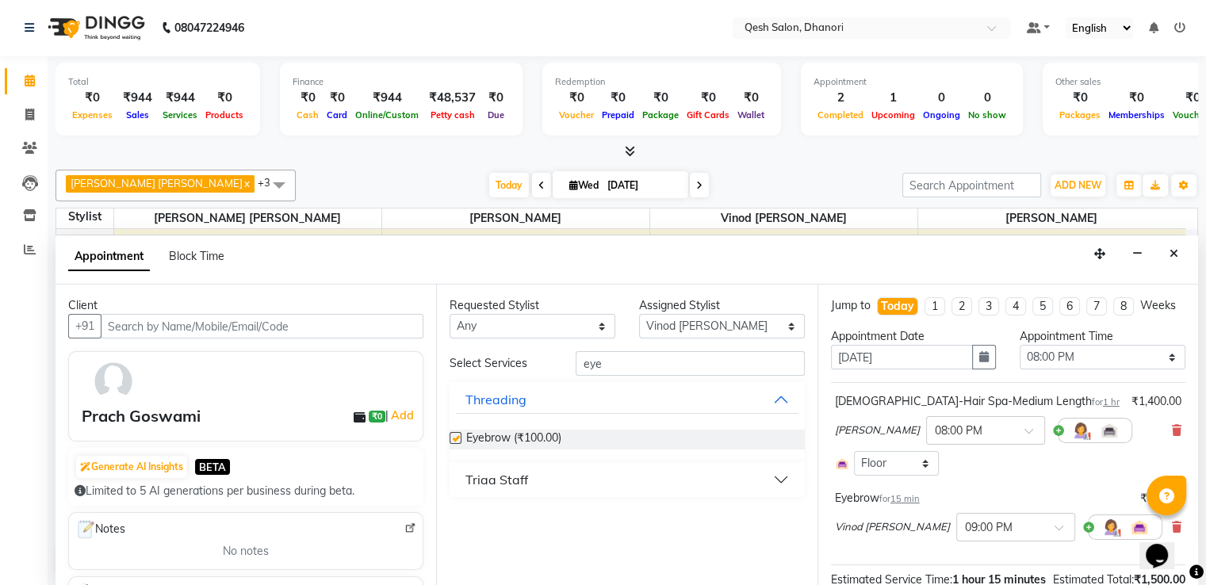
checkbox input "false"
click at [644, 366] on input "eye" at bounding box center [690, 363] width 228 height 25
type input "e"
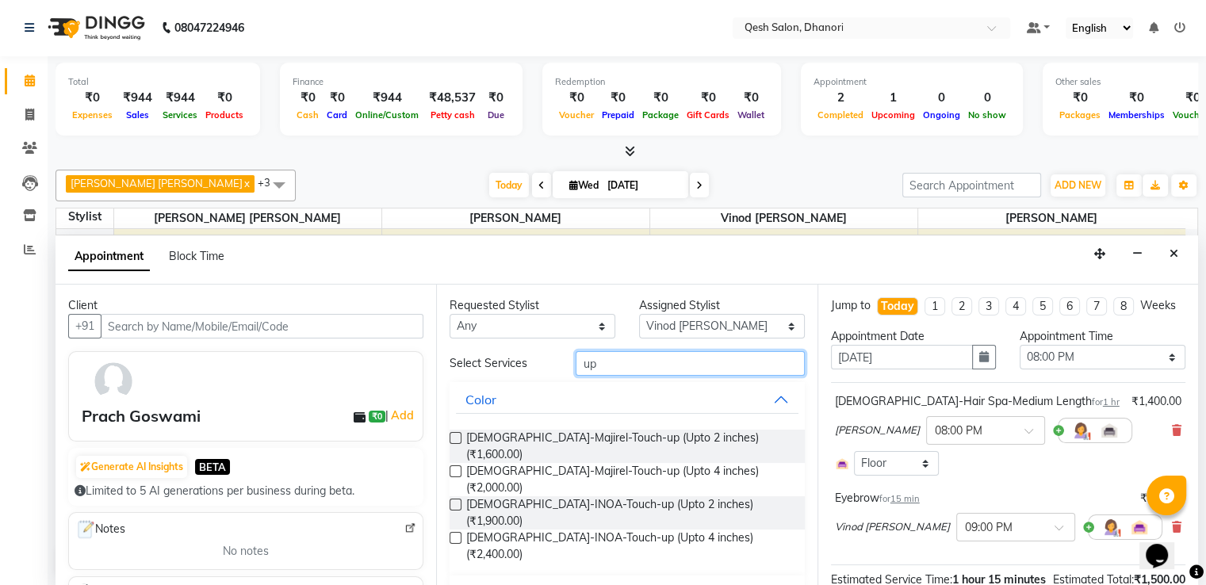
type input "up"
click at [763, 579] on button "Threading" at bounding box center [627, 593] width 342 height 29
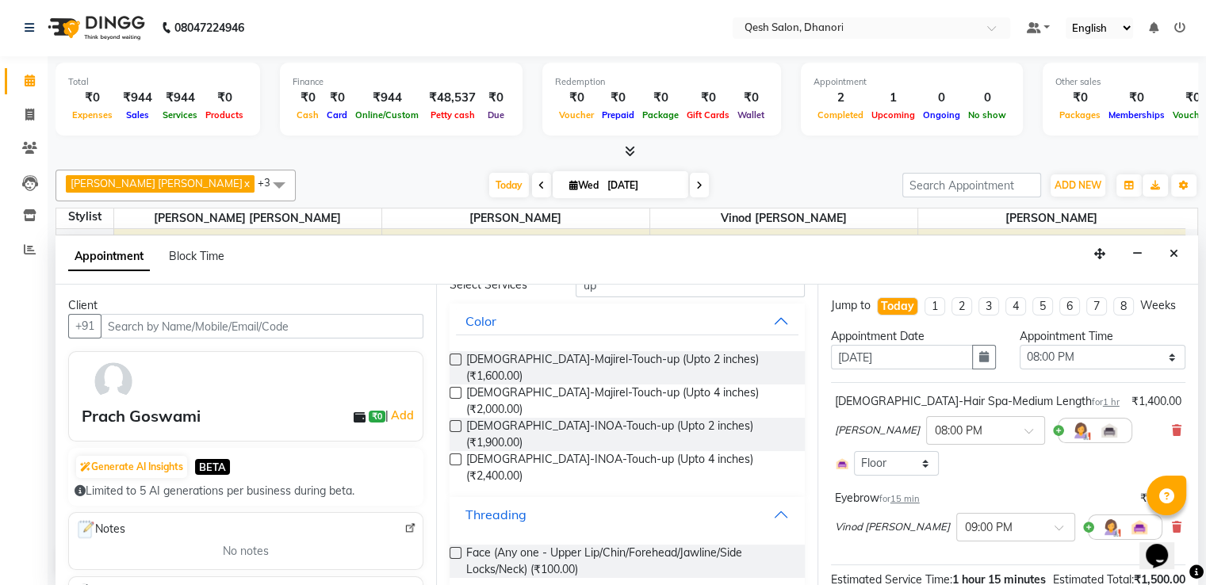
scroll to position [79, 0]
click at [456, 546] on label at bounding box center [456, 552] width 12 height 12
click at [456, 549] on input "checkbox" at bounding box center [455, 554] width 10 height 10
checkbox input "false"
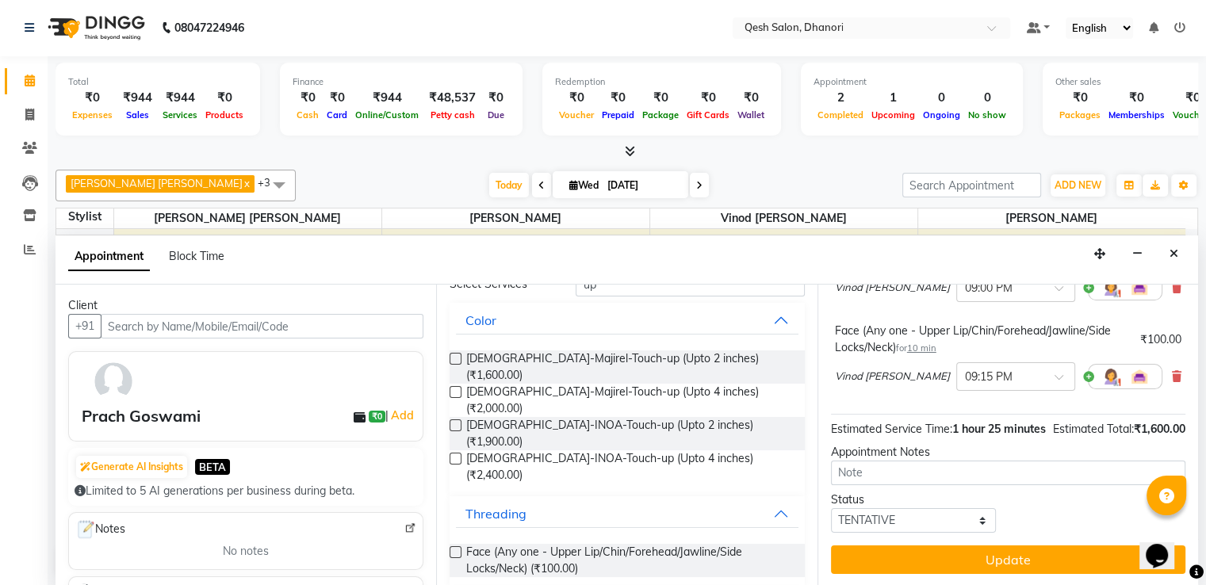
scroll to position [276, 0]
drag, startPoint x: 974, startPoint y: 560, endPoint x: 966, endPoint y: 546, distance: 15.6
click at [972, 559] on button "Update" at bounding box center [1008, 560] width 354 height 29
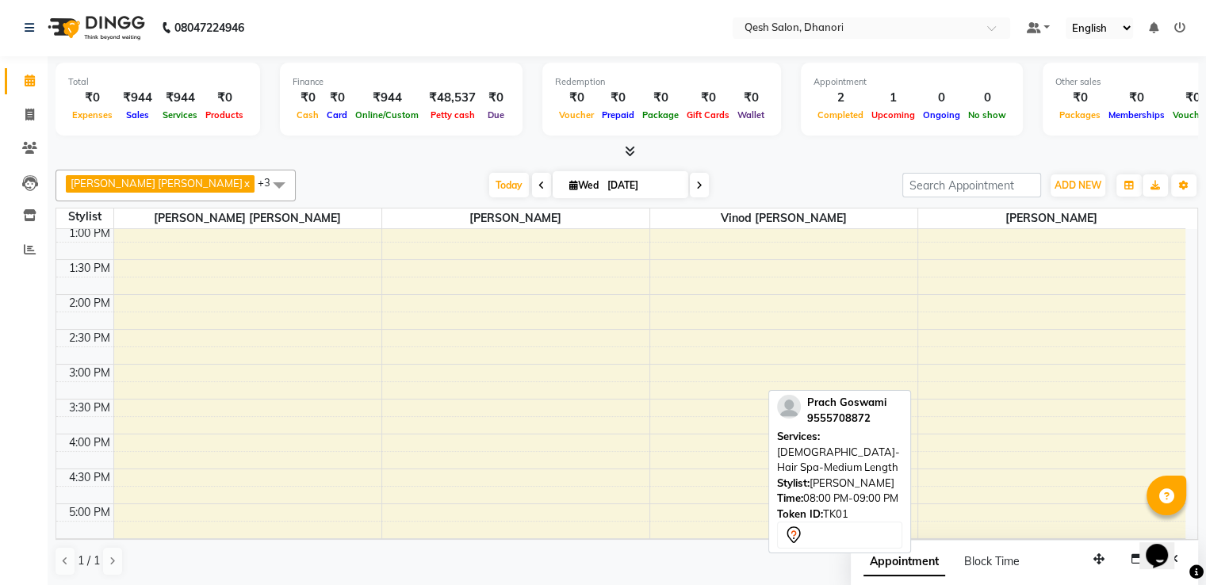
scroll to position [260, 0]
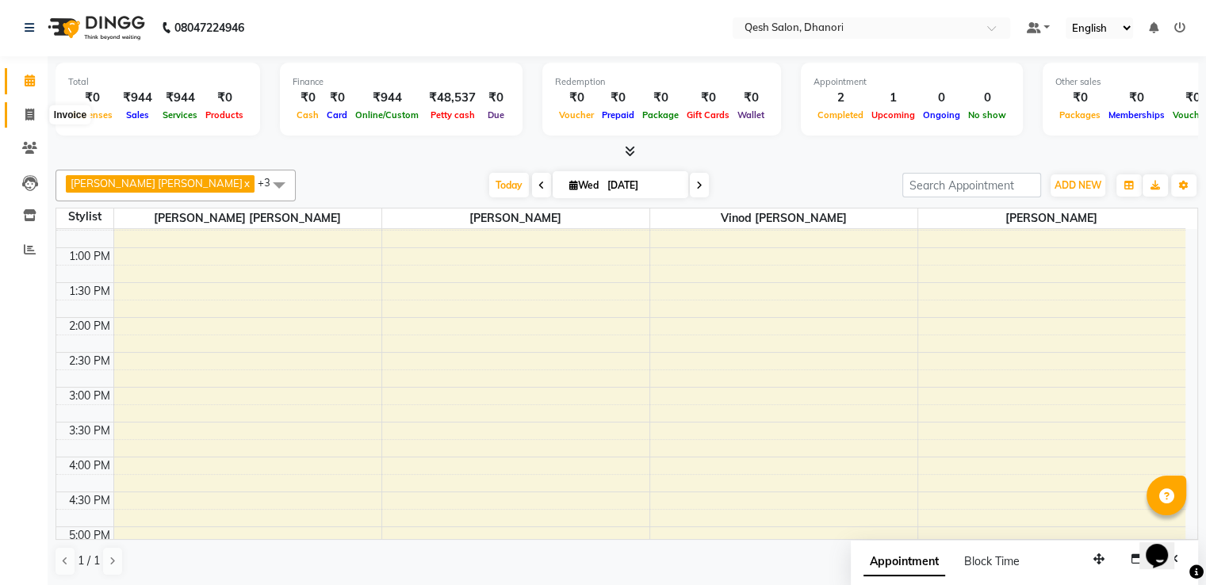
click at [31, 115] on icon at bounding box center [29, 115] width 9 height 12
select select "service"
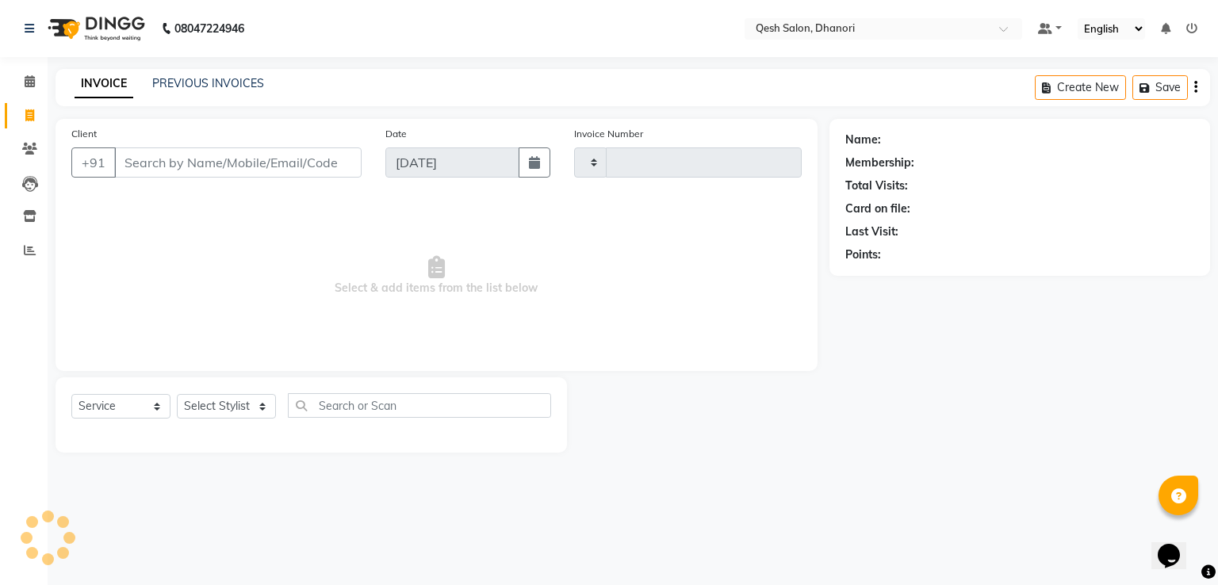
type input "0630"
select select "7641"
click at [251, 409] on select "Select Stylist [PERSON_NAME] [PERSON_NAME] [PERSON_NAME] [PERSON_NAME] [PERSON_…" at bounding box center [232, 406] width 110 height 25
click at [260, 411] on select "Select Stylist [PERSON_NAME] [PERSON_NAME] [PERSON_NAME] [PERSON_NAME] [PERSON_…" at bounding box center [232, 406] width 110 height 25
select select "83742"
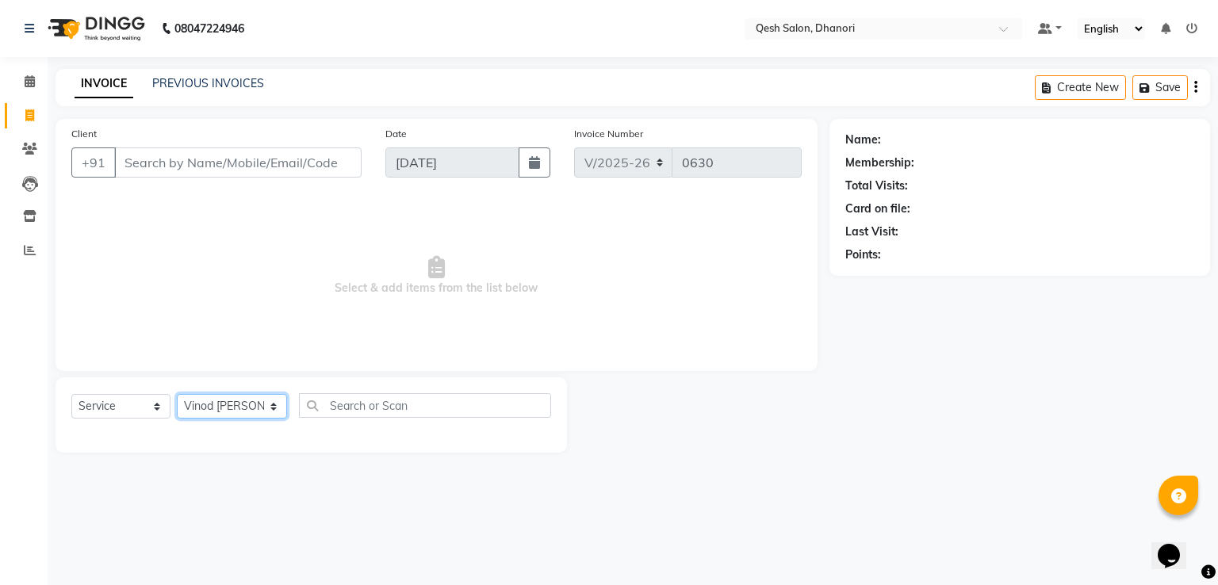
click at [177, 395] on select "Select Stylist [PERSON_NAME] [PERSON_NAME] [PERSON_NAME] [PERSON_NAME] [PERSON_…" at bounding box center [232, 406] width 110 height 25
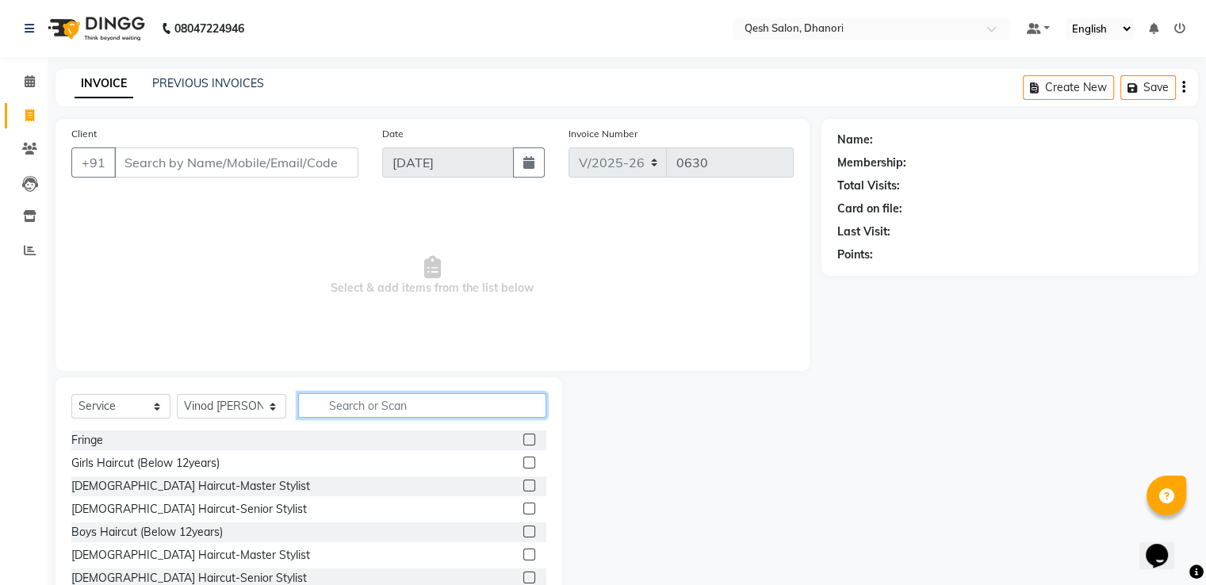
click at [339, 412] on input "text" at bounding box center [421, 405] width 247 height 25
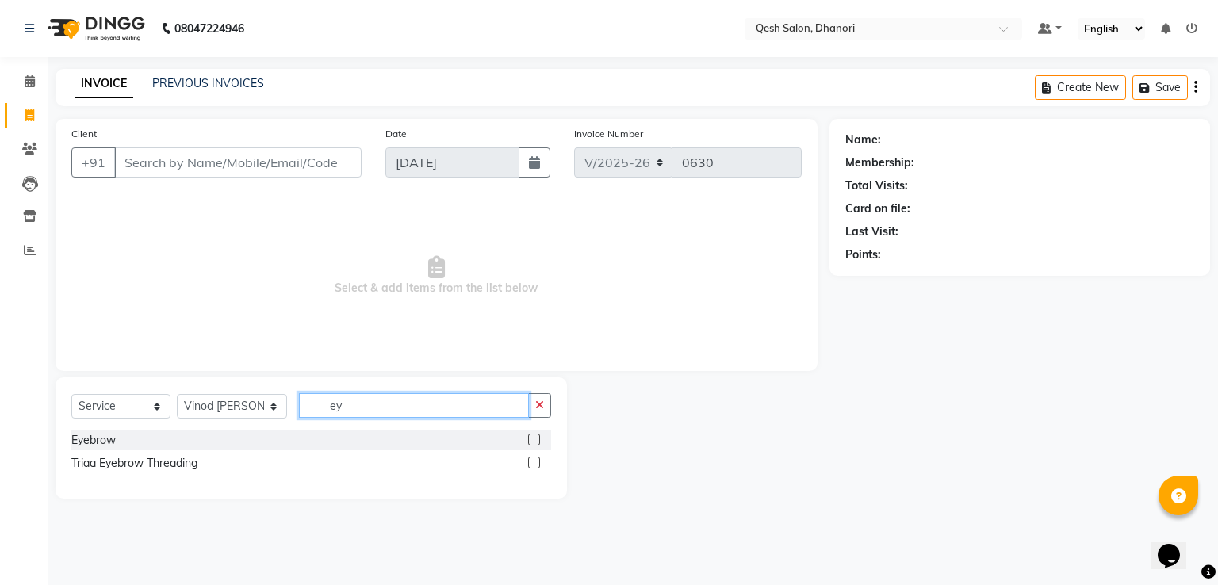
type input "ey"
click at [534, 436] on label at bounding box center [534, 440] width 12 height 12
click at [534, 436] on input "checkbox" at bounding box center [533, 440] width 10 height 10
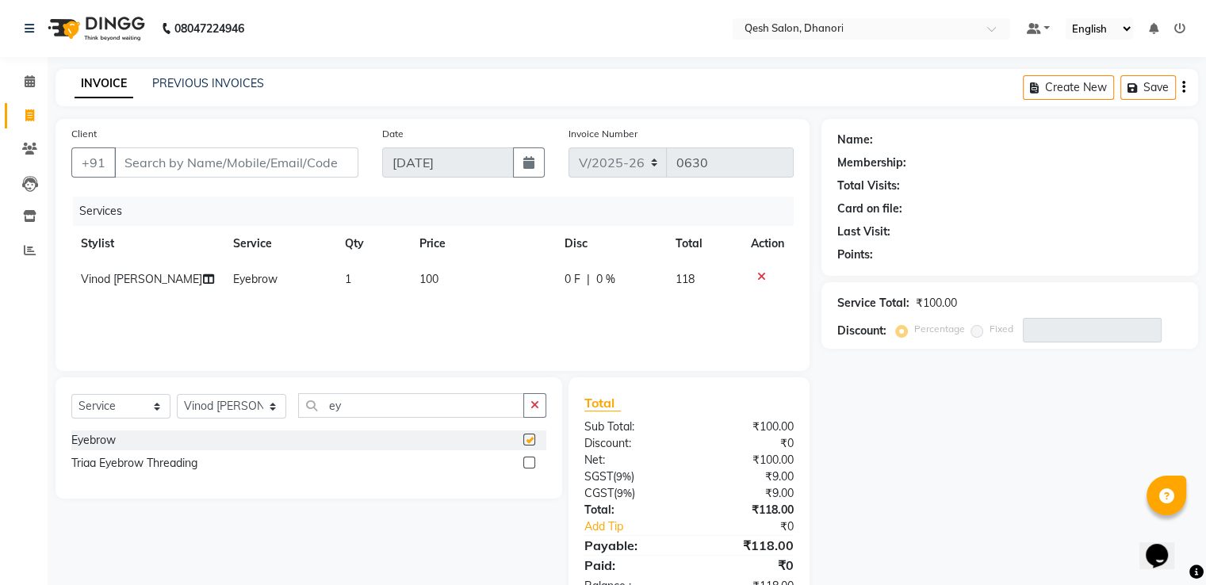
checkbox input "false"
click at [144, 167] on input "Client" at bounding box center [236, 163] width 244 height 30
click at [143, 168] on input "Client" at bounding box center [236, 163] width 244 height 30
click at [168, 170] on input "Client" at bounding box center [236, 163] width 244 height 30
click at [184, 165] on input "Client" at bounding box center [236, 163] width 244 height 30
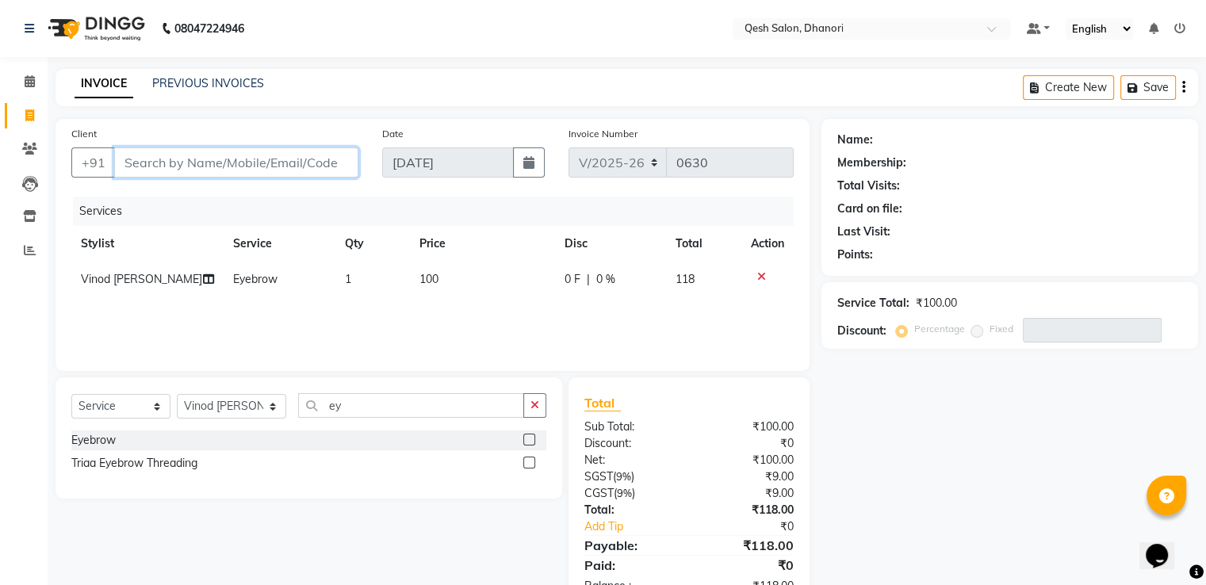
click at [146, 163] on input "Client" at bounding box center [236, 163] width 244 height 30
type input "6"
type input "0"
type input "6202297959"
click at [301, 164] on span "Add Client" at bounding box center [317, 163] width 63 height 16
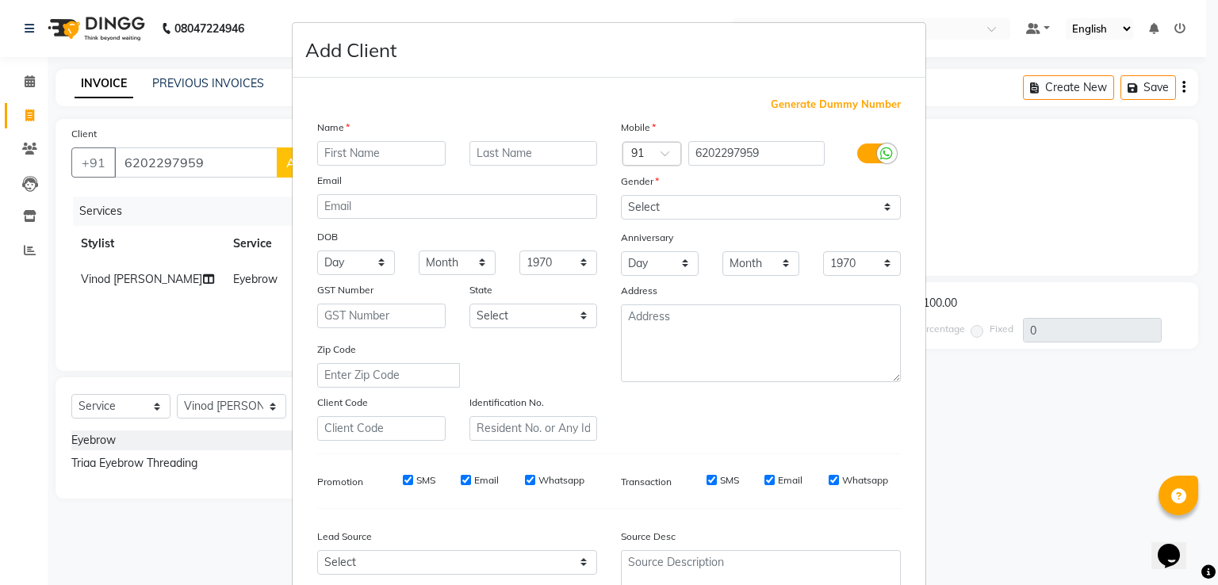
click at [356, 159] on input "text" at bounding box center [381, 153] width 128 height 25
type input "[PERSON_NAME]"
click at [479, 155] on input "text" at bounding box center [533, 153] width 128 height 25
type input "[PERSON_NAME]"
click at [717, 207] on select "Select [DEMOGRAPHIC_DATA] [DEMOGRAPHIC_DATA] Other Prefer Not To Say" at bounding box center [761, 207] width 280 height 25
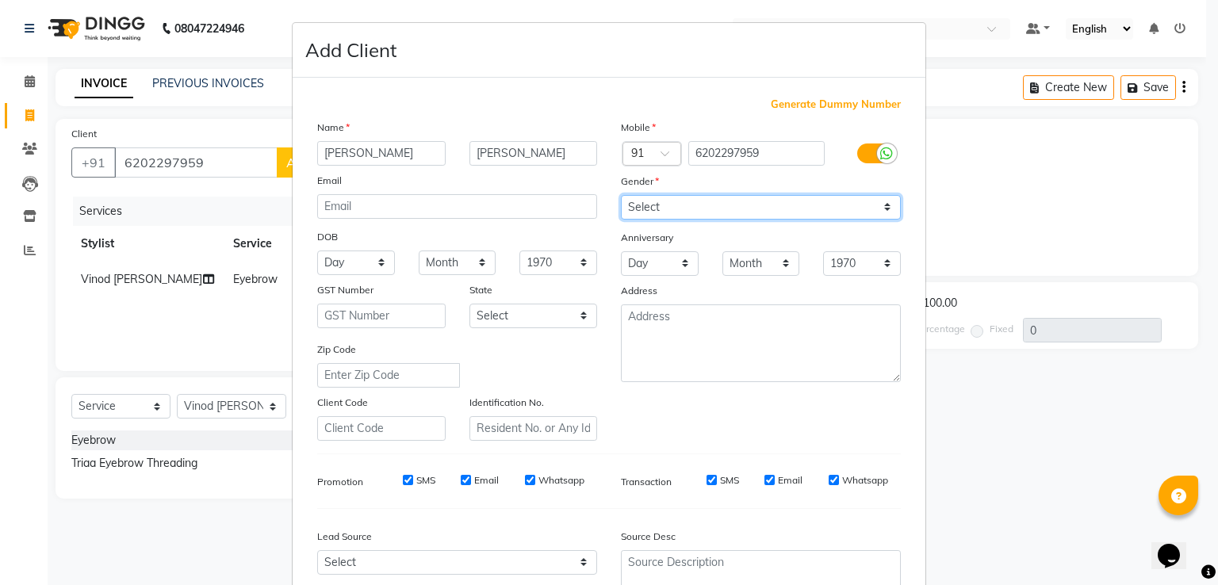
select select "[DEMOGRAPHIC_DATA]"
click at [621, 196] on select "Select [DEMOGRAPHIC_DATA] [DEMOGRAPHIC_DATA] Other Prefer Not To Say" at bounding box center [761, 207] width 280 height 25
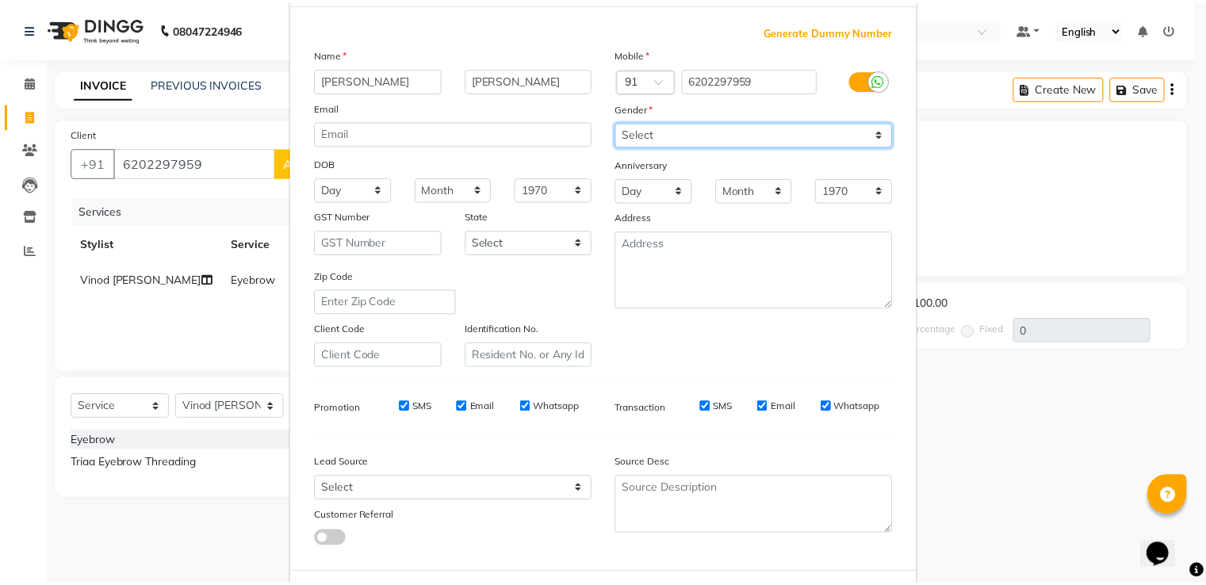
scroll to position [155, 0]
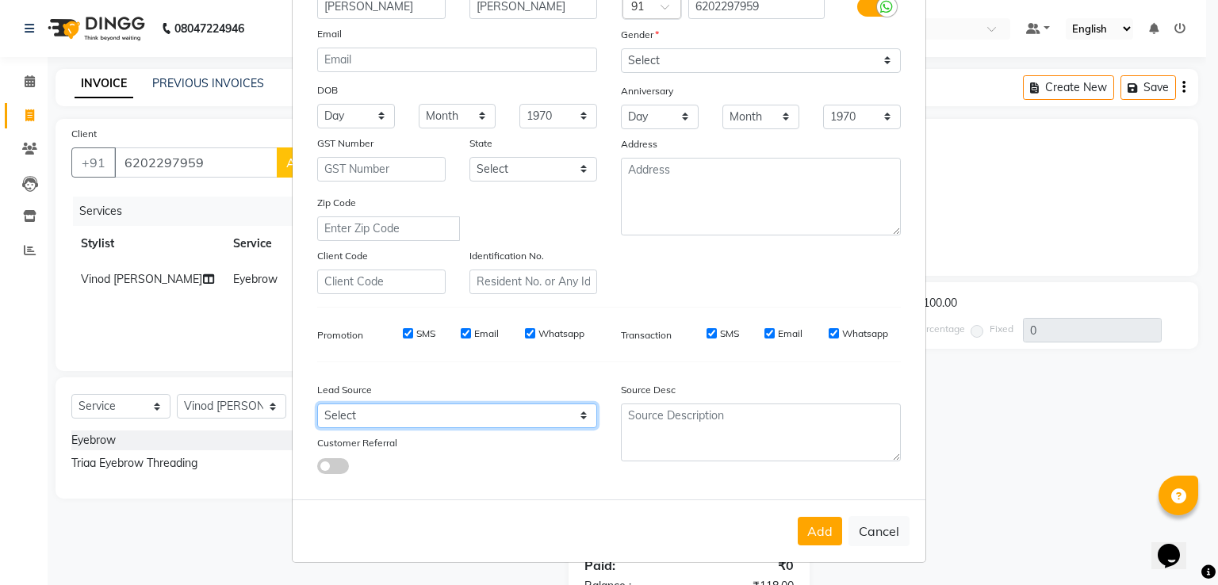
click at [458, 414] on select "Select Walk-in Referral Internet Friend Word of Mouth Advertisement Facebook Ju…" at bounding box center [457, 416] width 280 height 25
select select "51686"
click at [317, 404] on select "Select Walk-in Referral Internet Friend Word of Mouth Advertisement Facebook Ju…" at bounding box center [457, 416] width 280 height 25
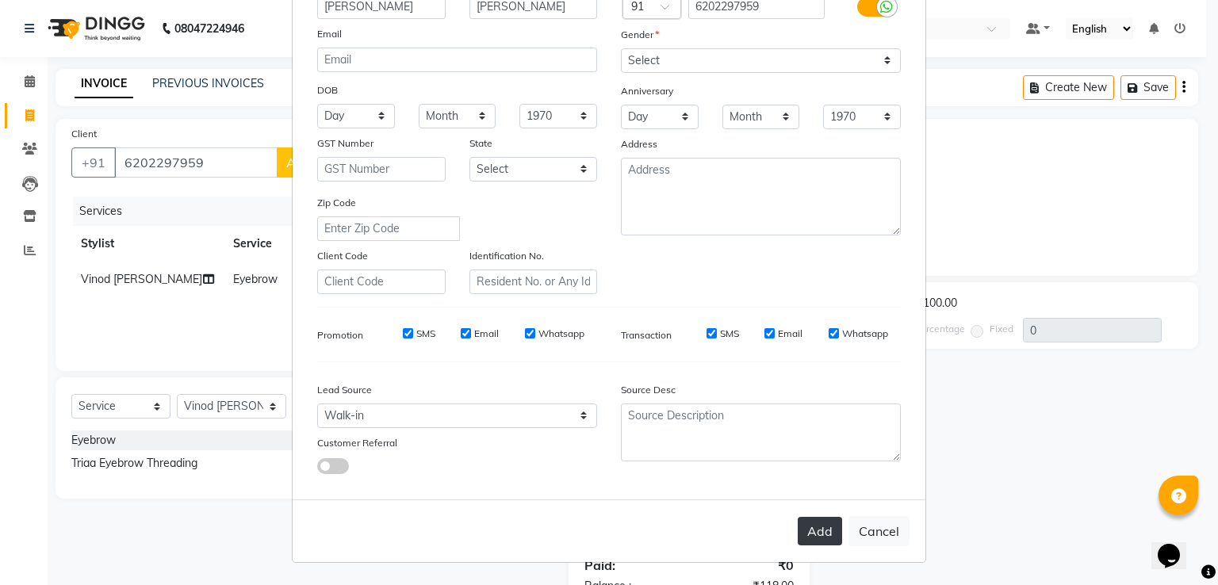
click at [803, 524] on button "Add" at bounding box center [820, 531] width 44 height 29
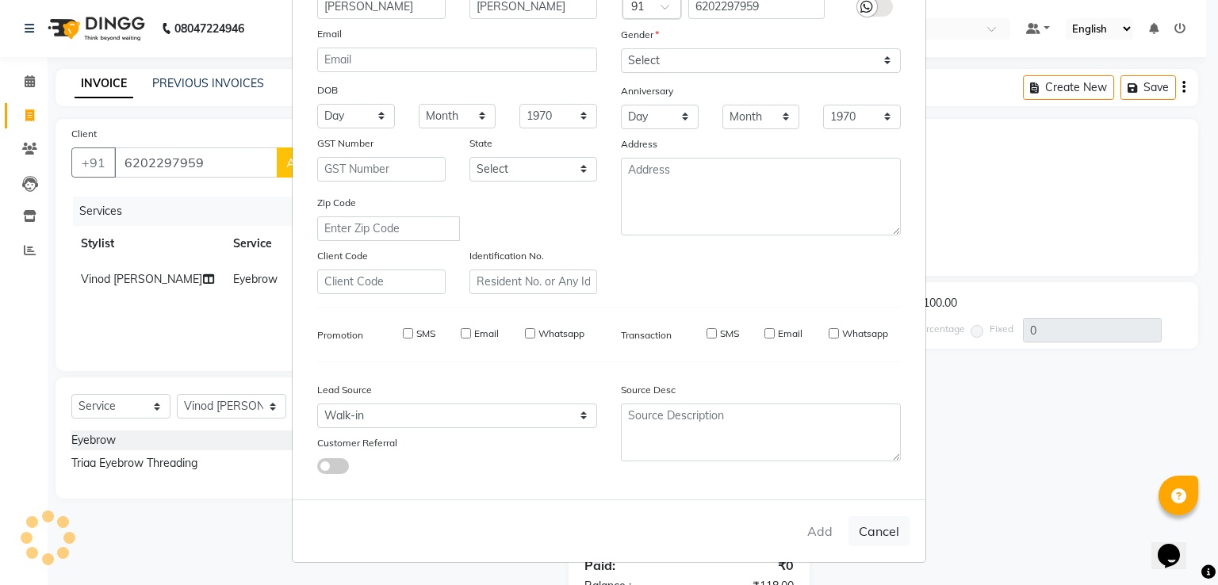
type input "62******59"
select select
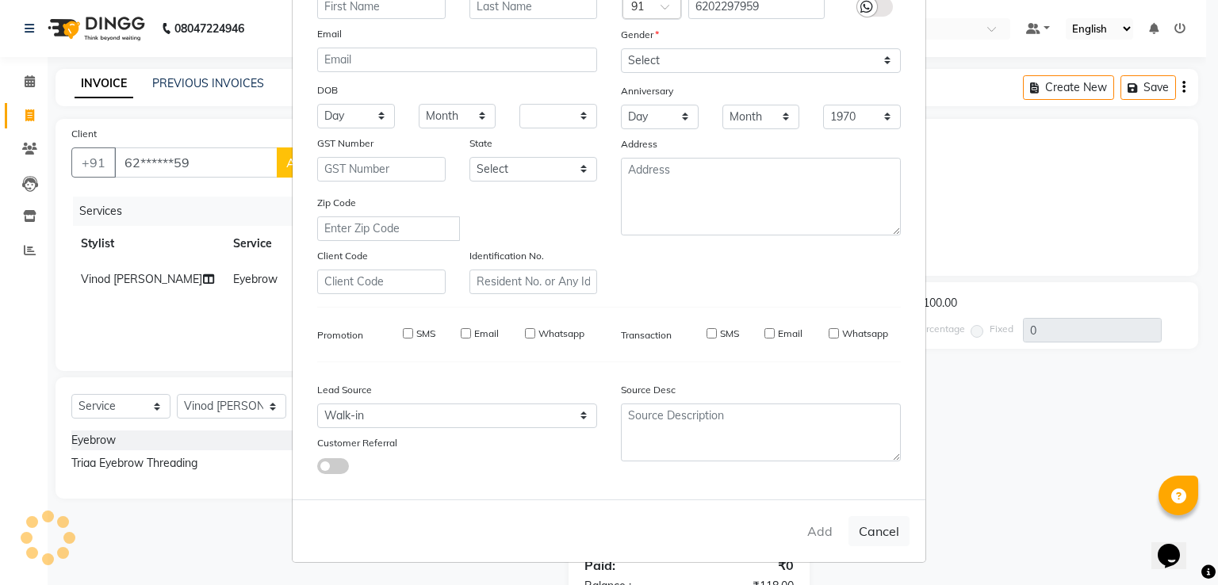
select select
checkbox input "false"
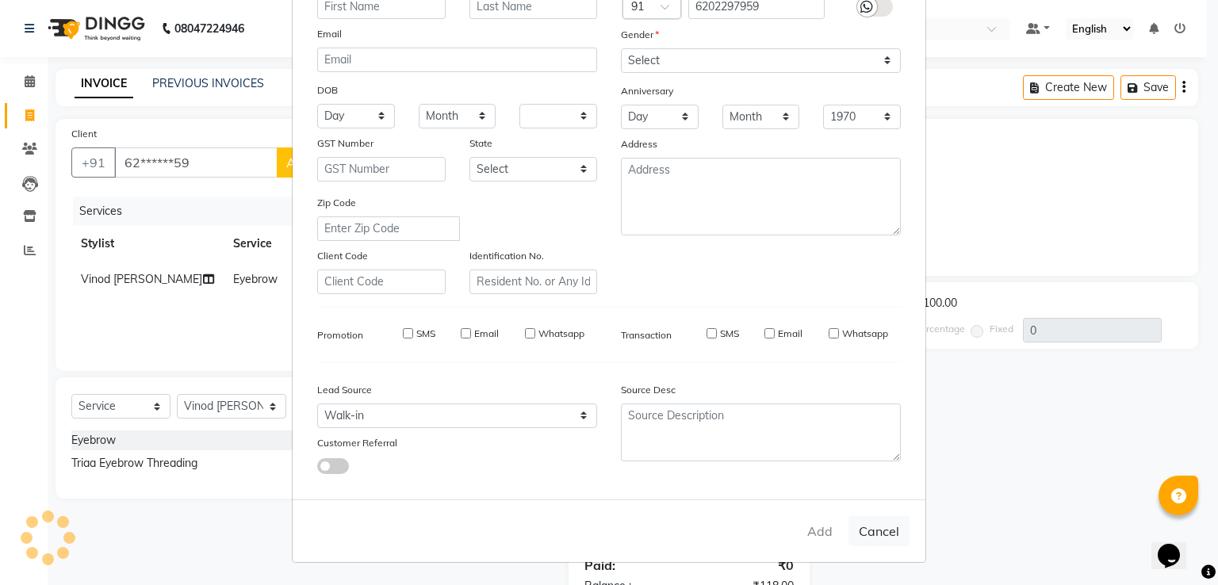
checkbox input "false"
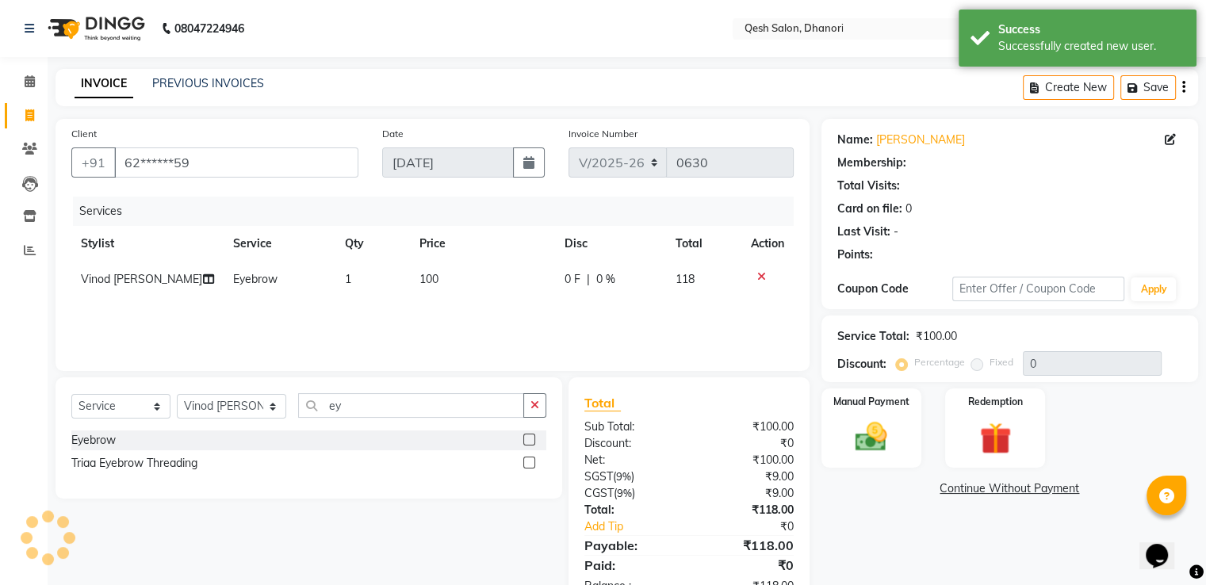
select select "1: Object"
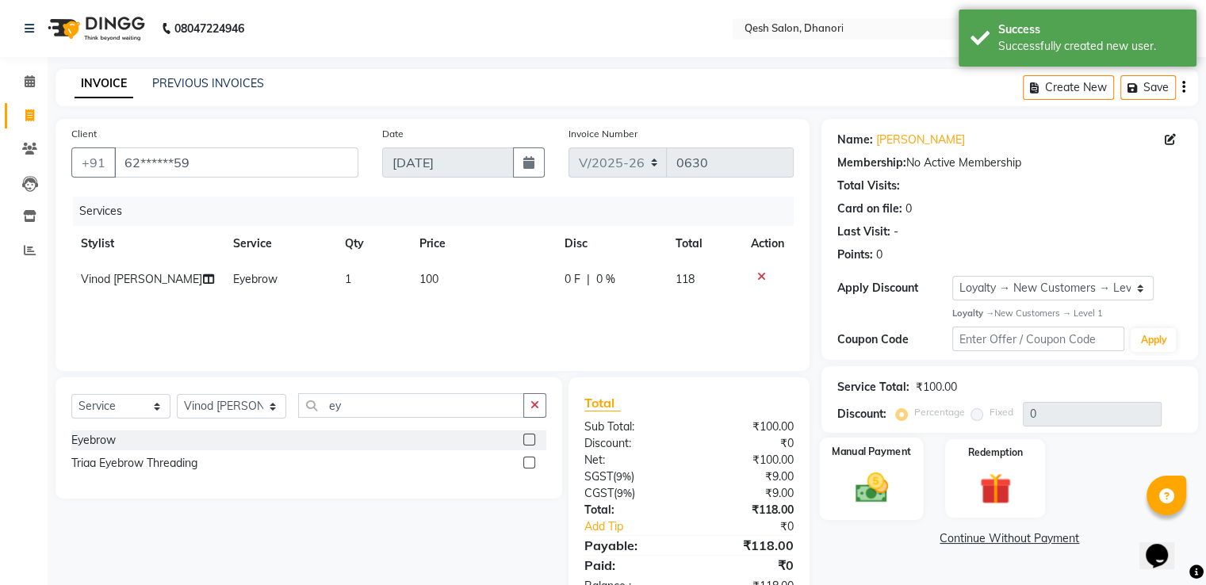
scroll to position [50, 0]
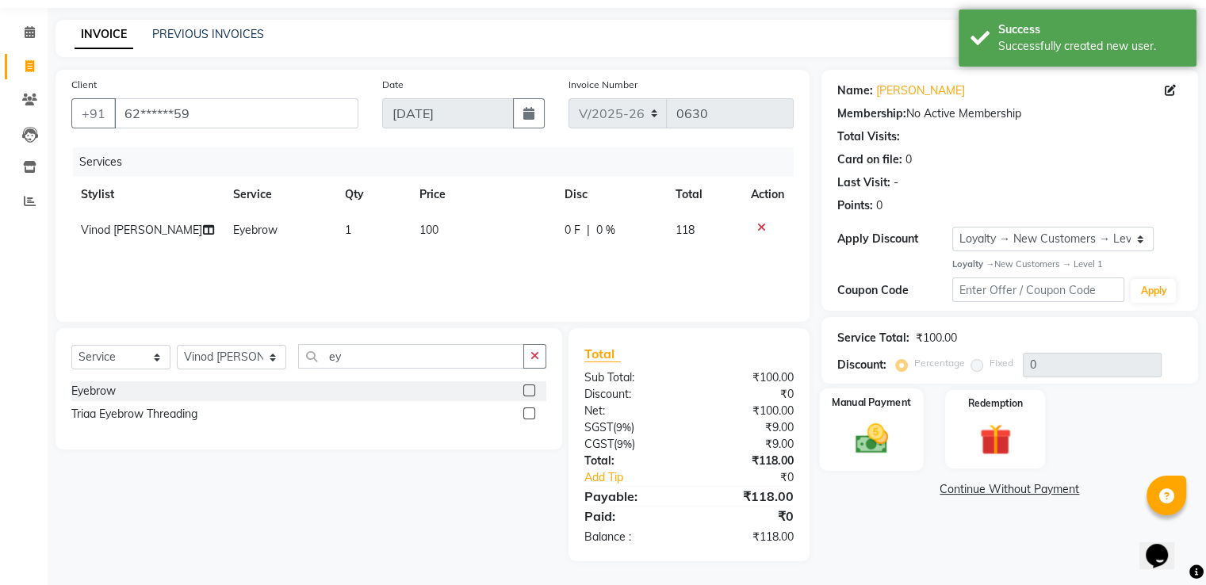
click at [872, 435] on img at bounding box center [871, 439] width 53 height 38
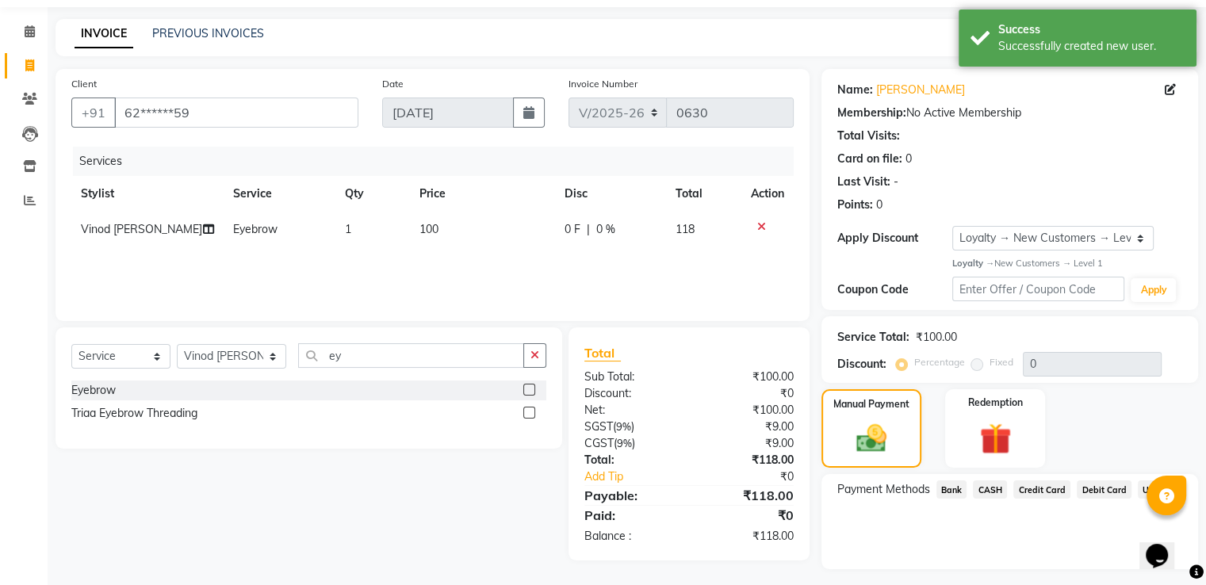
click at [1143, 492] on span "UPI" at bounding box center [1150, 490] width 25 height 18
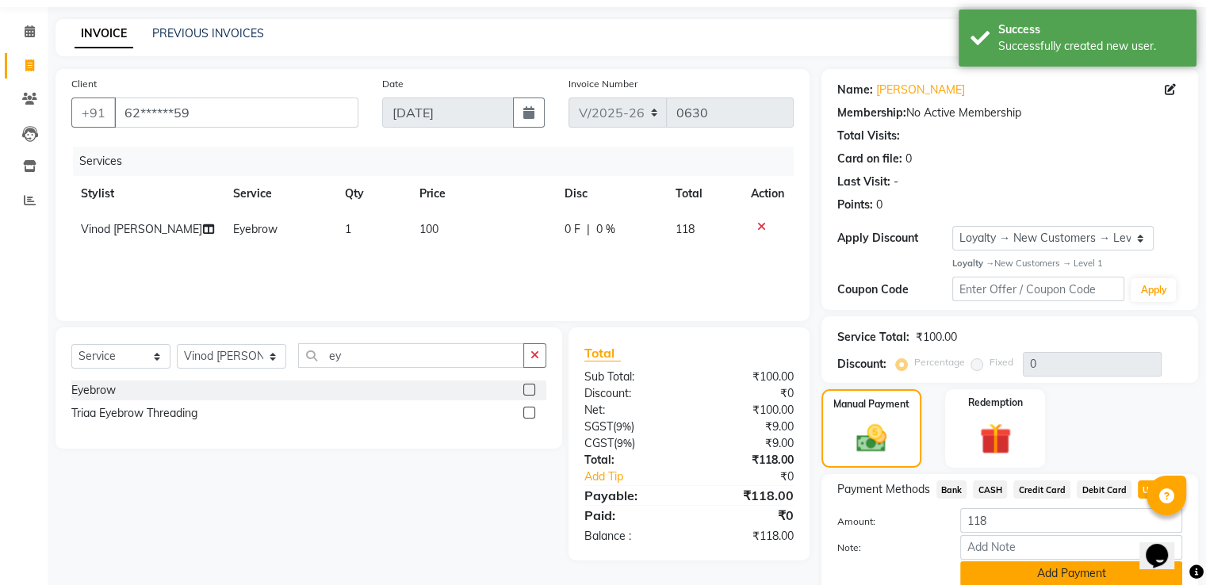
scroll to position [115, 0]
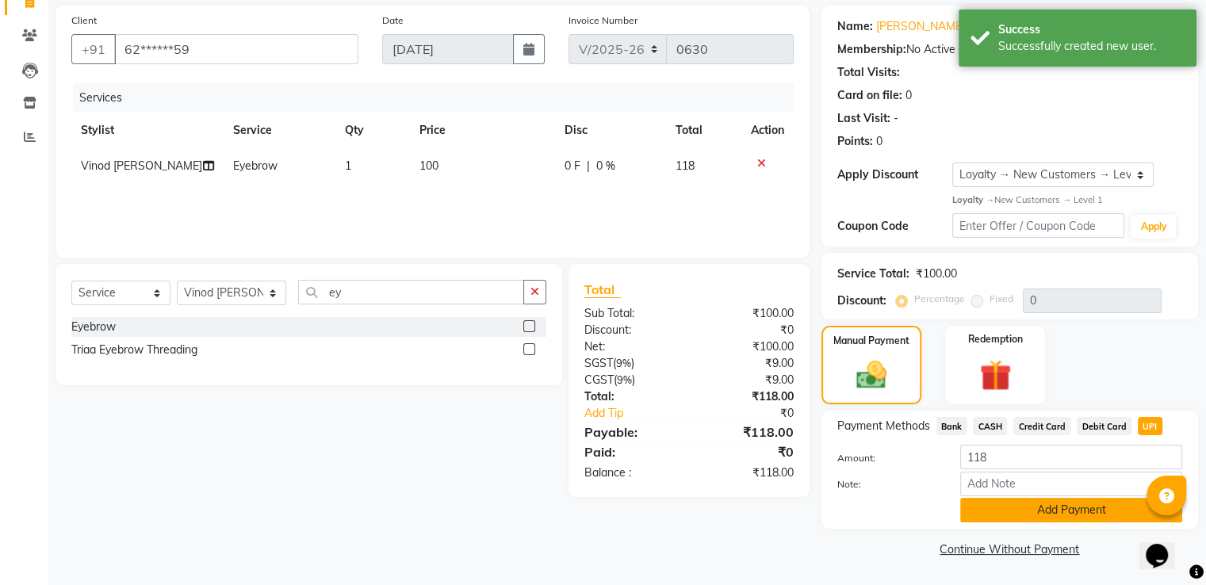
click at [1098, 506] on button "Add Payment" at bounding box center [1071, 510] width 222 height 25
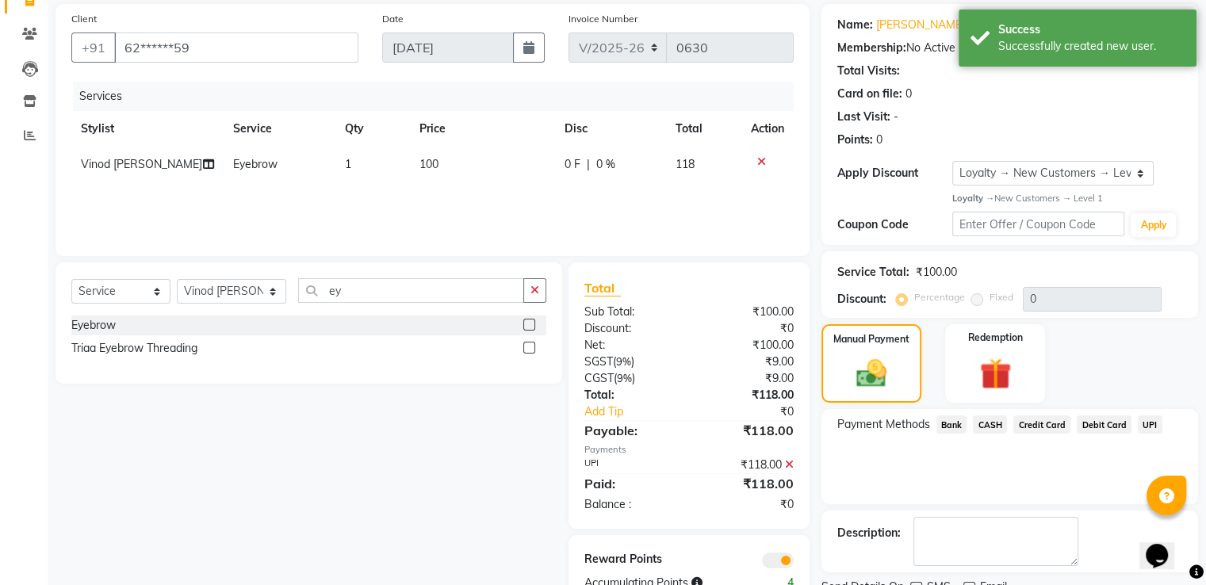
scroll to position [179, 0]
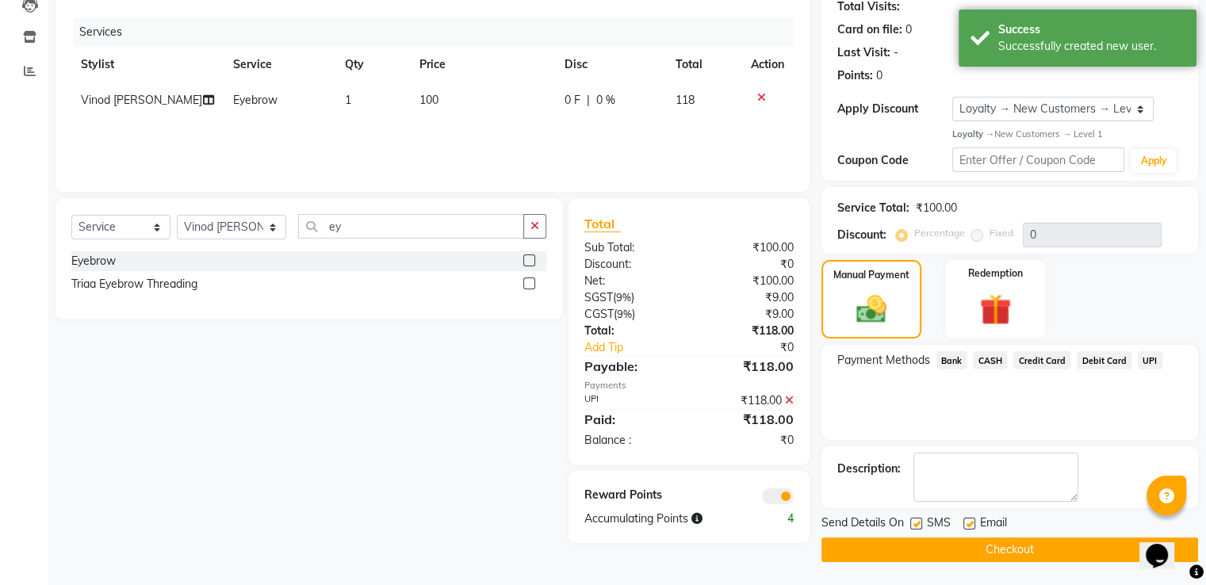
click at [1078, 543] on button "Checkout" at bounding box center [1010, 550] width 377 height 25
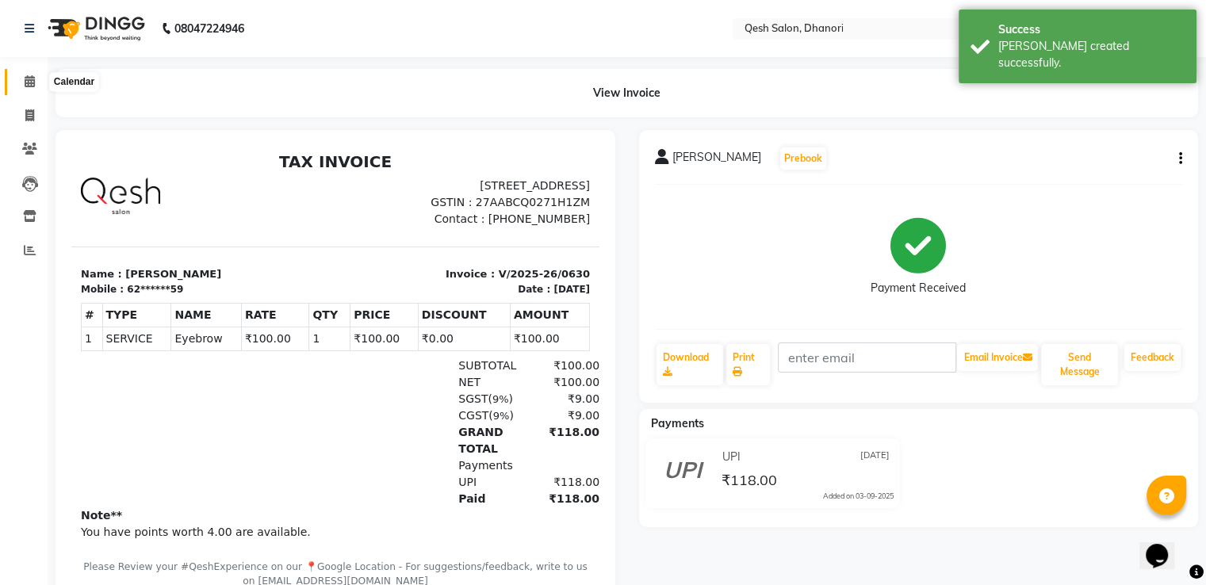
click at [27, 87] on icon at bounding box center [30, 81] width 10 height 12
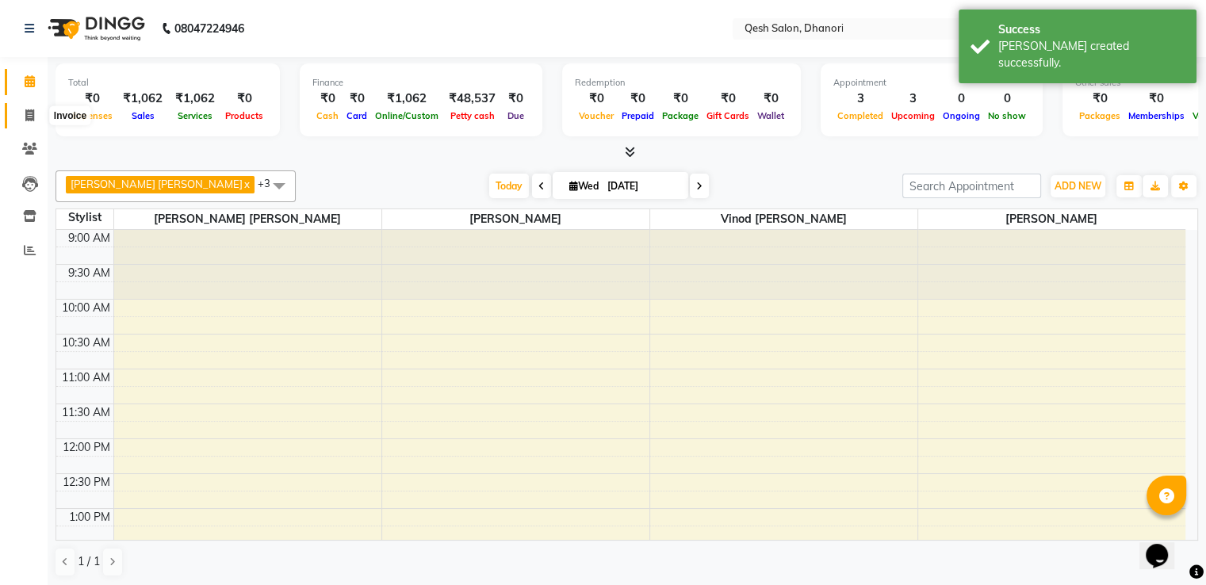
click at [29, 117] on icon at bounding box center [29, 115] width 9 height 12
select select "service"
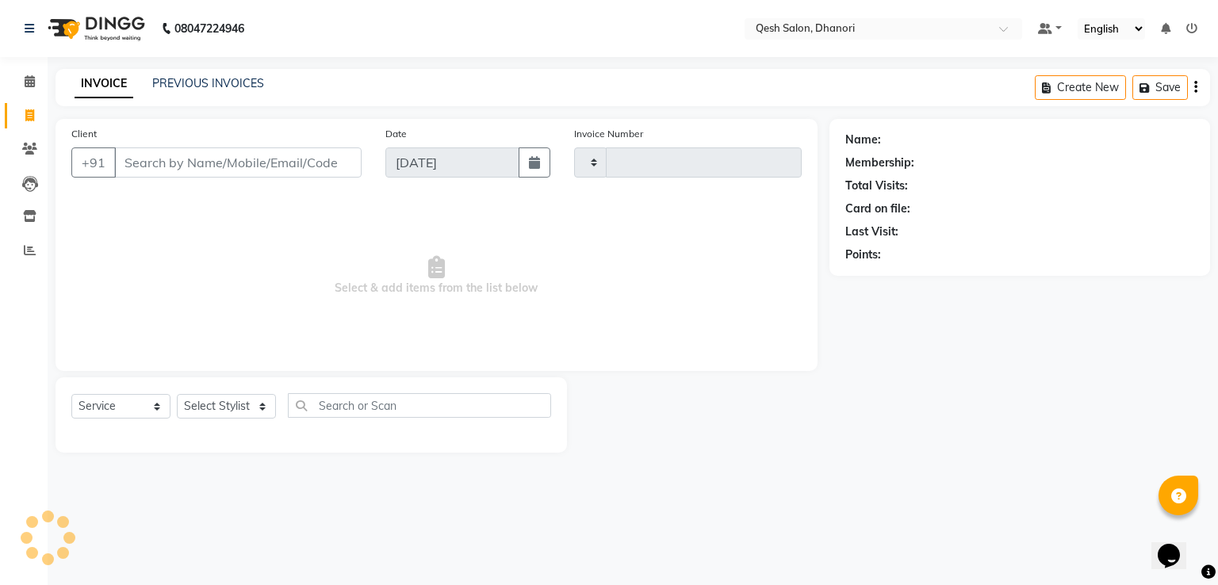
type input "0631"
select select "7641"
click at [28, 79] on icon at bounding box center [30, 81] width 10 height 12
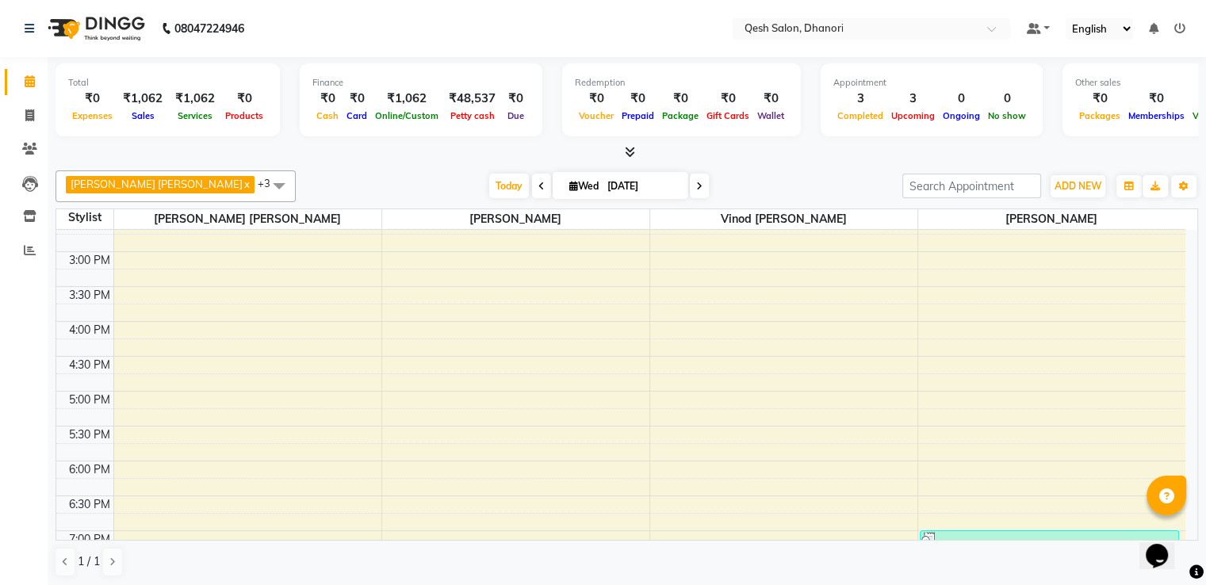
scroll to position [634, 0]
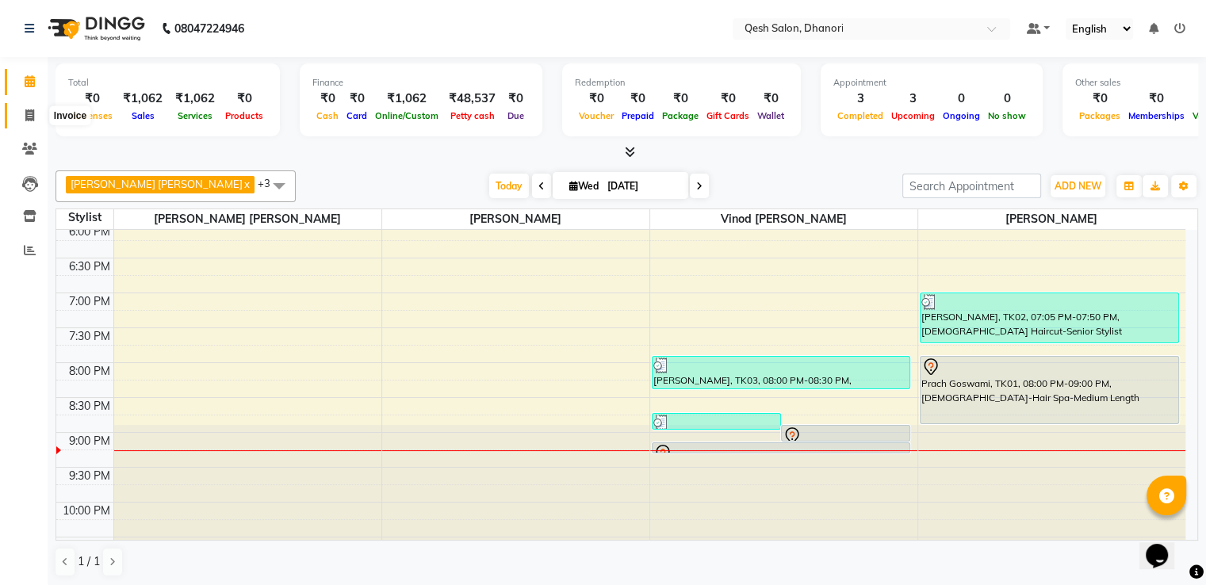
click at [28, 116] on icon at bounding box center [29, 115] width 9 height 12
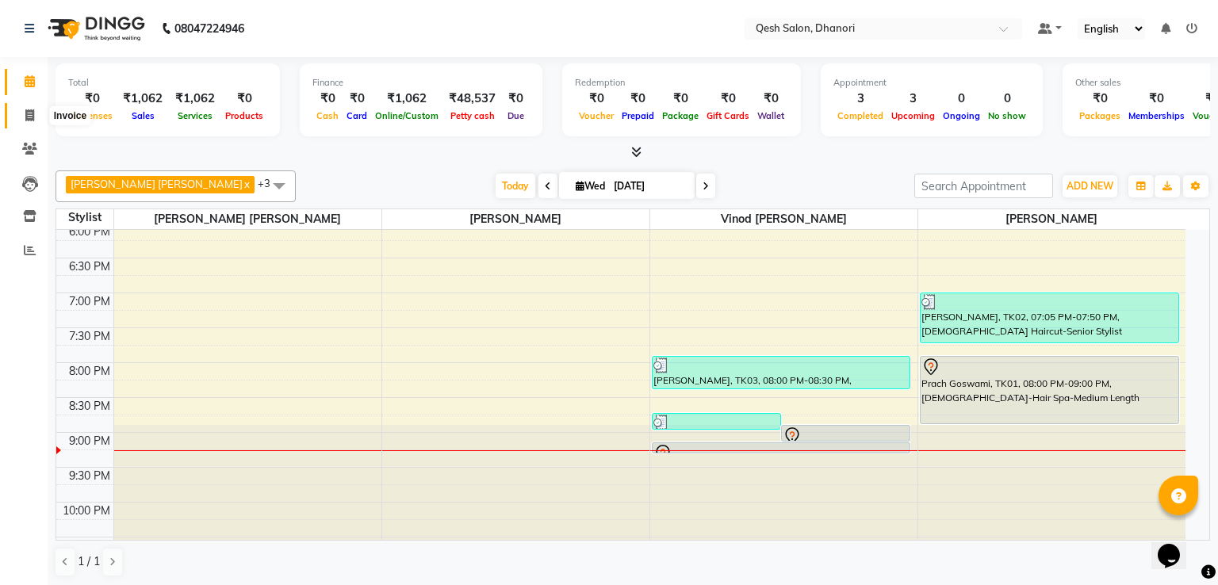
select select "service"
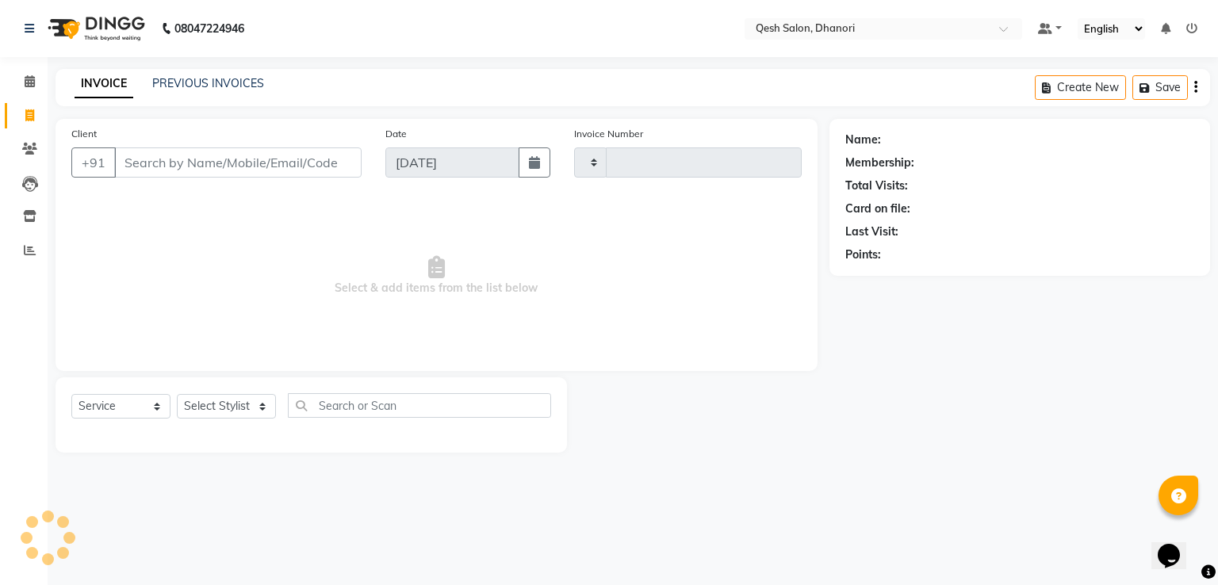
type input "0631"
select select "7641"
click at [133, 166] on input "Client" at bounding box center [237, 163] width 247 height 30
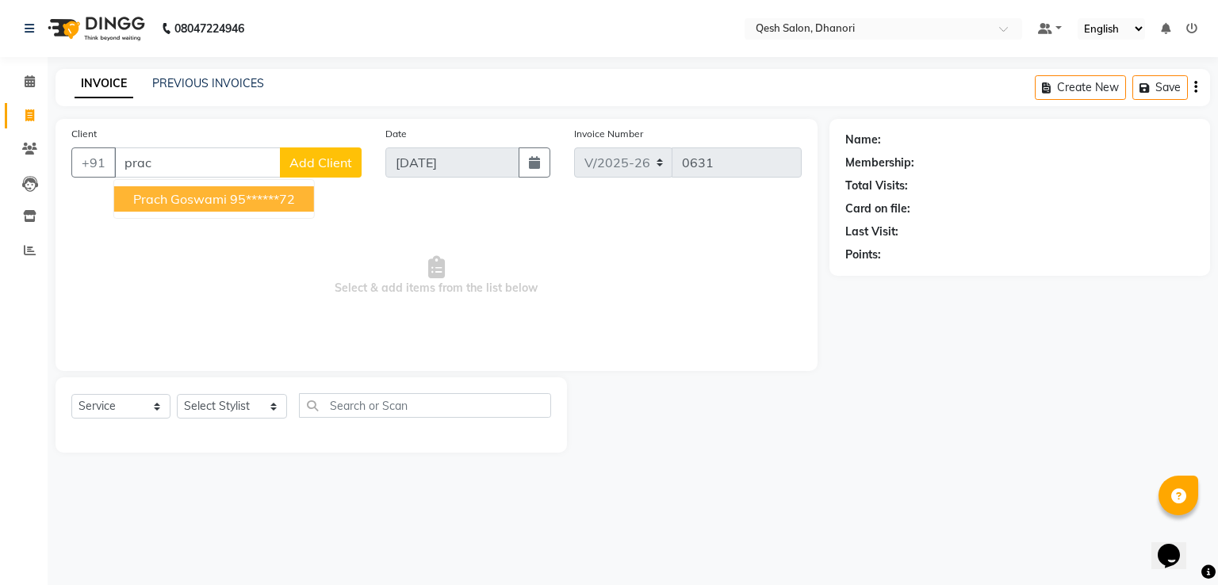
click at [201, 205] on span "Prach Goswami" at bounding box center [180, 199] width 94 height 16
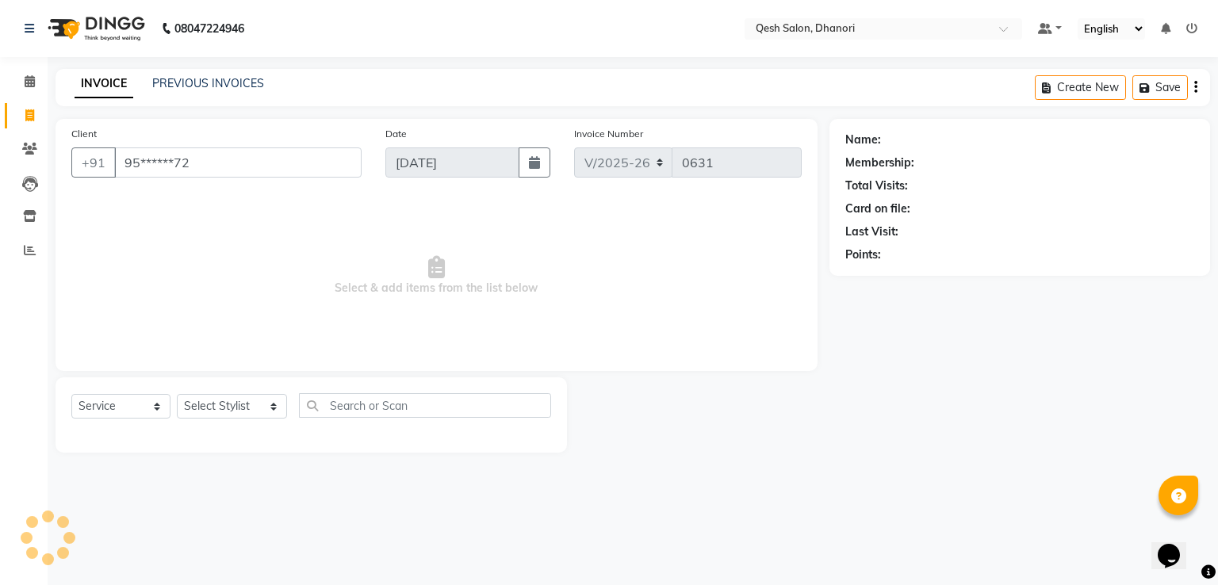
type input "95******72"
select select "1: Object"
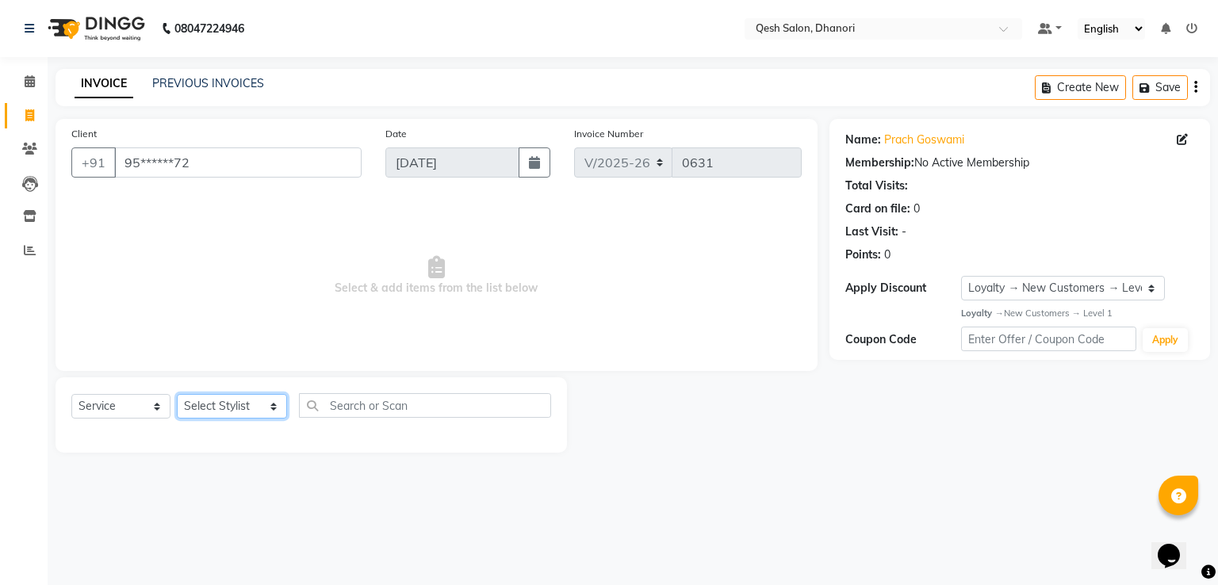
click at [236, 414] on select "Select Stylist [PERSON_NAME] [PERSON_NAME] [PERSON_NAME] [PERSON_NAME] [PERSON_…" at bounding box center [232, 406] width 110 height 25
select select "82426"
click at [177, 395] on select "Select Stylist [PERSON_NAME] [PERSON_NAME] [PERSON_NAME] [PERSON_NAME] [PERSON_…" at bounding box center [232, 406] width 110 height 25
click at [140, 408] on select "Select Service Product Membership Package Voucher Prepaid Gift Card" at bounding box center [120, 406] width 99 height 25
click at [71, 395] on select "Select Service Product Membership Package Voucher Prepaid Gift Card" at bounding box center [120, 406] width 99 height 25
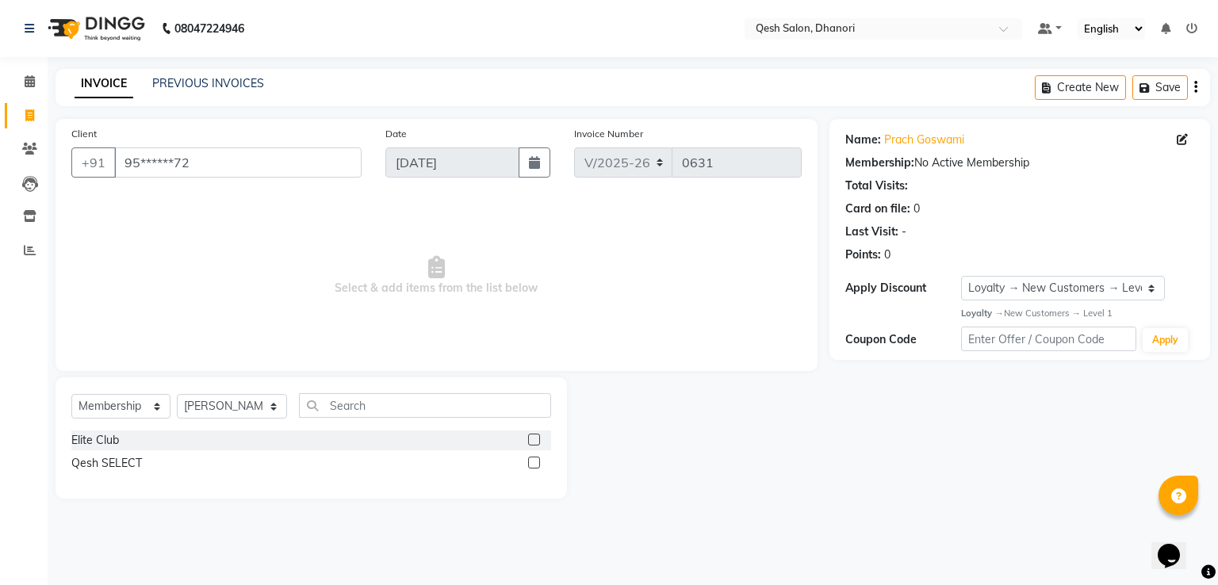
click at [532, 439] on label at bounding box center [534, 440] width 12 height 12
click at [532, 439] on input "checkbox" at bounding box center [533, 440] width 10 height 10
select select "select"
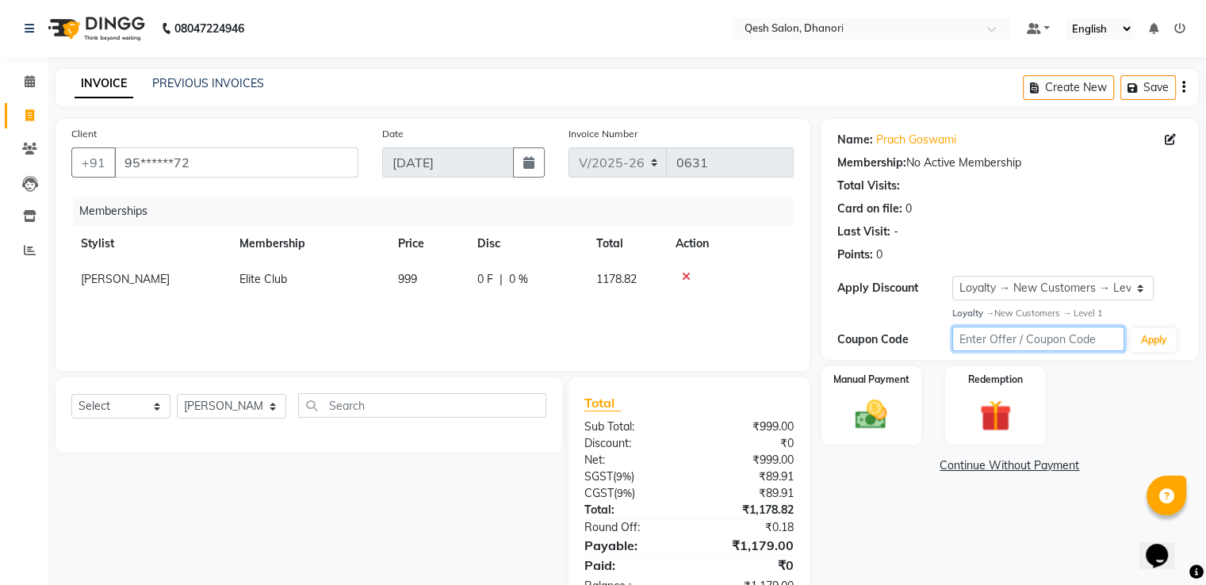
click at [983, 341] on input "text" at bounding box center [1038, 339] width 173 height 25
type input "ec50"
click at [1146, 339] on button "Apply" at bounding box center [1153, 340] width 45 height 24
select select "0:"
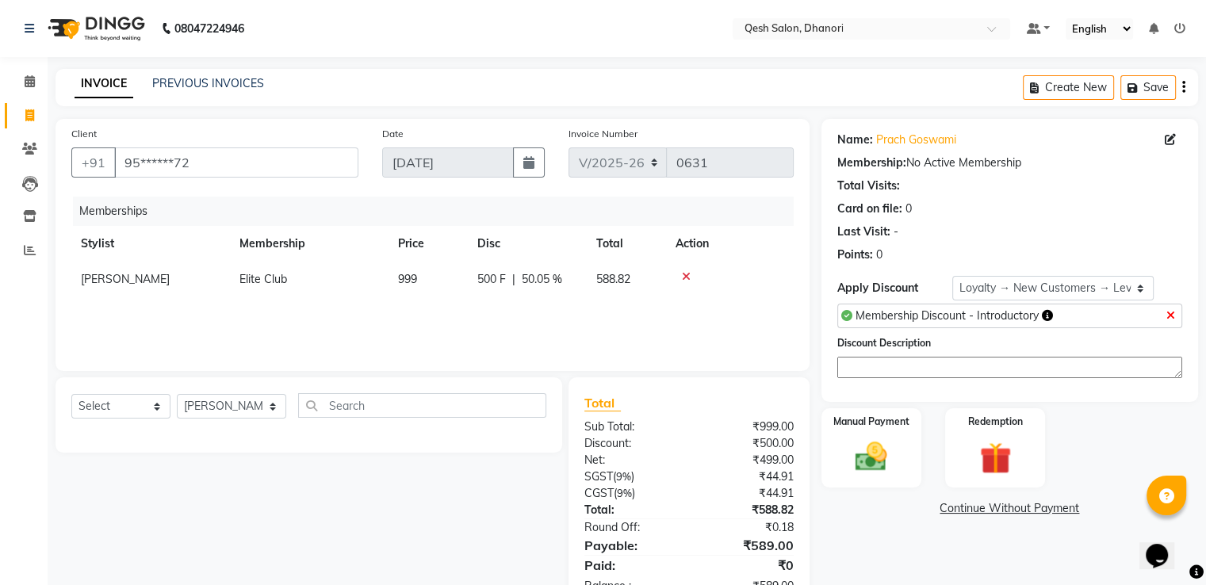
scroll to position [50, 0]
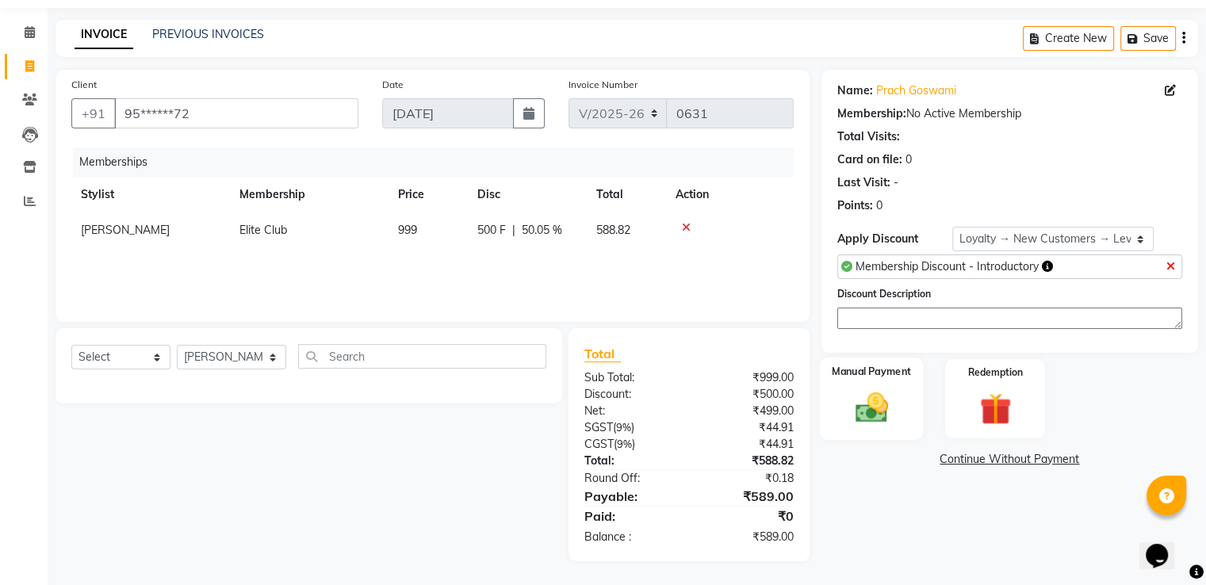
click at [867, 404] on img at bounding box center [871, 408] width 53 height 38
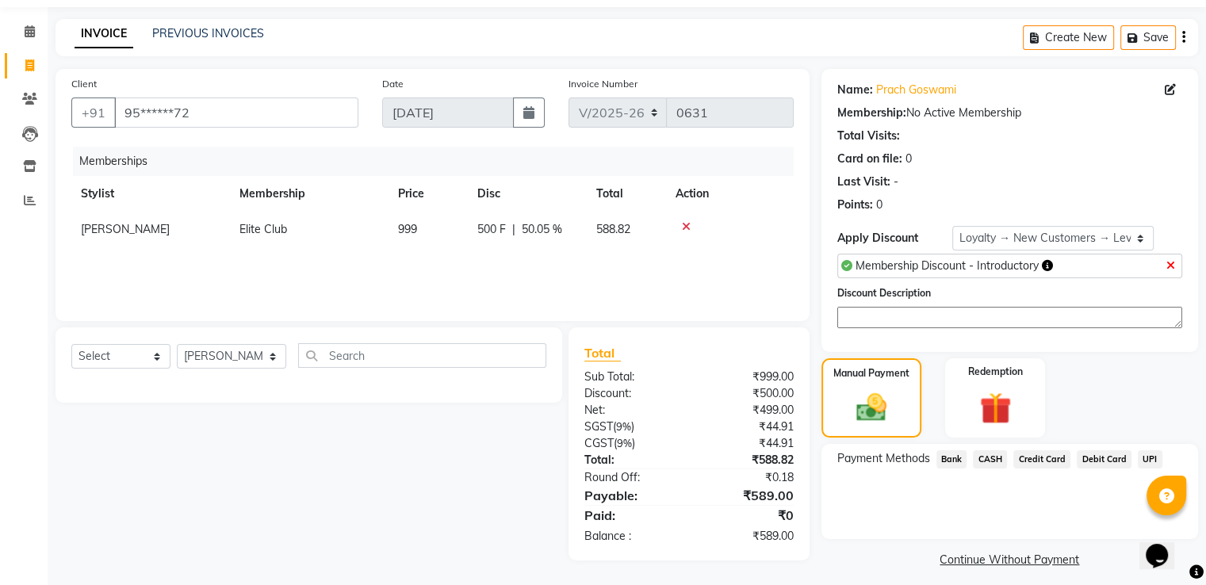
click at [1147, 453] on span "UPI" at bounding box center [1150, 459] width 25 height 18
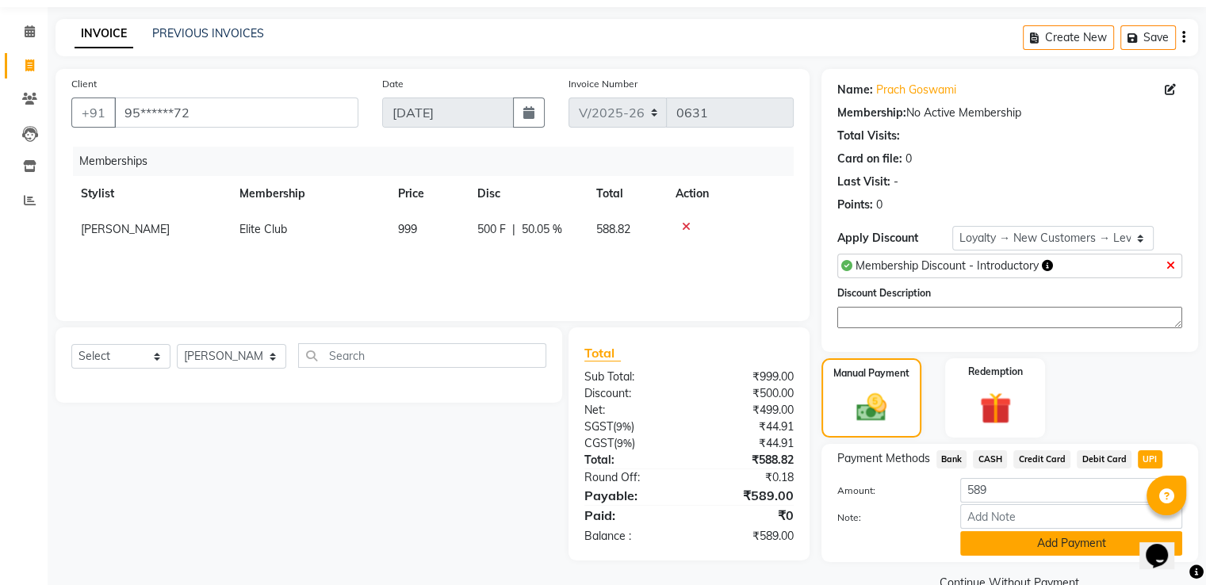
scroll to position [83, 0]
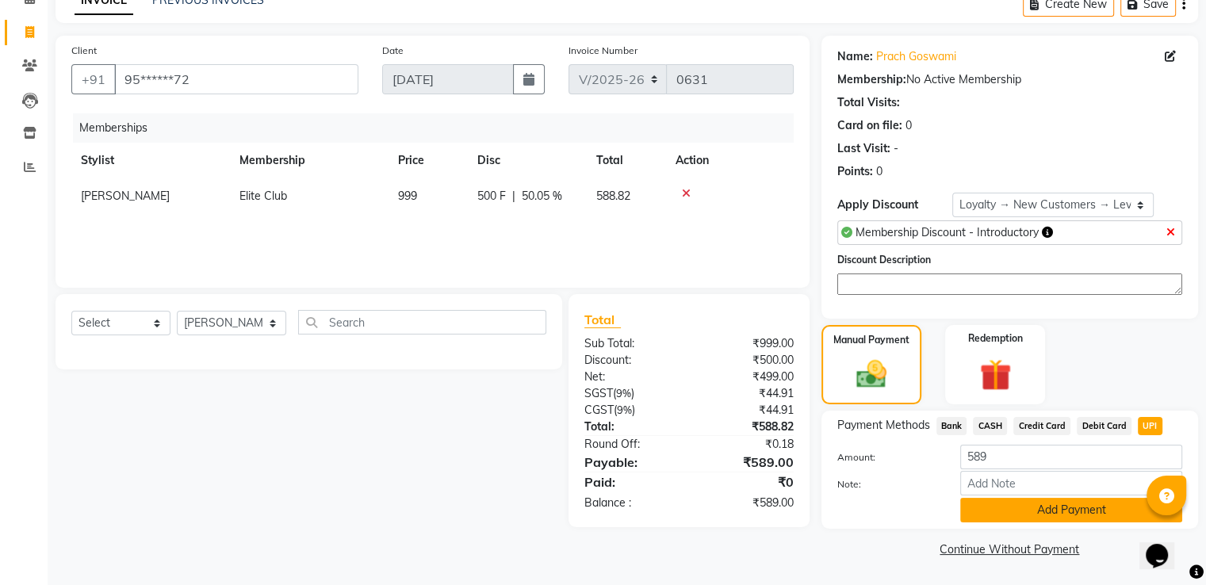
click at [1013, 512] on button "Add Payment" at bounding box center [1071, 510] width 222 height 25
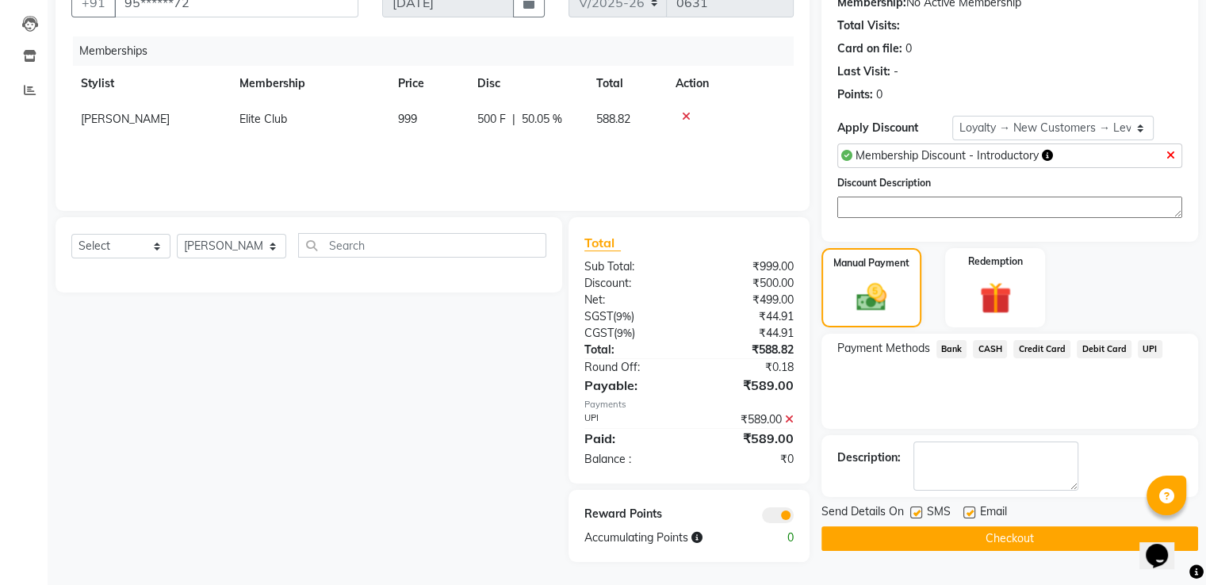
scroll to position [162, 0]
click at [994, 535] on button "Checkout" at bounding box center [1010, 538] width 377 height 25
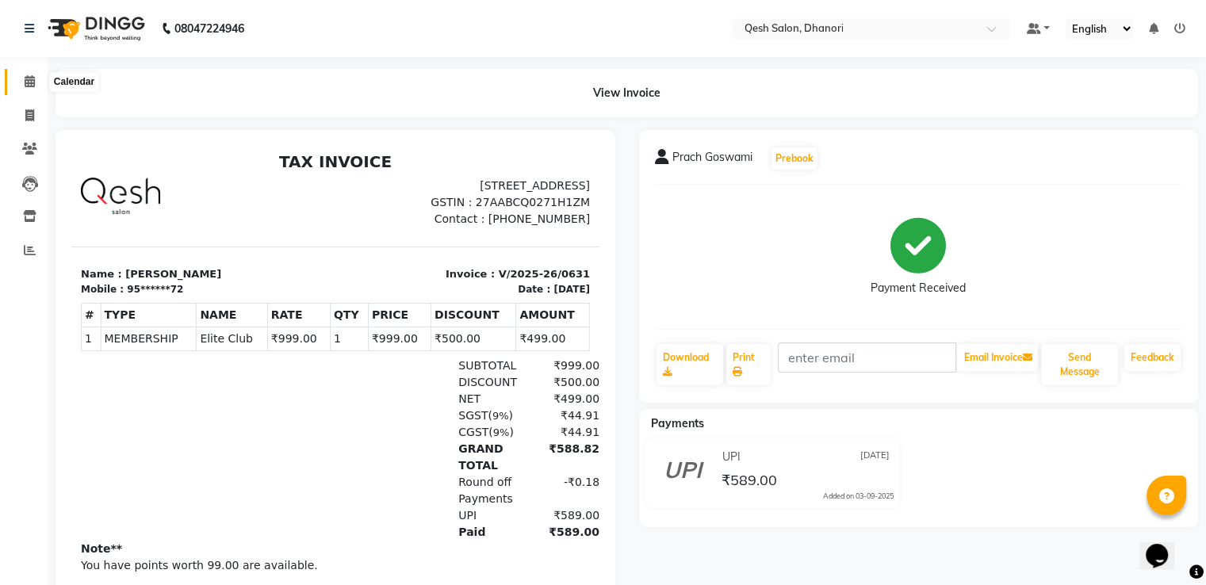
click at [22, 77] on span at bounding box center [30, 82] width 28 height 18
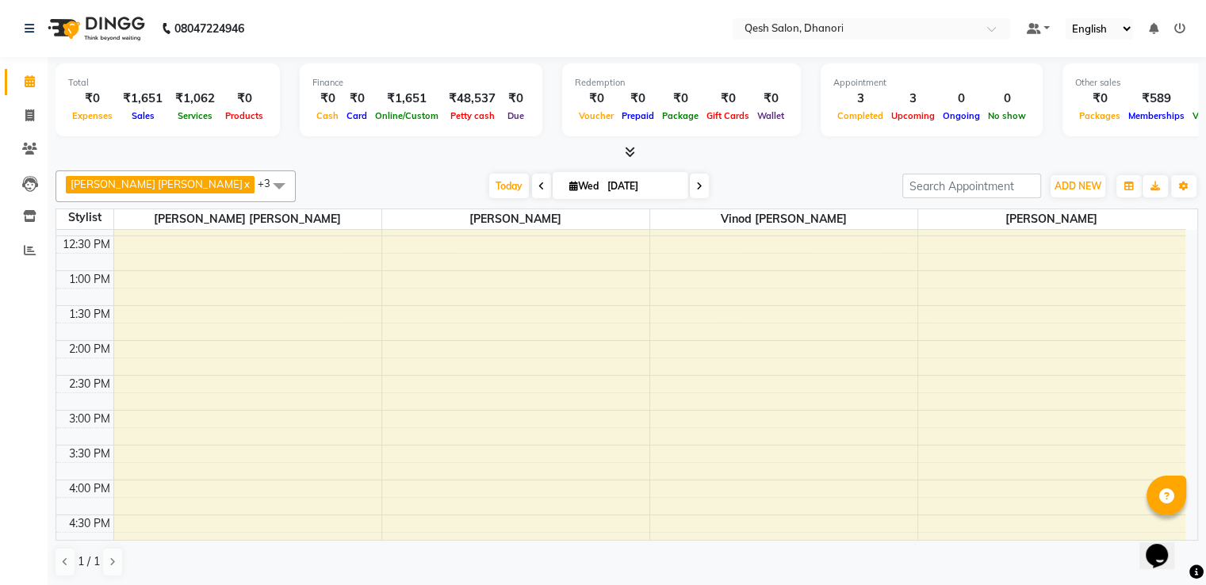
scroll to position [555, 0]
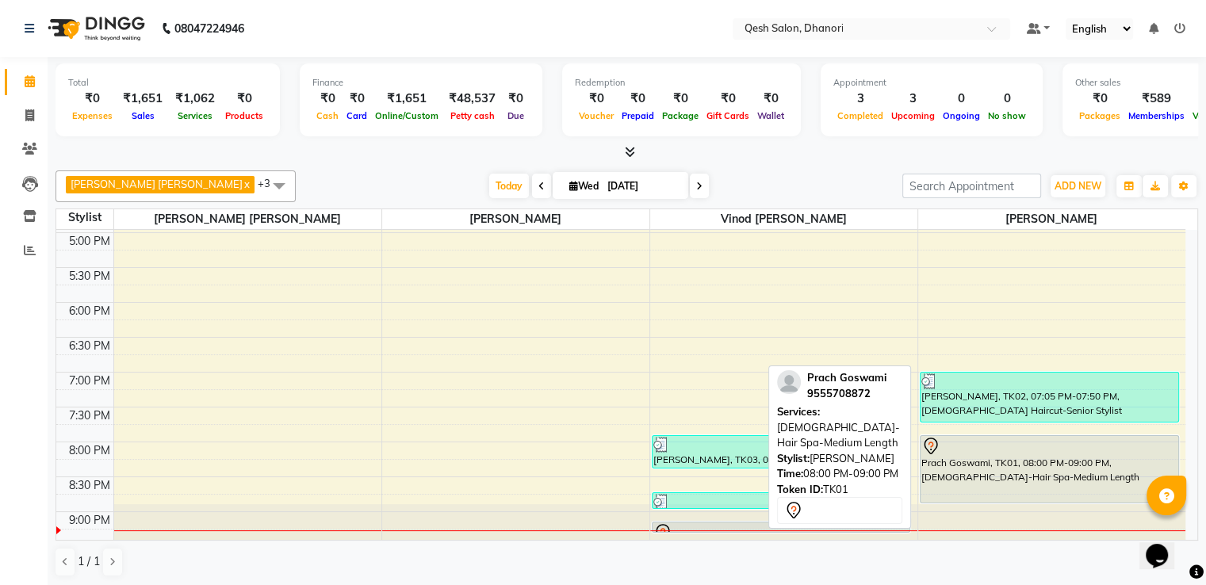
click at [998, 451] on div at bounding box center [1050, 446] width 256 height 19
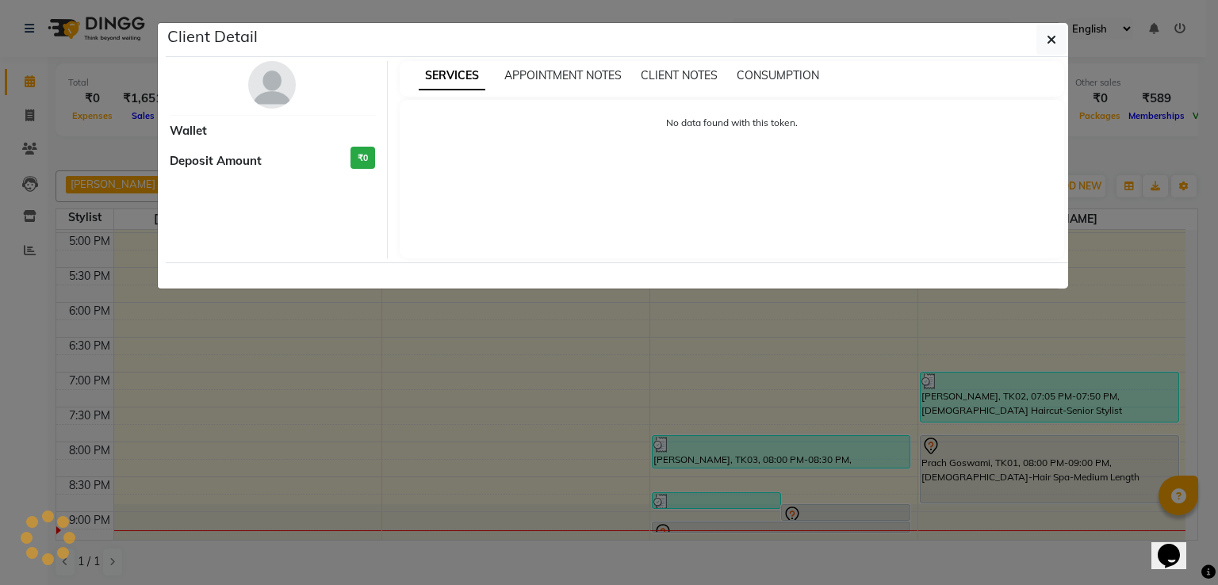
select select "7"
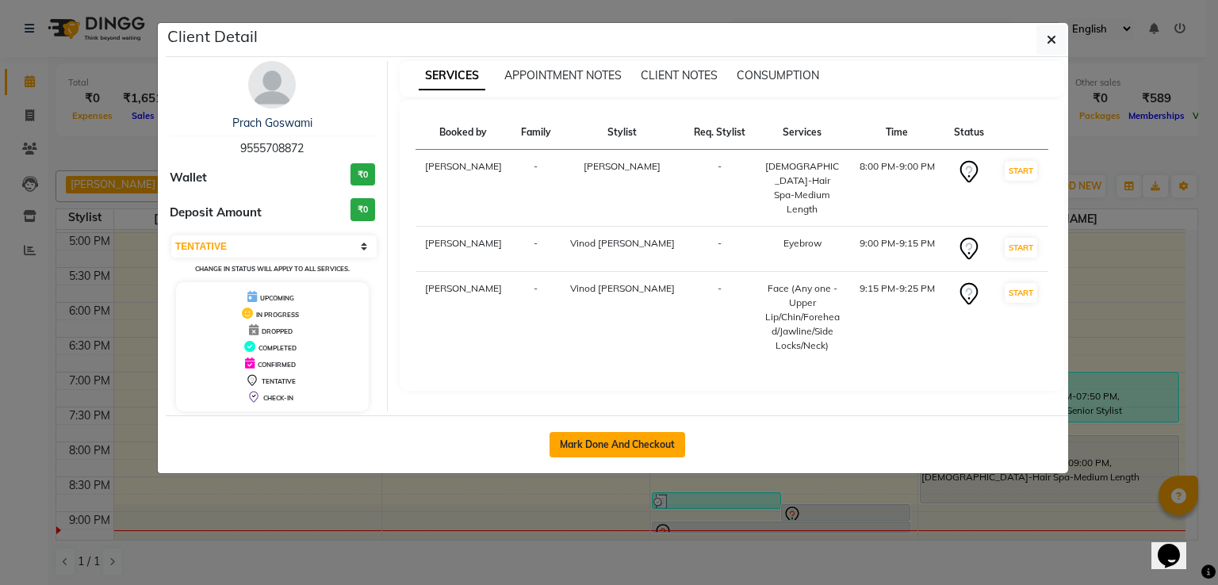
click at [579, 441] on button "Mark Done And Checkout" at bounding box center [618, 444] width 136 height 25
select select "service"
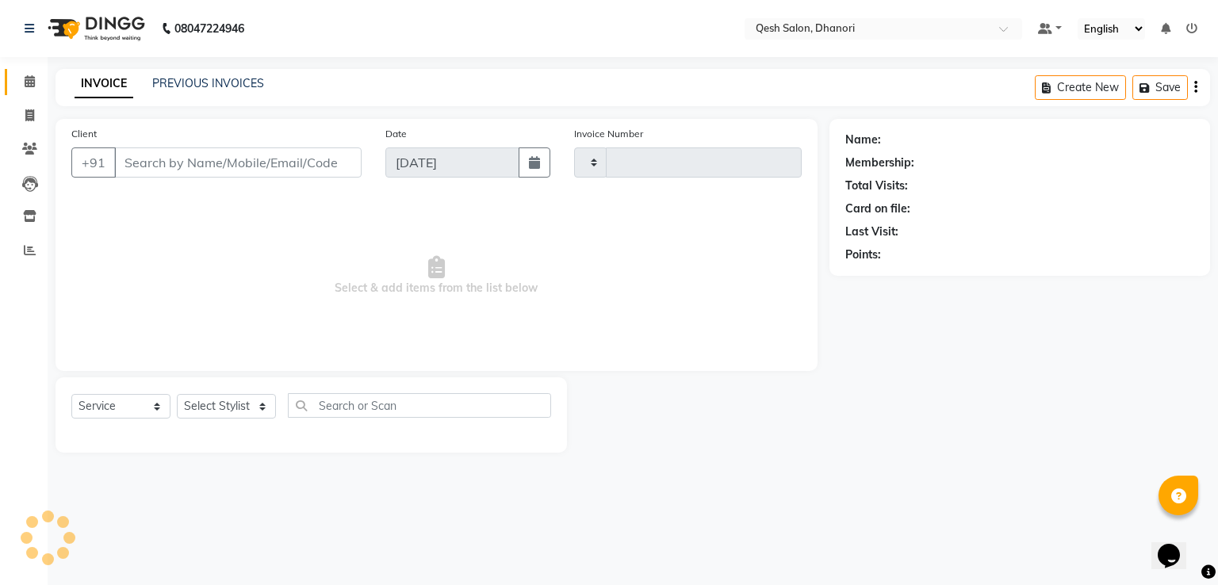
type input "0632"
select select "7641"
type input "95******72"
select select "83742"
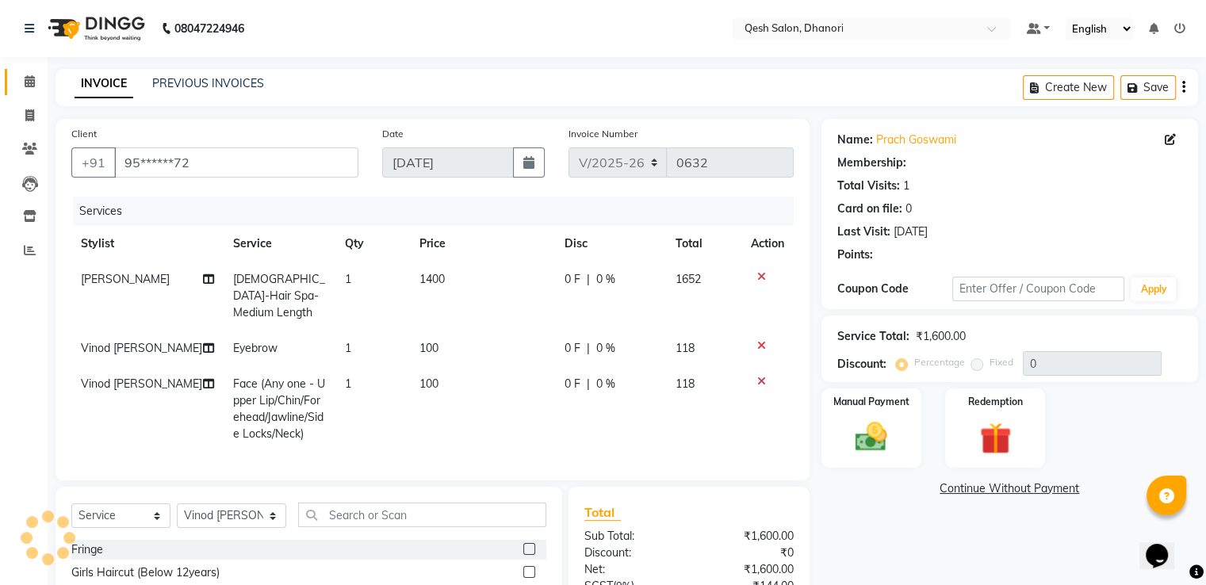
select select "2: Object"
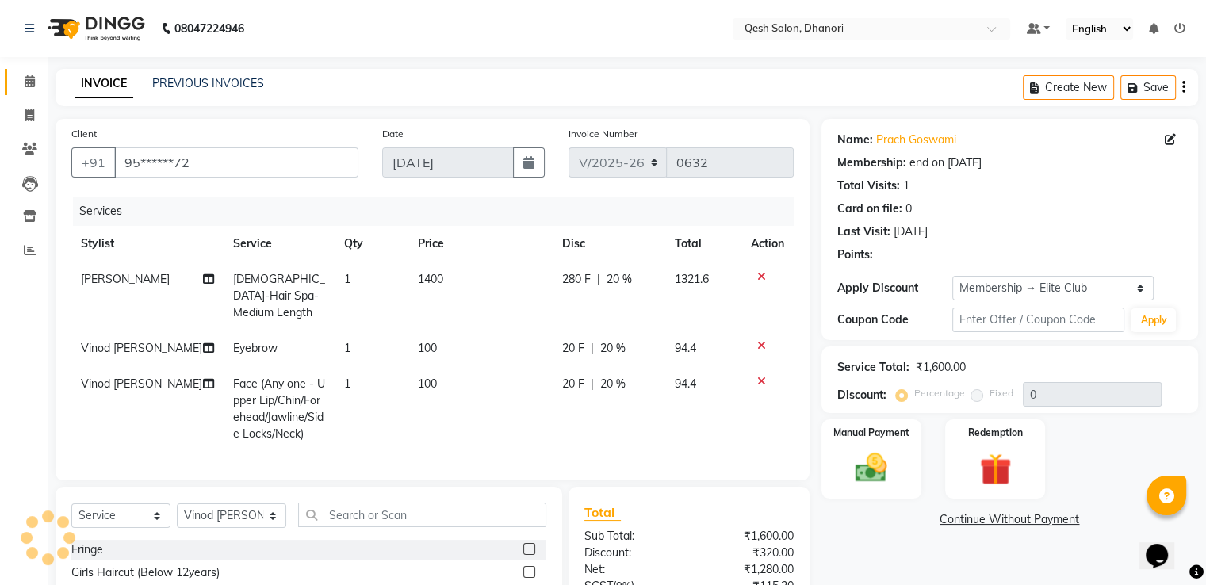
type input "20"
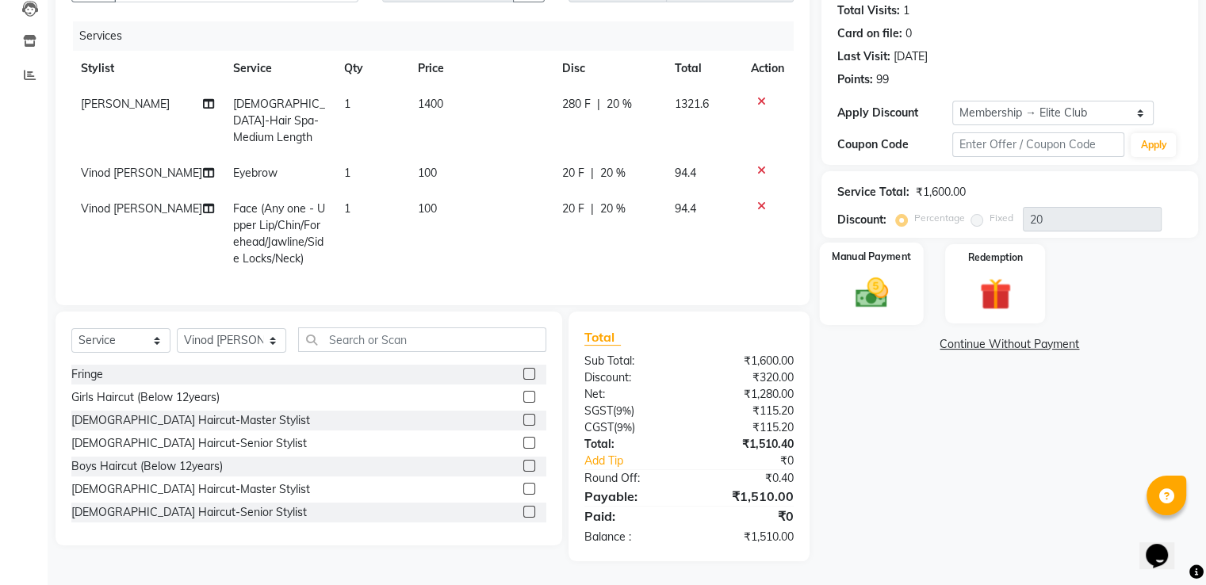
click at [885, 274] on img at bounding box center [871, 293] width 53 height 38
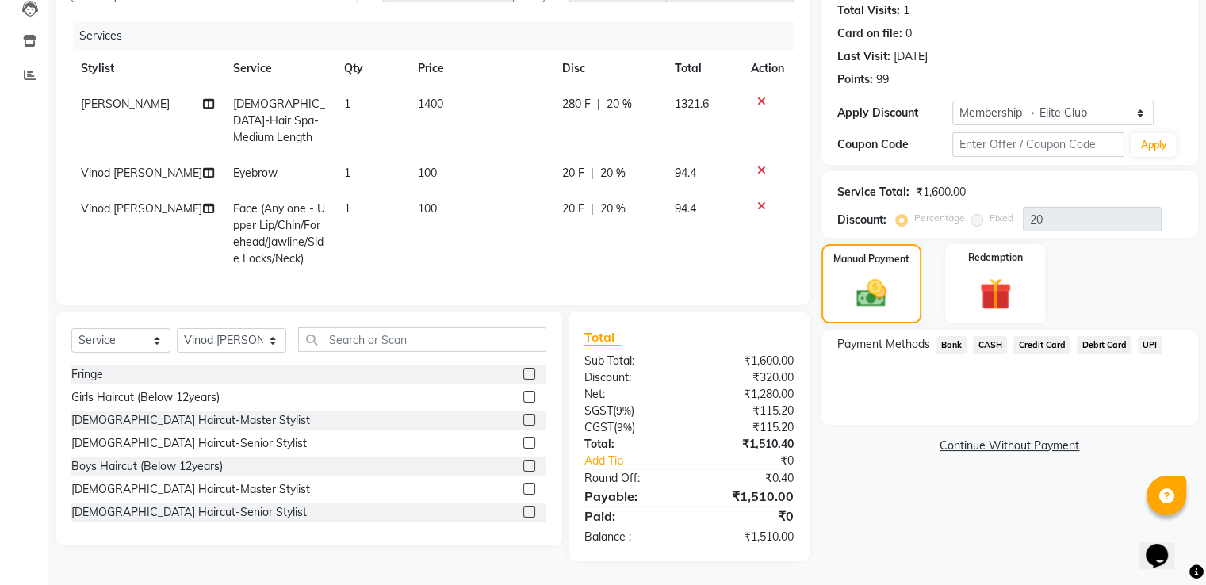
click at [1144, 336] on span "UPI" at bounding box center [1150, 345] width 25 height 18
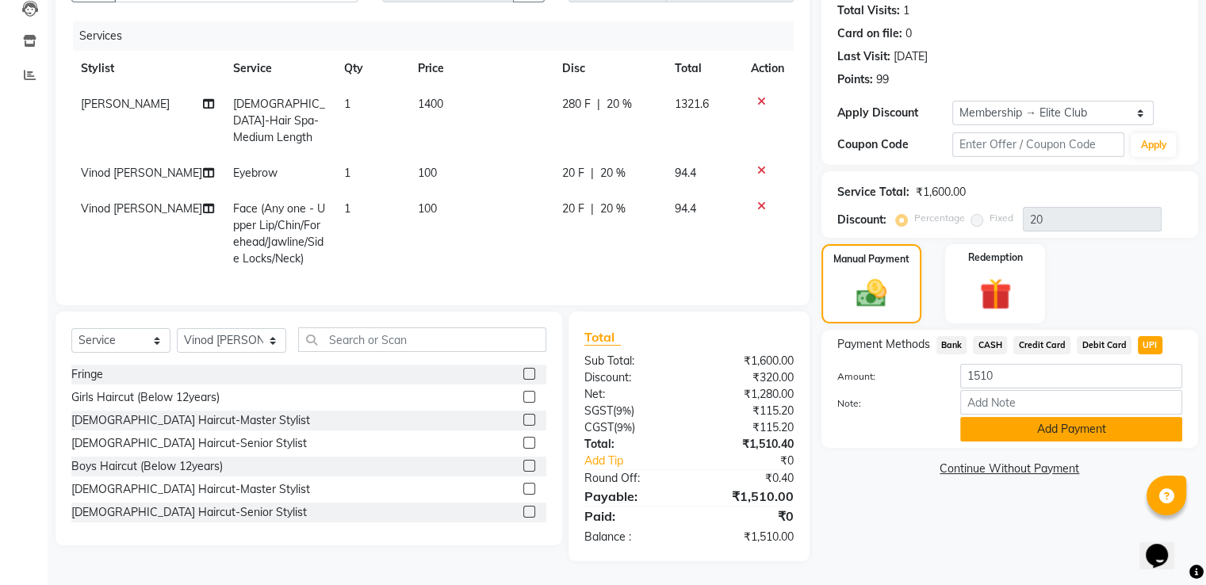
click at [1031, 417] on button "Add Payment" at bounding box center [1071, 429] width 222 height 25
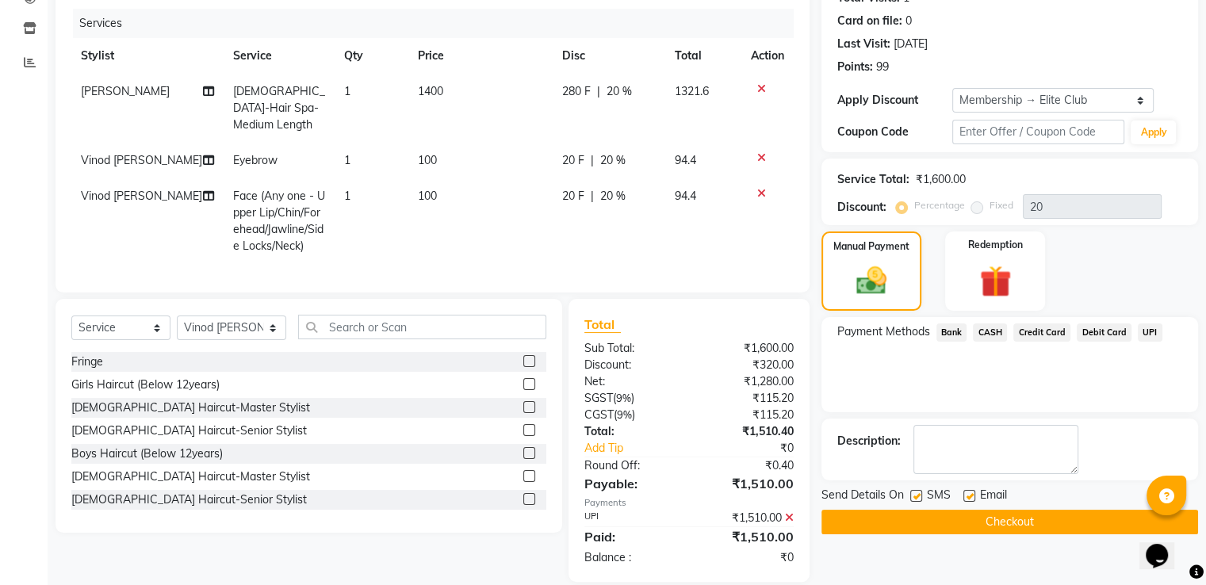
scroll to position [324, 0]
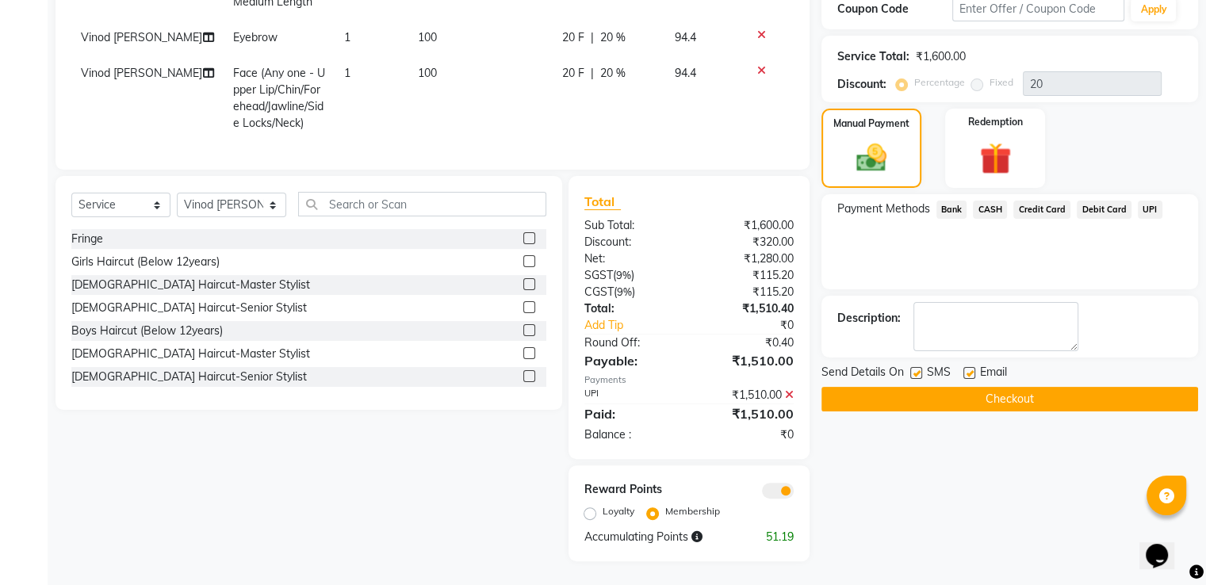
click at [1000, 387] on button "Checkout" at bounding box center [1010, 399] width 377 height 25
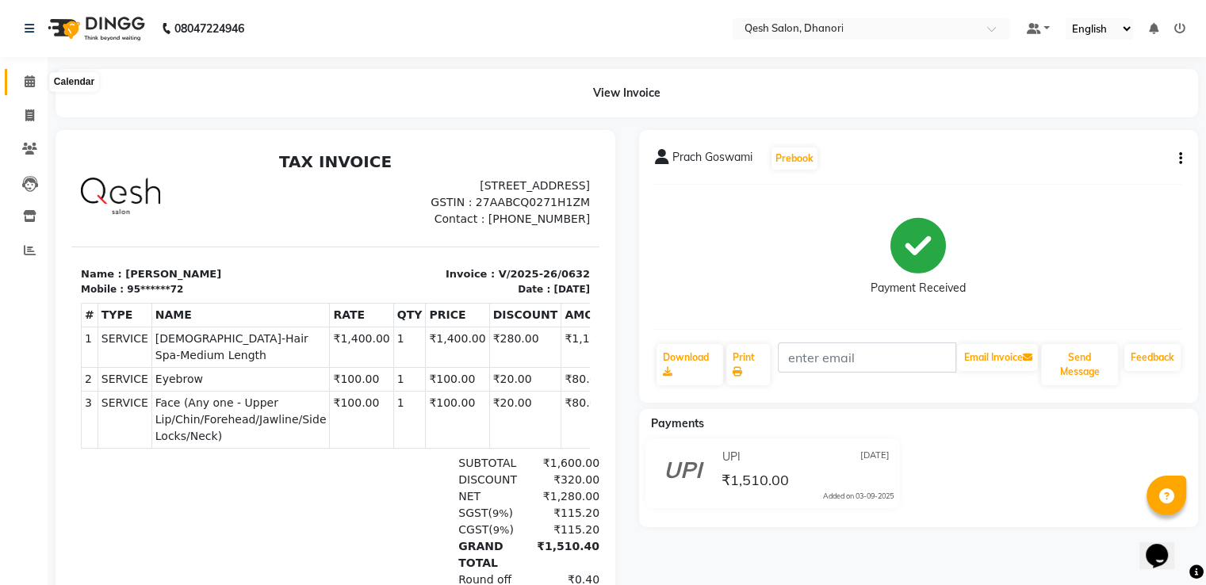
click at [21, 82] on span at bounding box center [30, 82] width 28 height 18
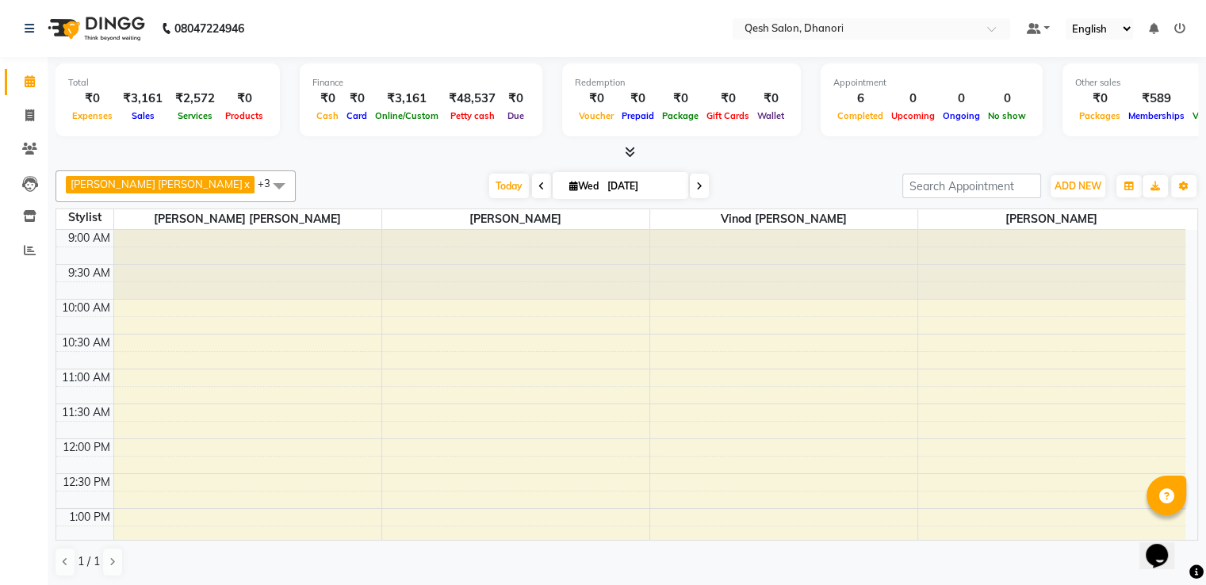
scroll to position [79, 0]
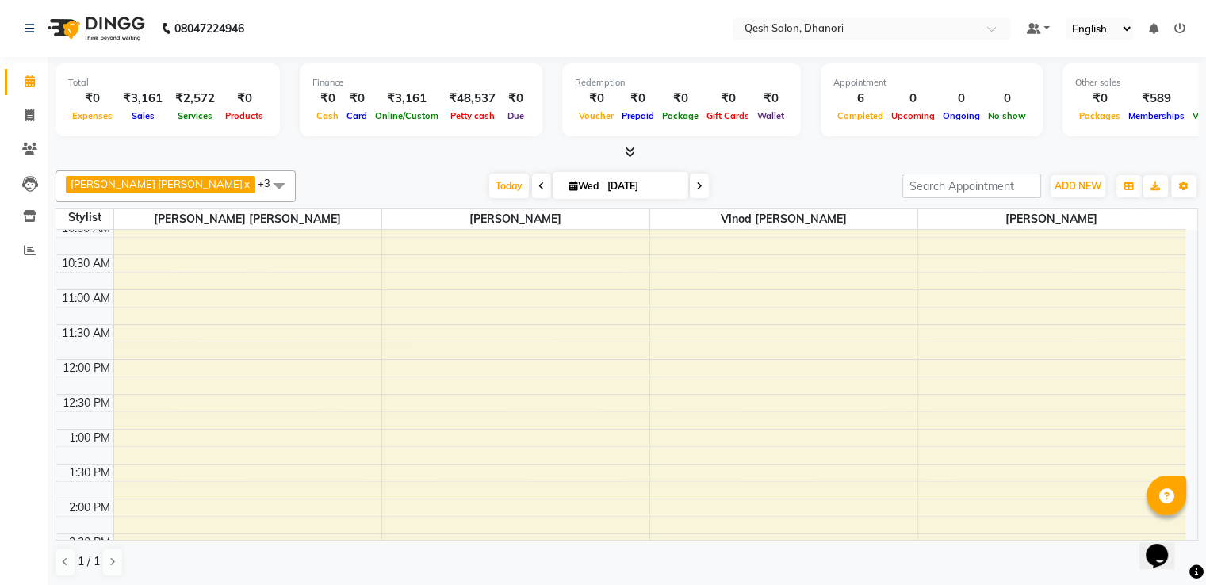
click at [690, 187] on span at bounding box center [699, 186] width 19 height 25
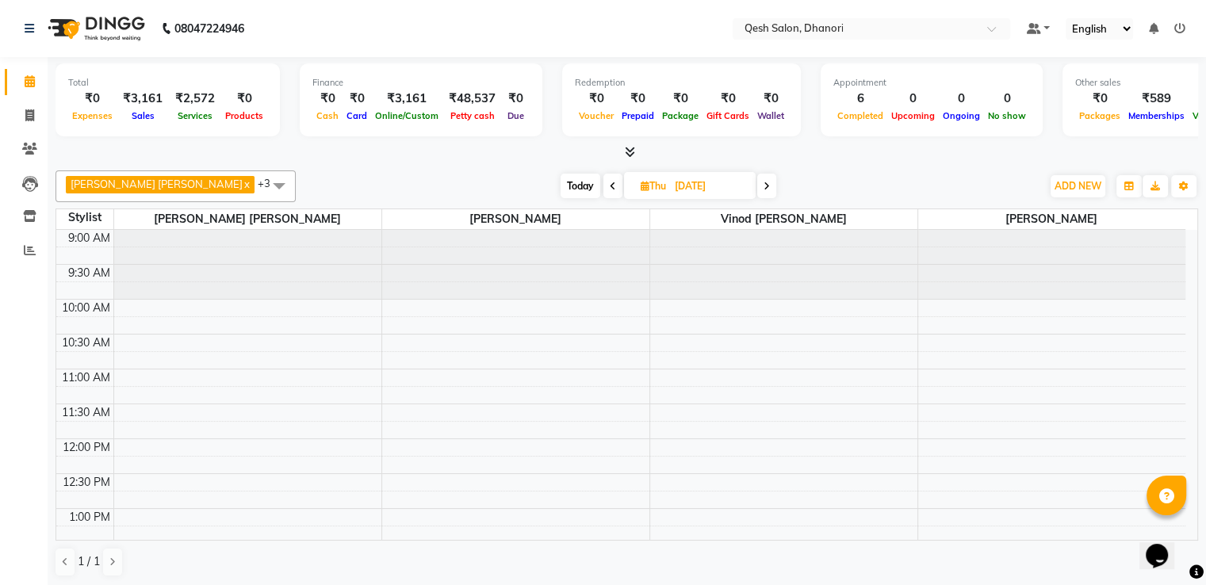
scroll to position [657, 0]
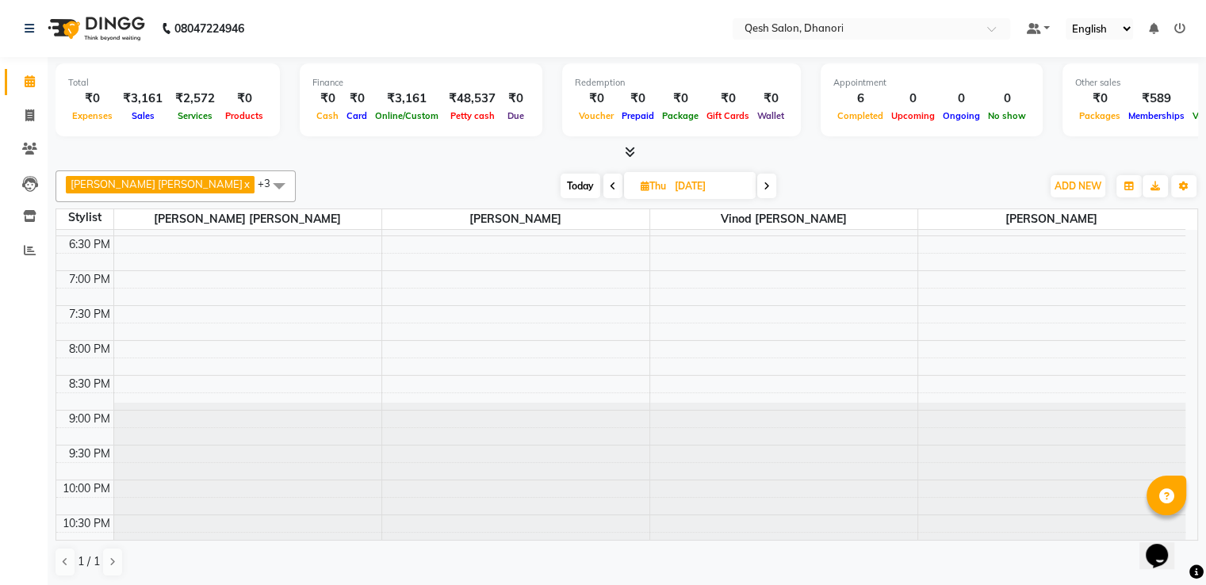
click at [764, 186] on icon at bounding box center [767, 187] width 6 height 10
click at [755, 186] on span at bounding box center [764, 186] width 19 height 25
type input "[DATE]"
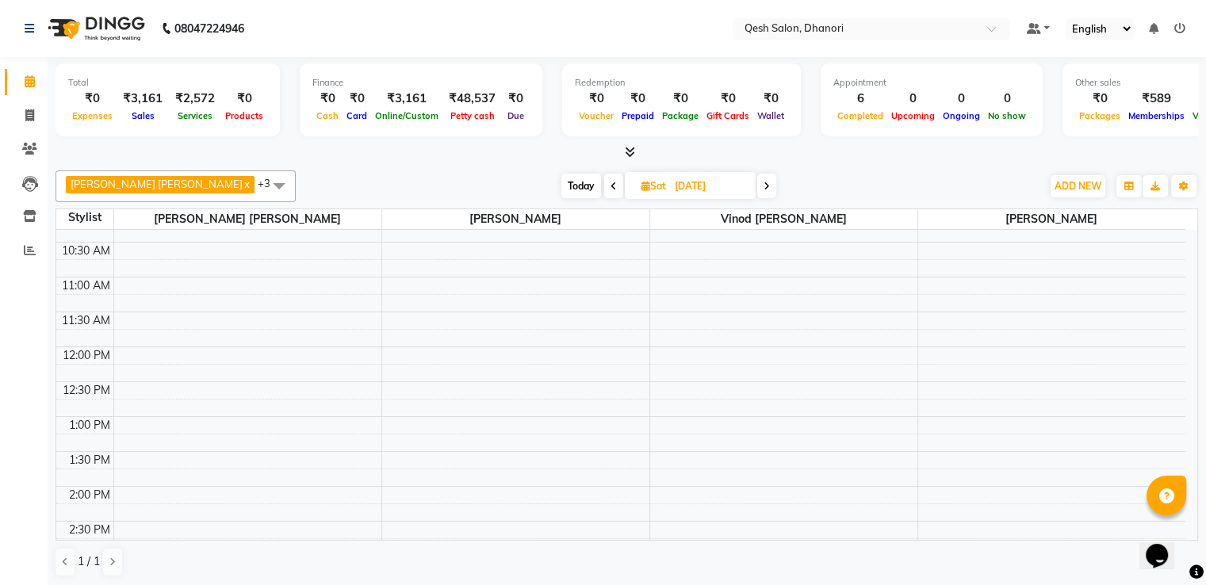
scroll to position [0, 0]
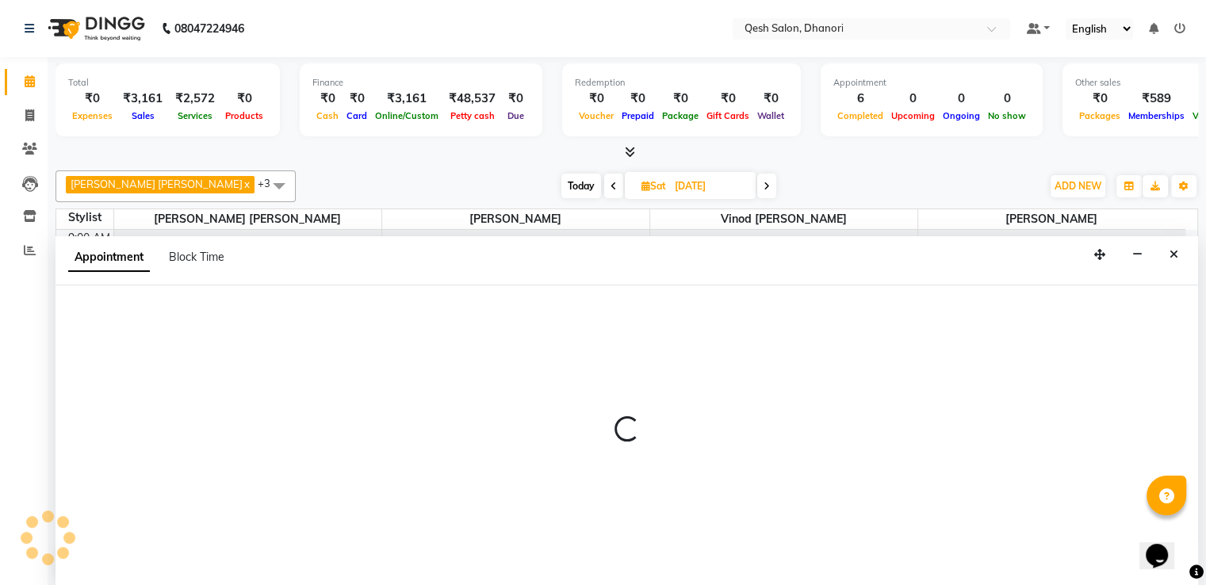
scroll to position [1, 0]
select select "79251"
select select "600"
select select "tentative"
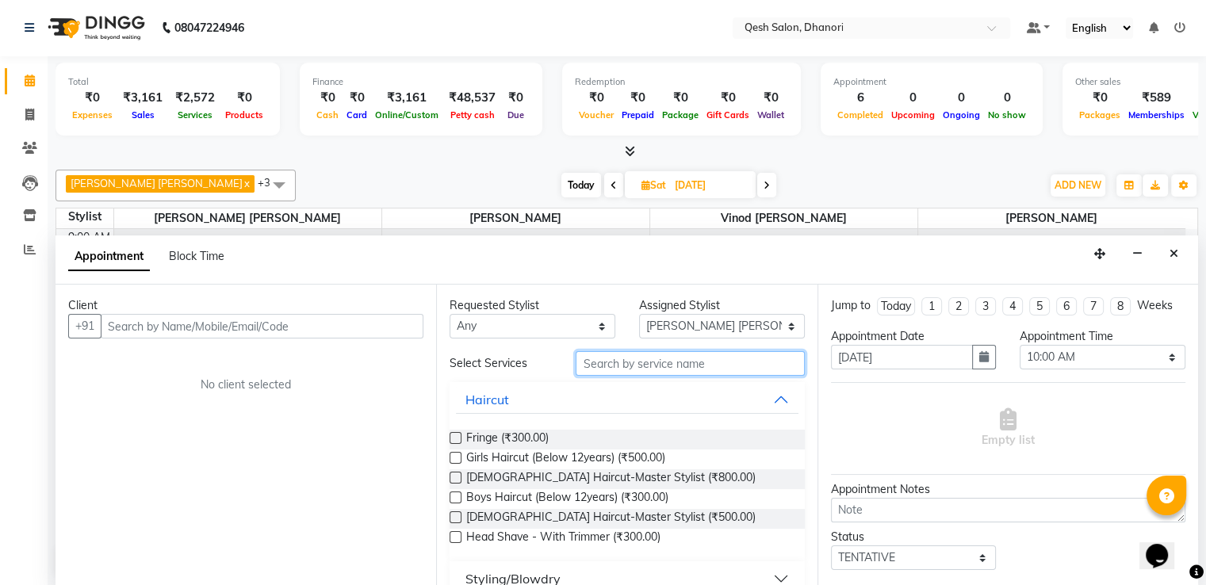
click at [622, 362] on input "text" at bounding box center [690, 363] width 228 height 25
